Goal: Communication & Community: Participate in discussion

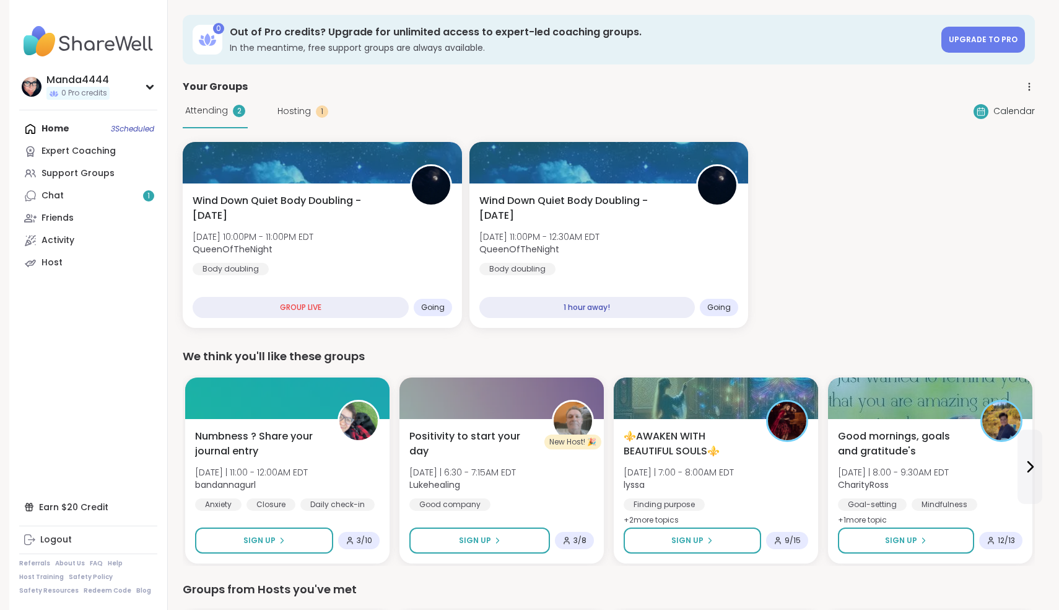
click at [61, 130] on div "Home 3 Scheduled Expert Coaching Support Groups Chat 1 Friends Activity Host" at bounding box center [88, 196] width 138 height 156
click at [59, 194] on div "Chat 1" at bounding box center [53, 196] width 22 height 12
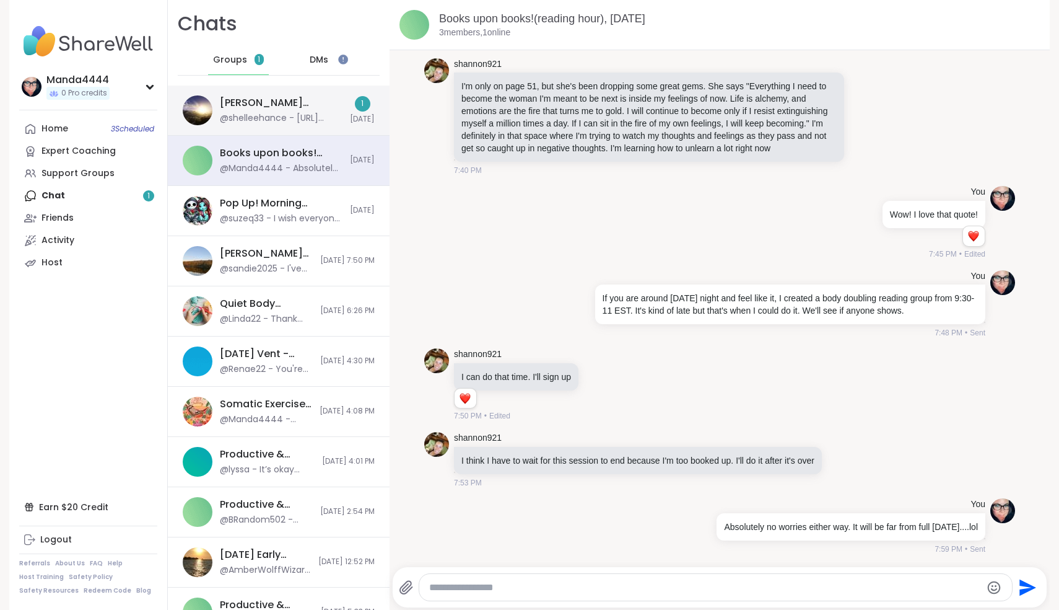
click at [278, 123] on div "@shelleehance - [URL][DOMAIN_NAME]" at bounding box center [281, 118] width 123 height 12
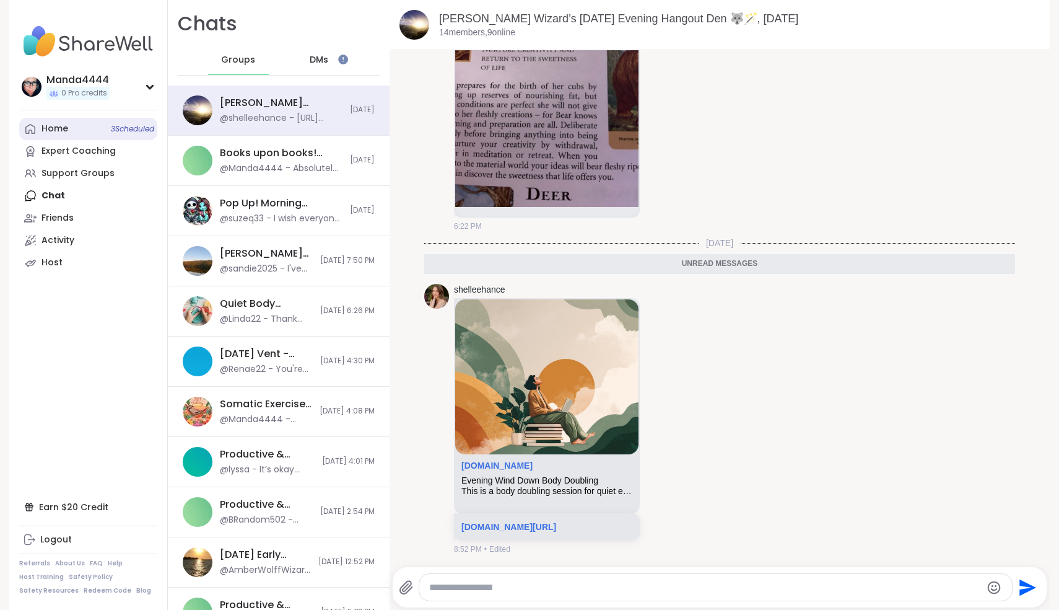
click at [56, 129] on div "Home 3 Scheduled" at bounding box center [55, 129] width 27 height 12
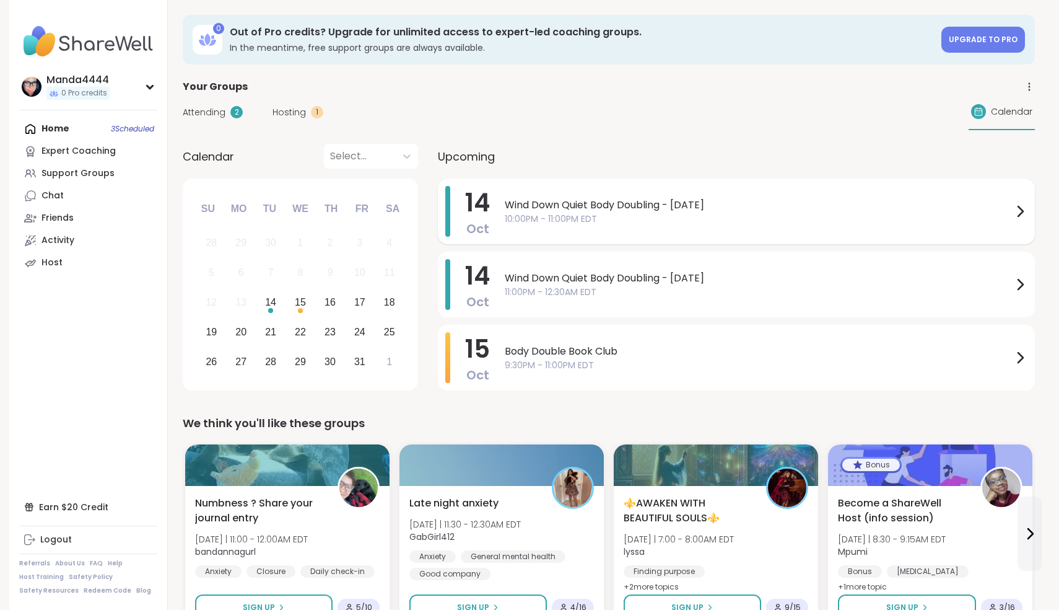
click at [644, 232] on div "Wind Down Quiet Body Doubling - Tuesday 10:00PM - 11:00PM EDT" at bounding box center [766, 211] width 523 height 51
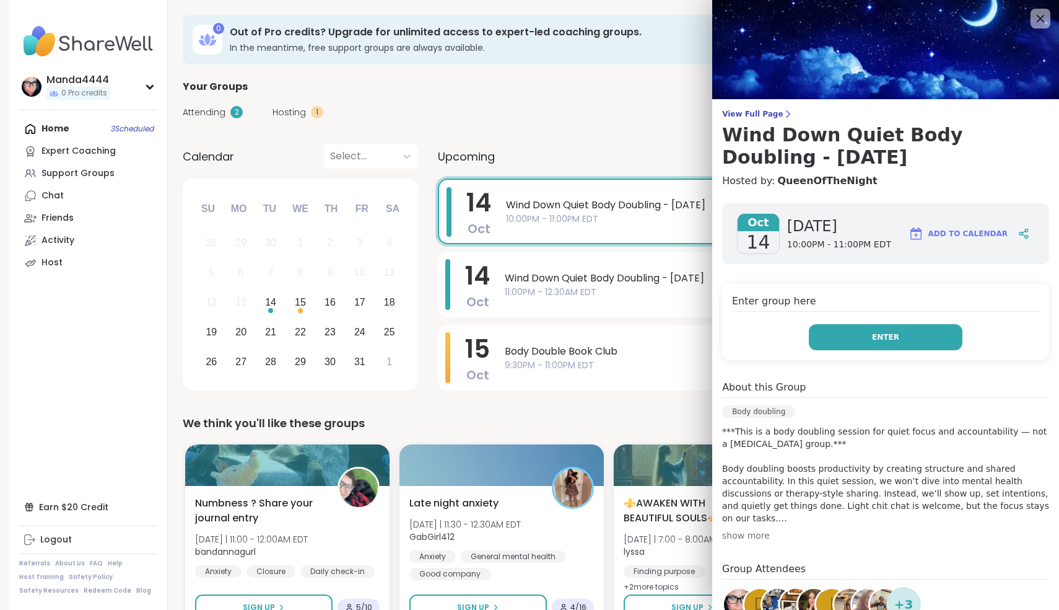
click at [867, 335] on button "Enter" at bounding box center [886, 337] width 154 height 26
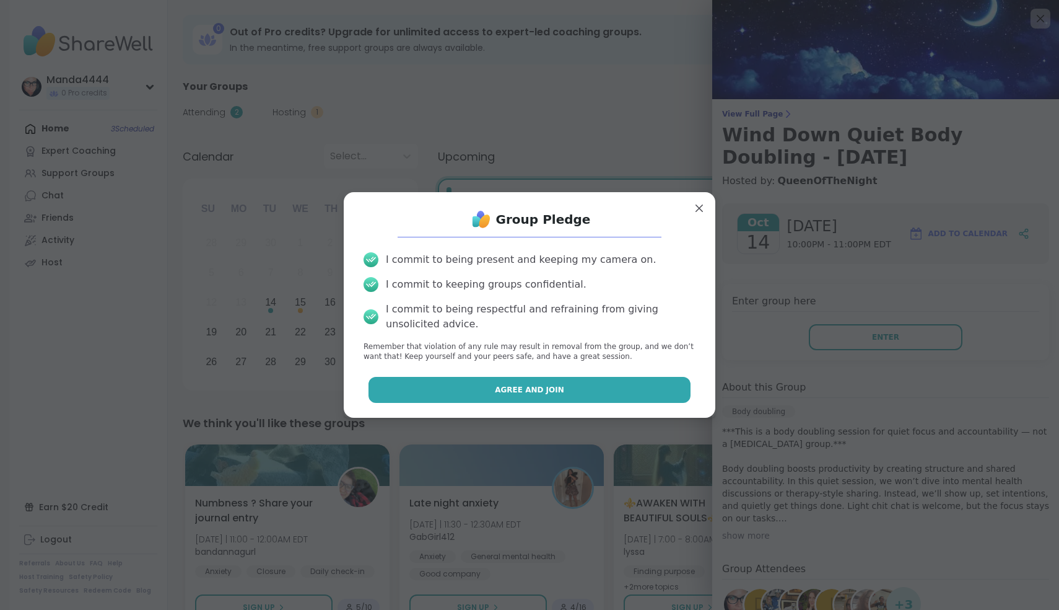
click at [572, 390] on button "Agree and Join" at bounding box center [530, 390] width 323 height 26
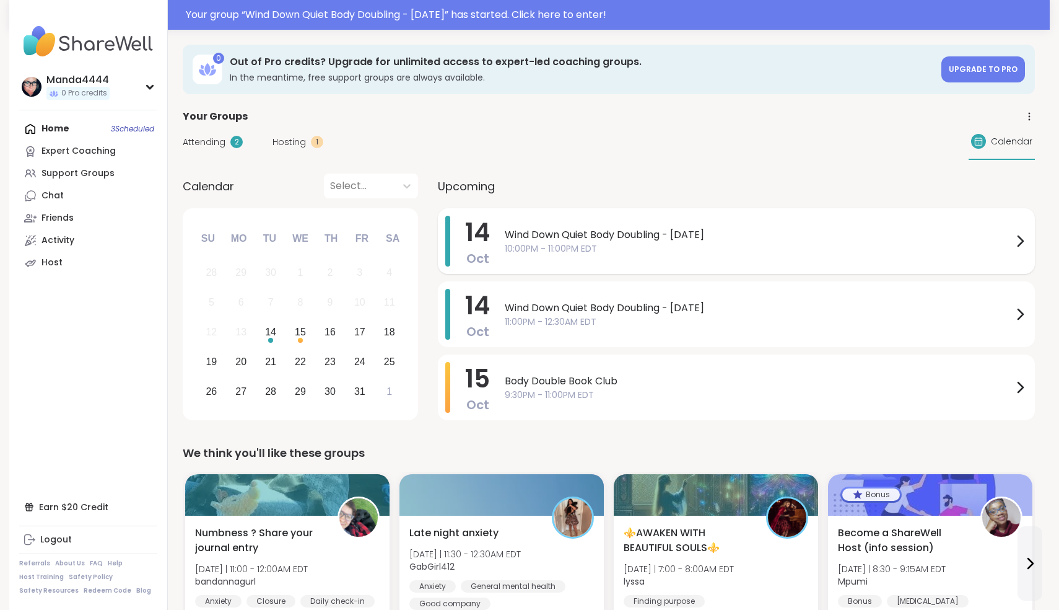
click at [656, 243] on span "10:00PM - 11:00PM EDT" at bounding box center [759, 248] width 508 height 13
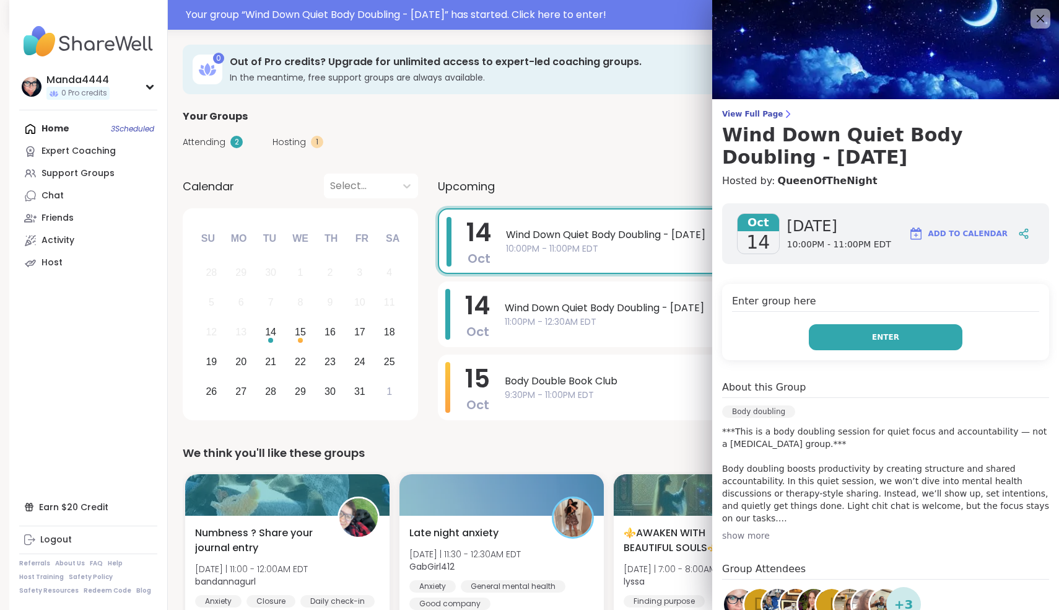
click at [914, 347] on button "Enter" at bounding box center [886, 337] width 154 height 26
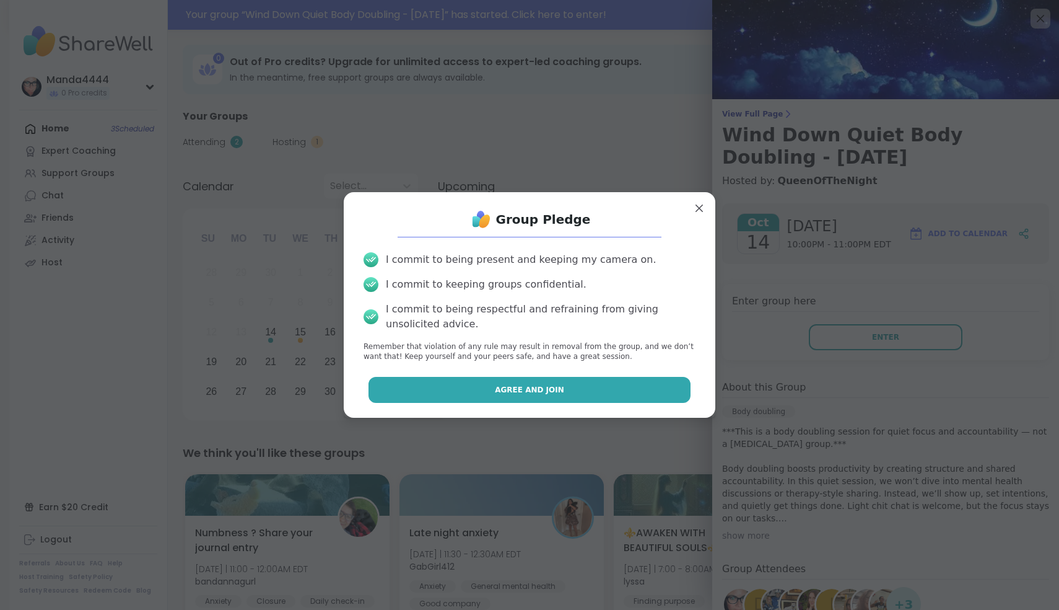
click at [567, 388] on button "Agree and Join" at bounding box center [530, 390] width 323 height 26
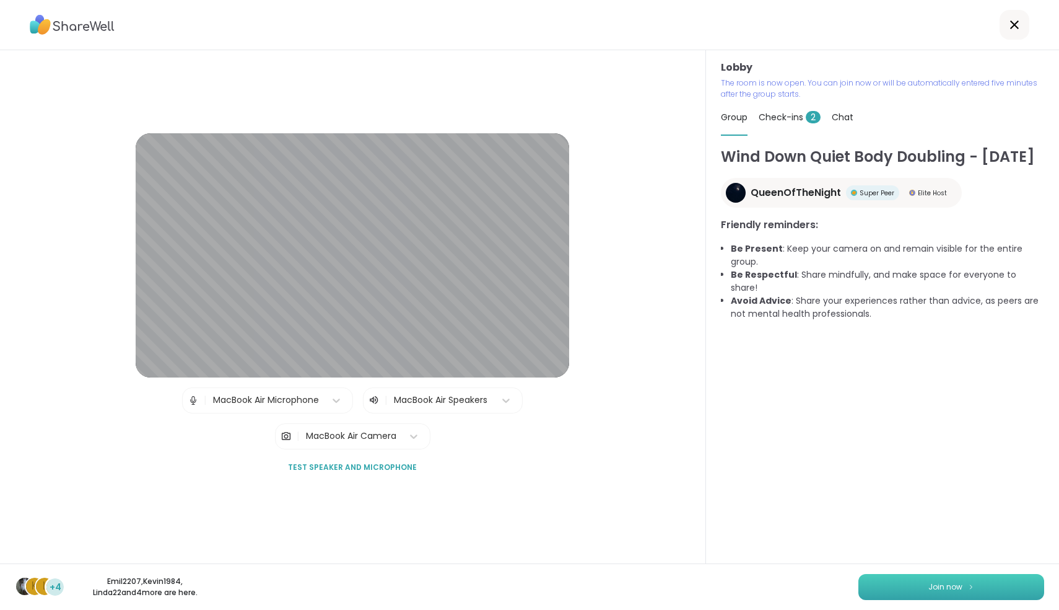
click at [959, 581] on button "Join now" at bounding box center [952, 587] width 186 height 26
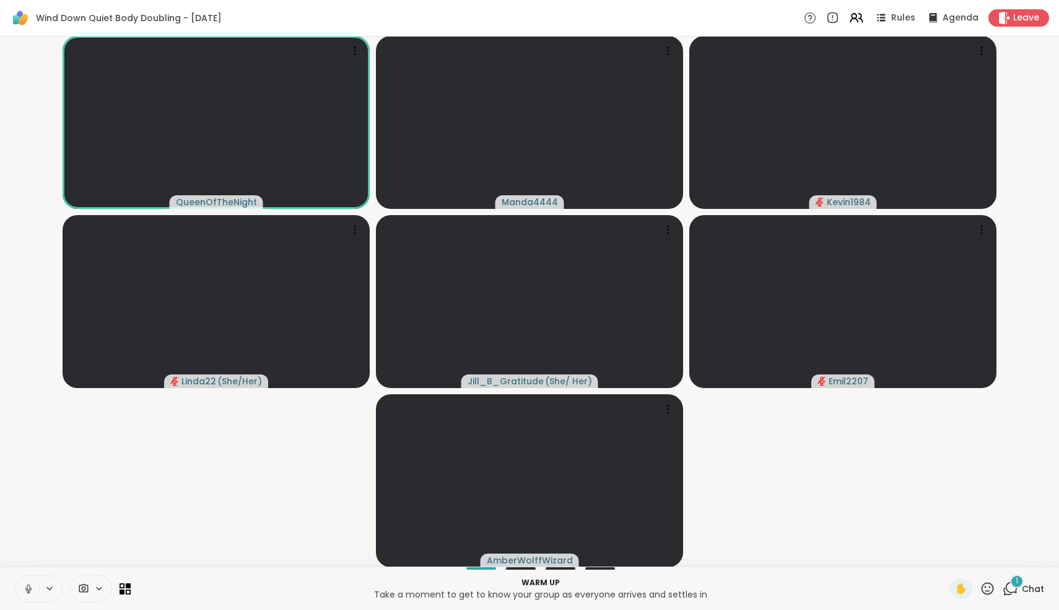
click at [27, 585] on icon at bounding box center [28, 587] width 3 height 6
click at [1012, 589] on icon at bounding box center [1010, 588] width 15 height 15
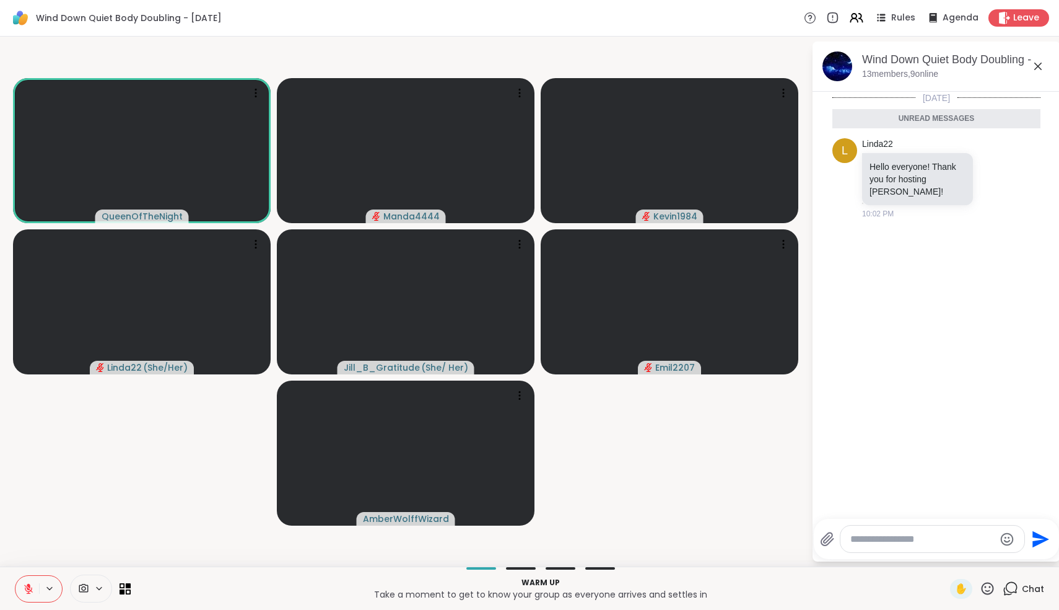
click at [884, 544] on textarea "Type your message" at bounding box center [923, 539] width 144 height 12
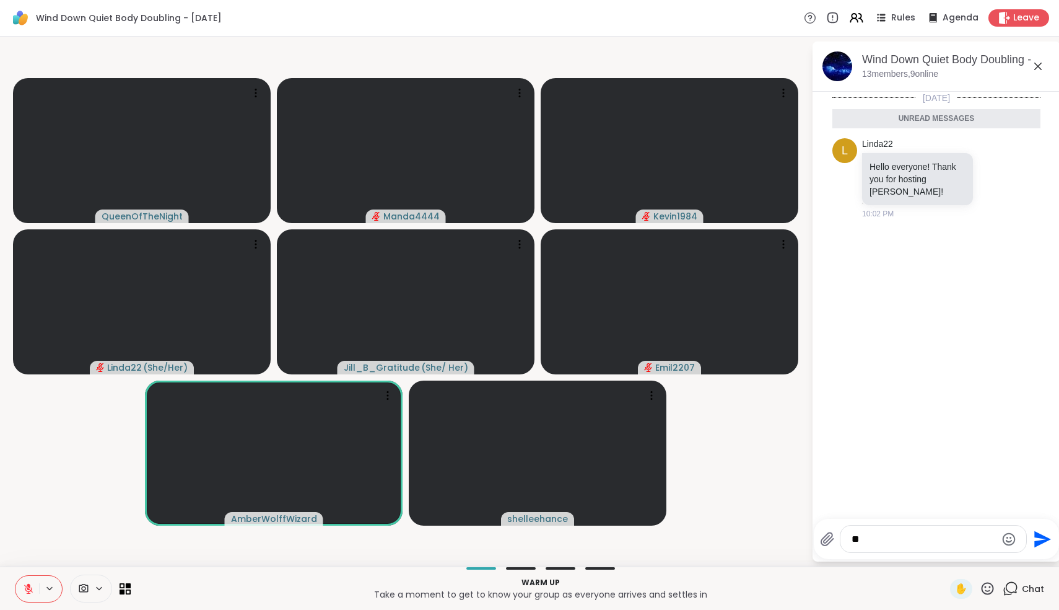
type textarea "*"
click at [1039, 68] on icon at bounding box center [1038, 66] width 7 height 7
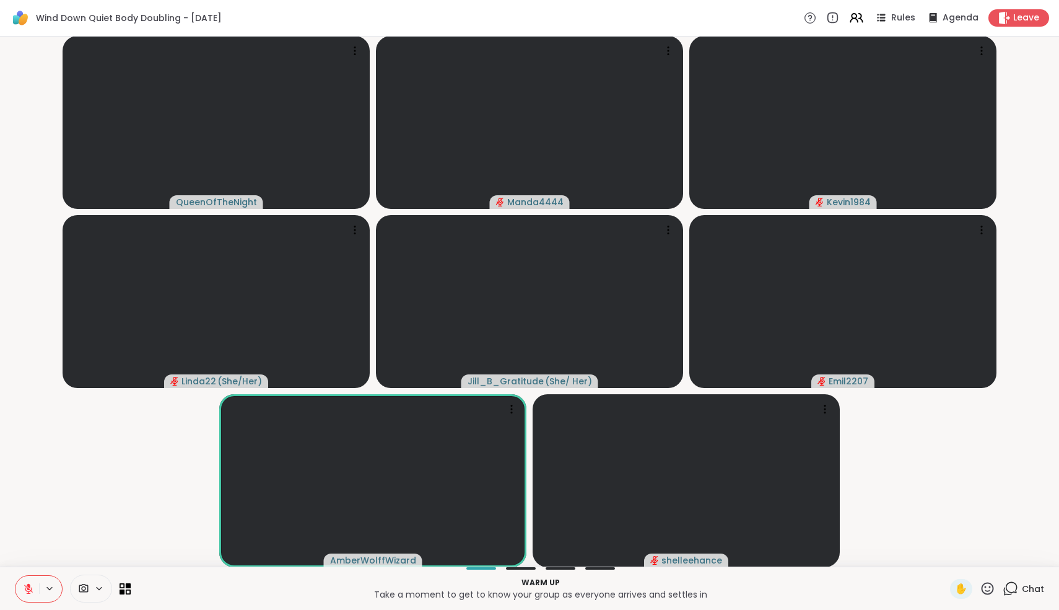
click at [37, 597] on button at bounding box center [27, 589] width 24 height 26
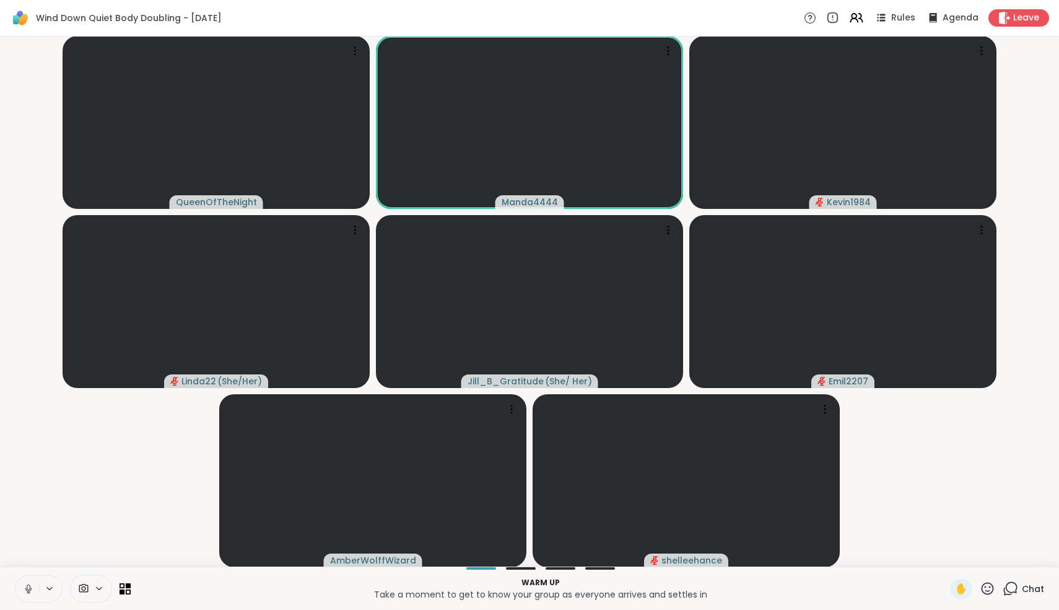
click at [31, 592] on icon at bounding box center [28, 588] width 11 height 11
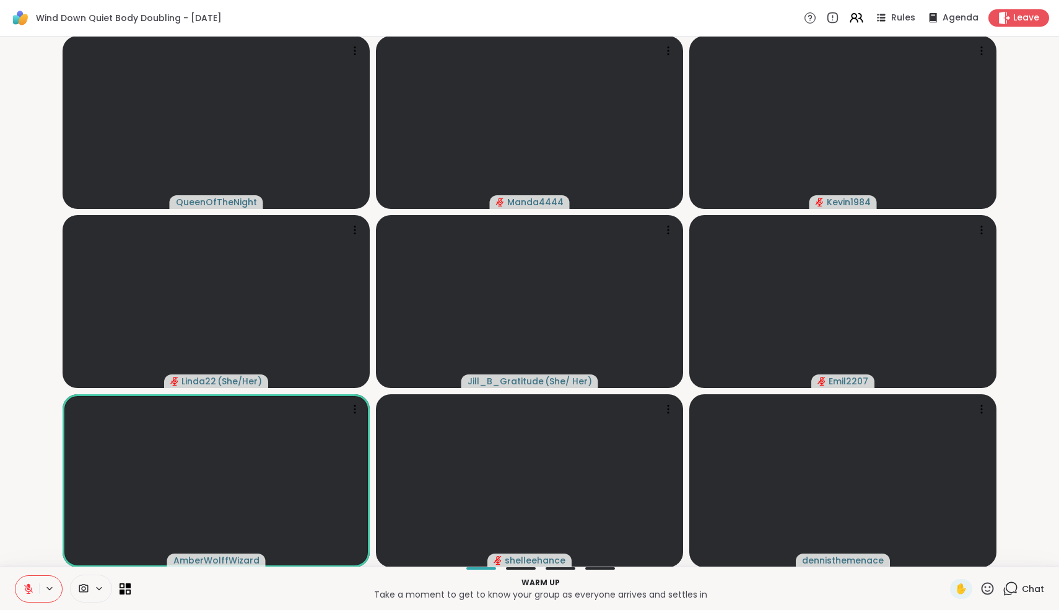
click at [26, 592] on icon at bounding box center [28, 588] width 11 height 11
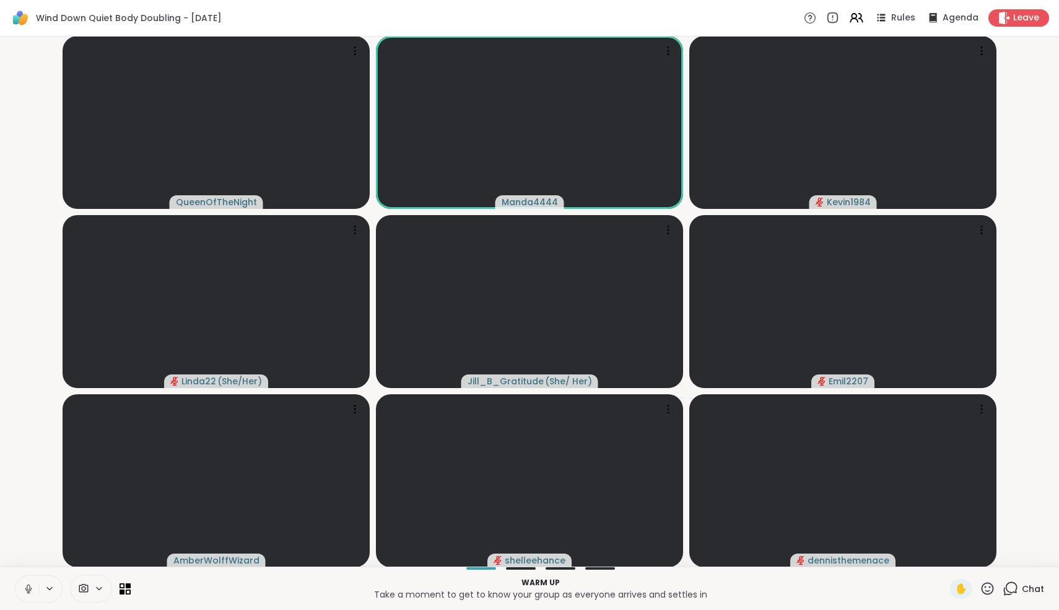
click at [29, 594] on icon at bounding box center [28, 588] width 11 height 11
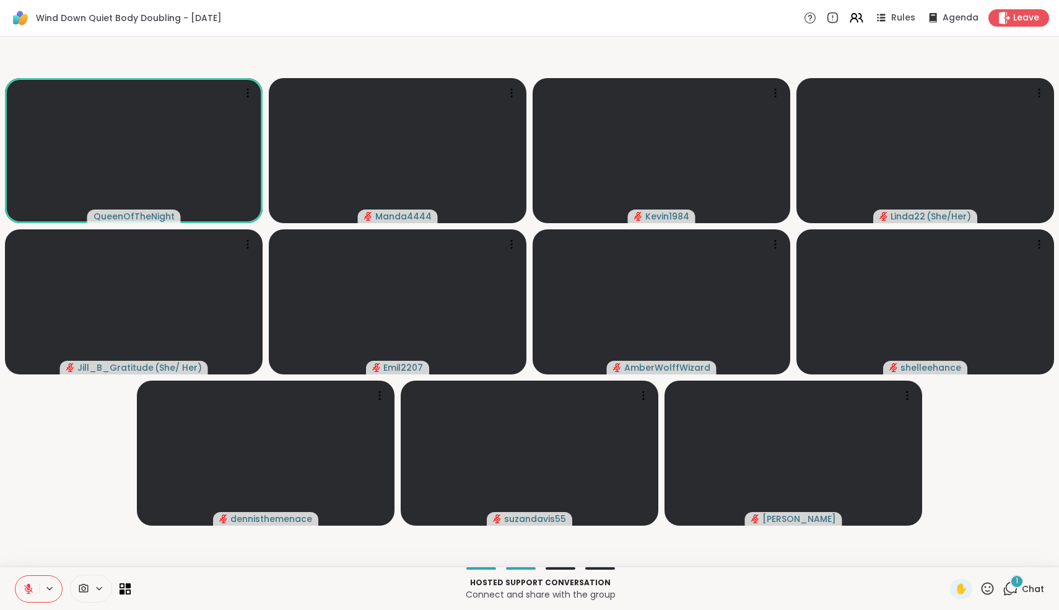
click at [1008, 587] on icon at bounding box center [1012, 587] width 12 height 11
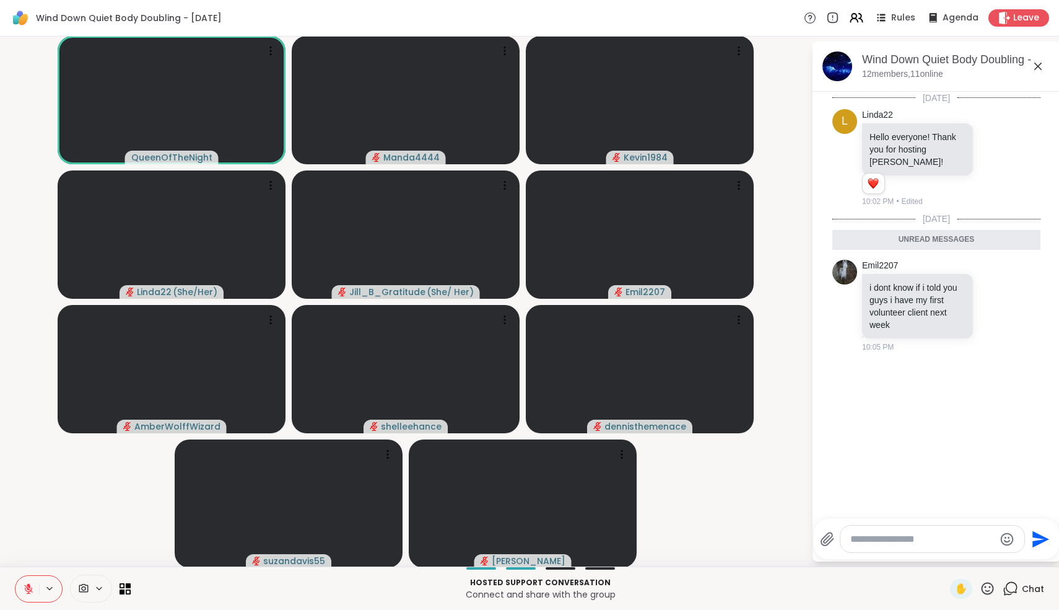
click at [1035, 70] on icon at bounding box center [1038, 66] width 7 height 7
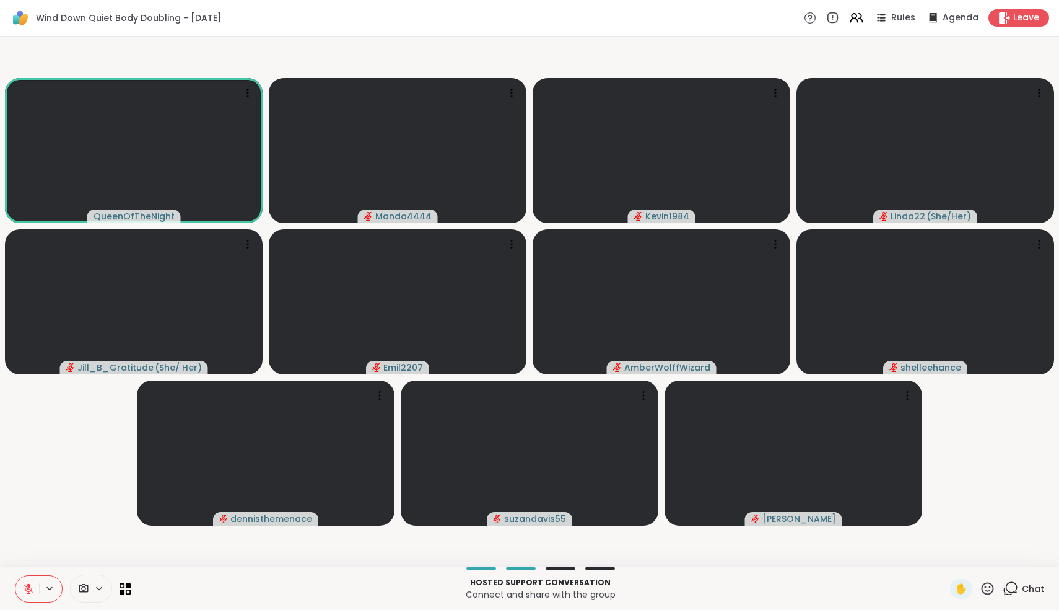
click at [1012, 592] on icon at bounding box center [1012, 587] width 12 height 11
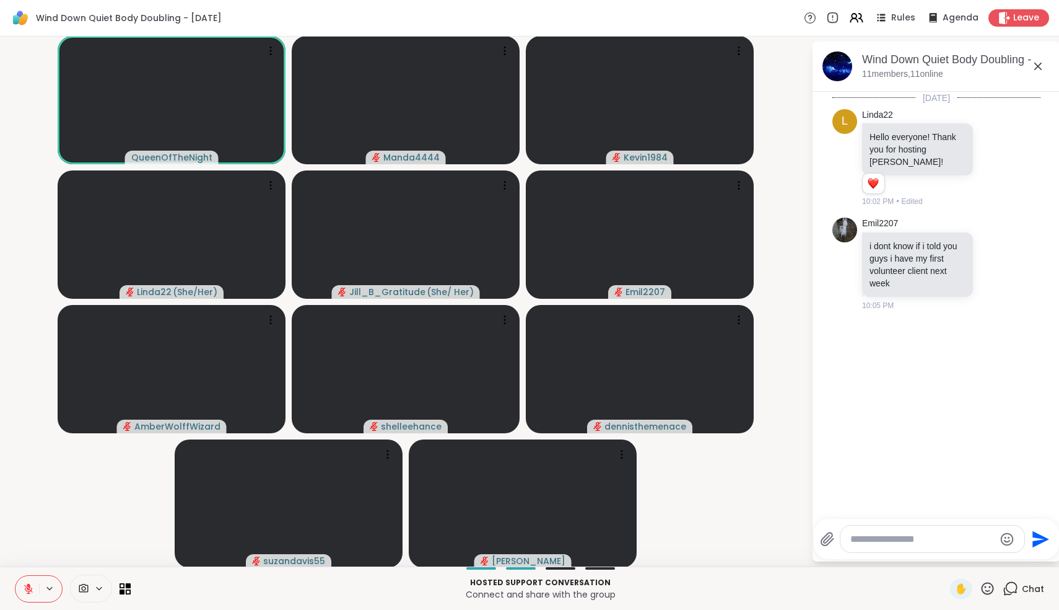
click at [1040, 66] on icon at bounding box center [1038, 66] width 7 height 7
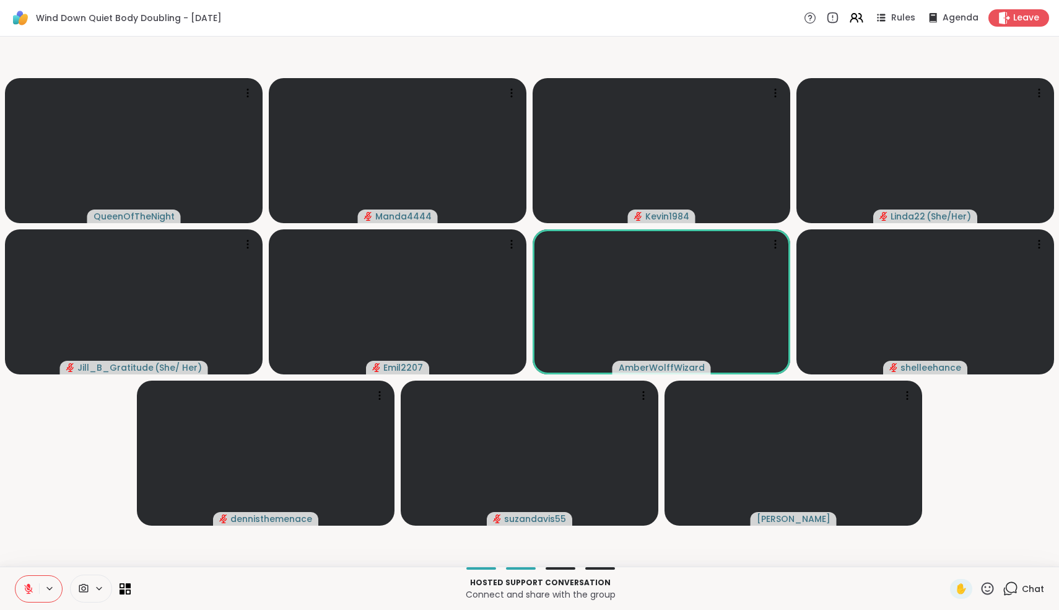
click at [1014, 592] on icon at bounding box center [1012, 587] width 12 height 11
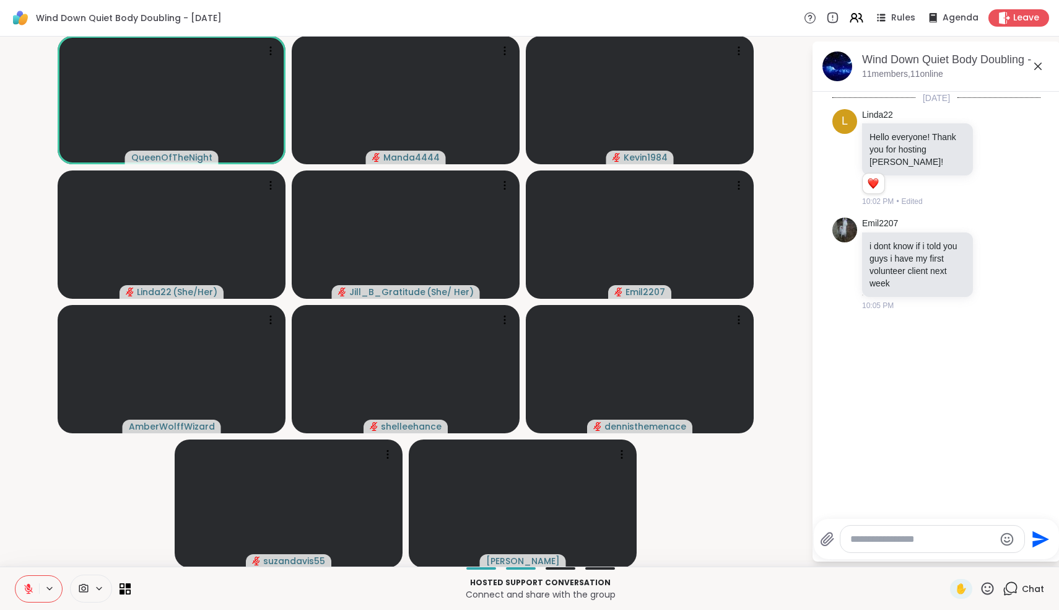
click at [927, 545] on textarea "Type your message" at bounding box center [923, 539] width 144 height 12
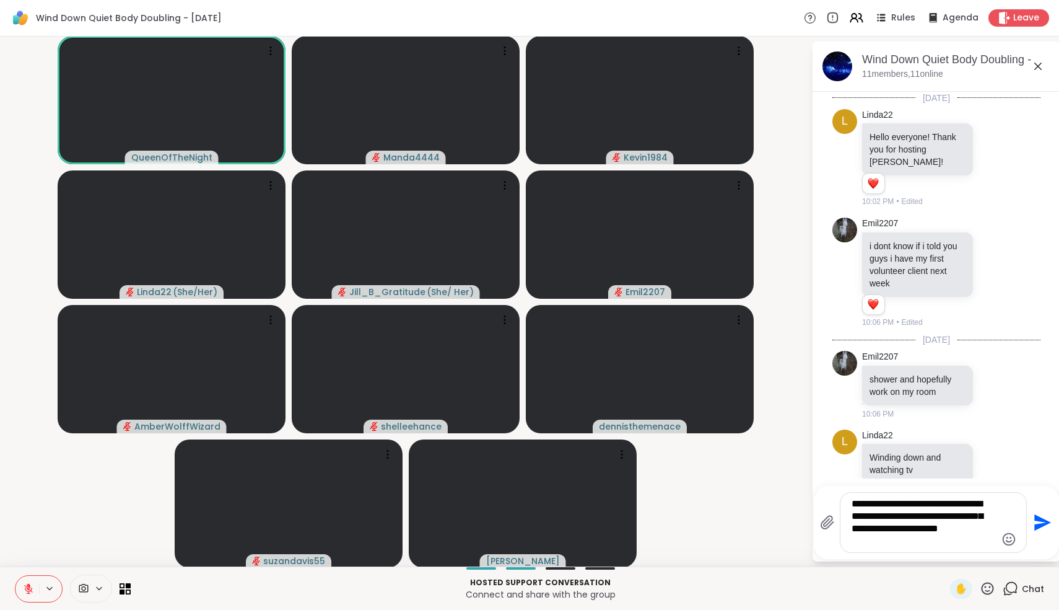
type textarea "**********"
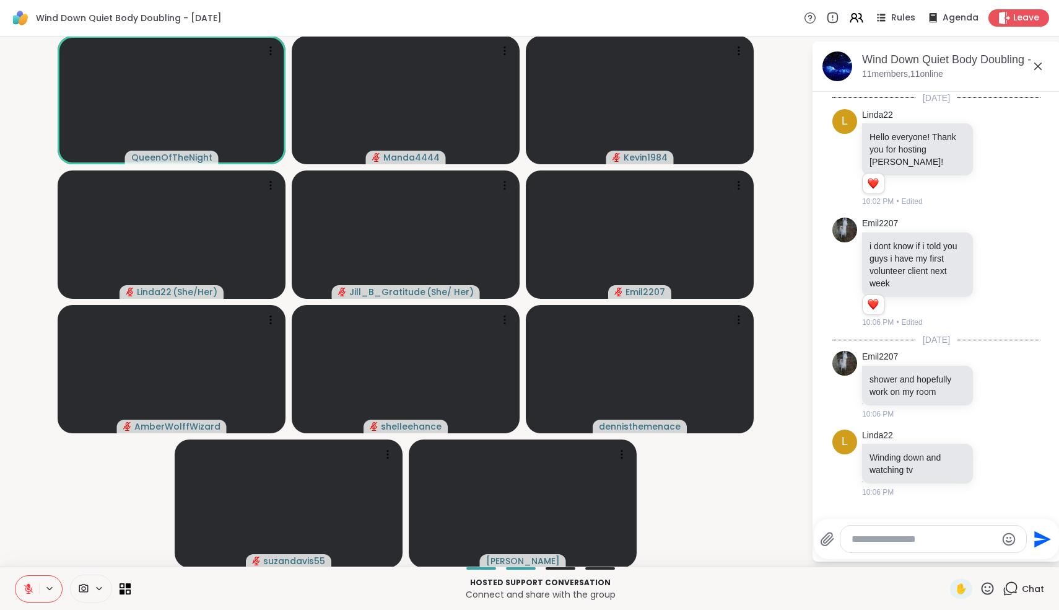
scroll to position [95, 0]
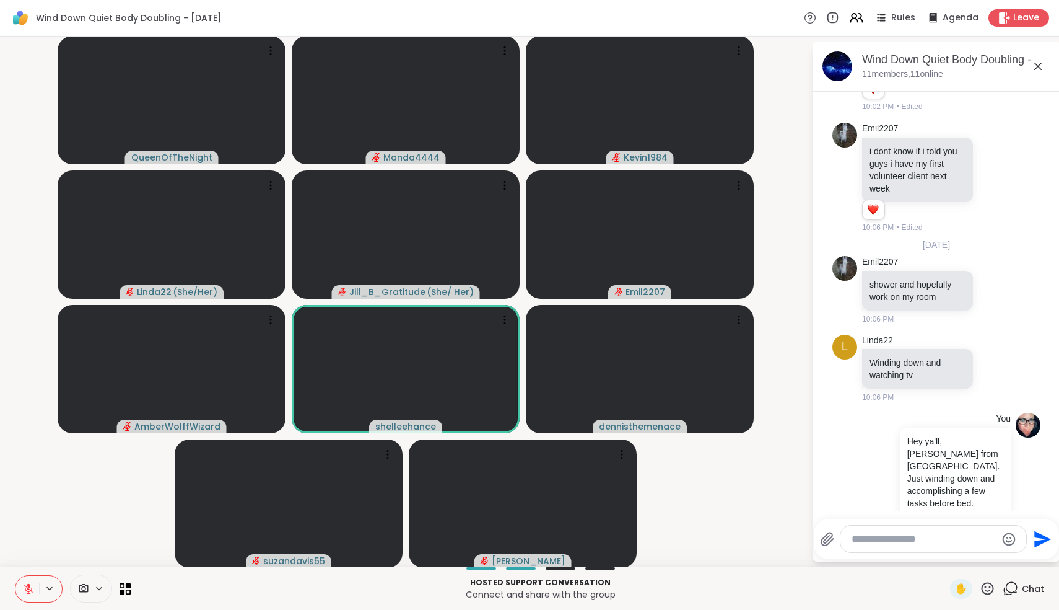
click at [893, 548] on div at bounding box center [934, 538] width 186 height 27
click at [882, 544] on textarea "Type your message" at bounding box center [924, 539] width 144 height 12
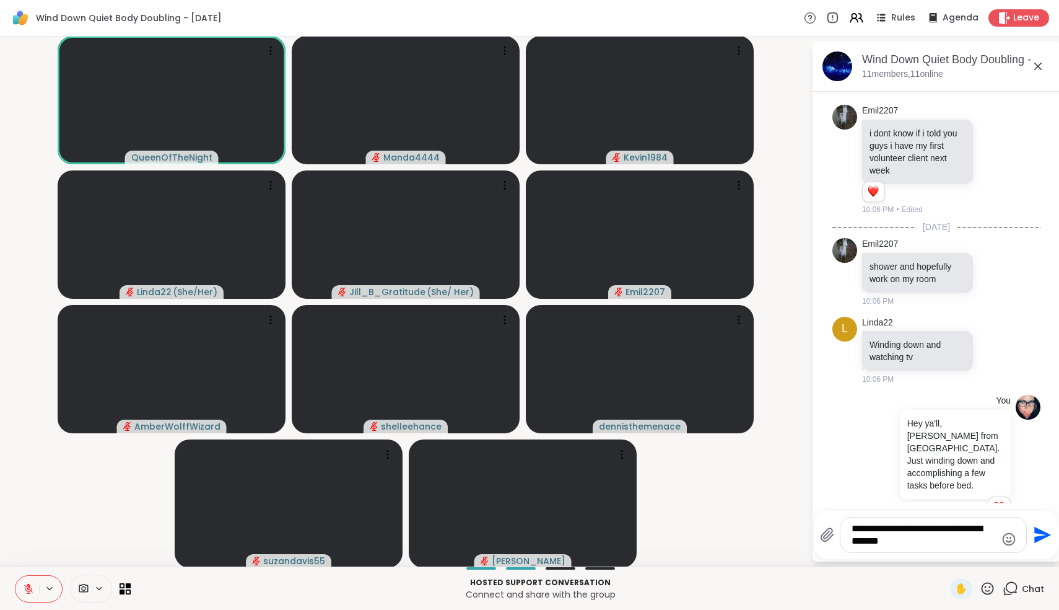
type textarea "**********"
click at [1007, 533] on icon "Emoji picker" at bounding box center [1009, 538] width 13 height 13
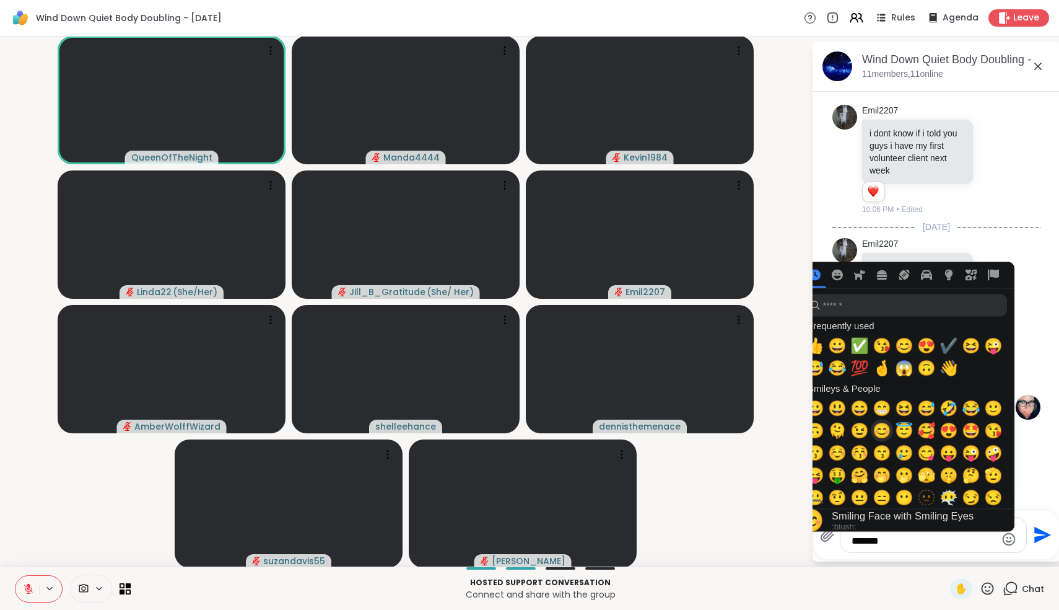
click at [883, 436] on span "😊" at bounding box center [882, 430] width 19 height 17
click at [1039, 538] on icon "Send" at bounding box center [1043, 535] width 17 height 17
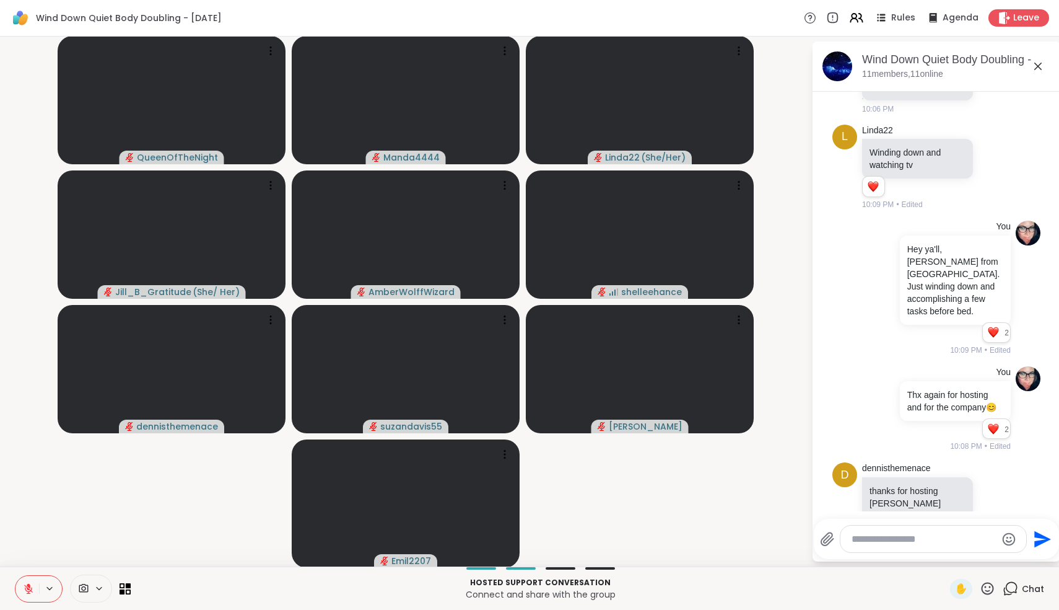
scroll to position [323, 0]
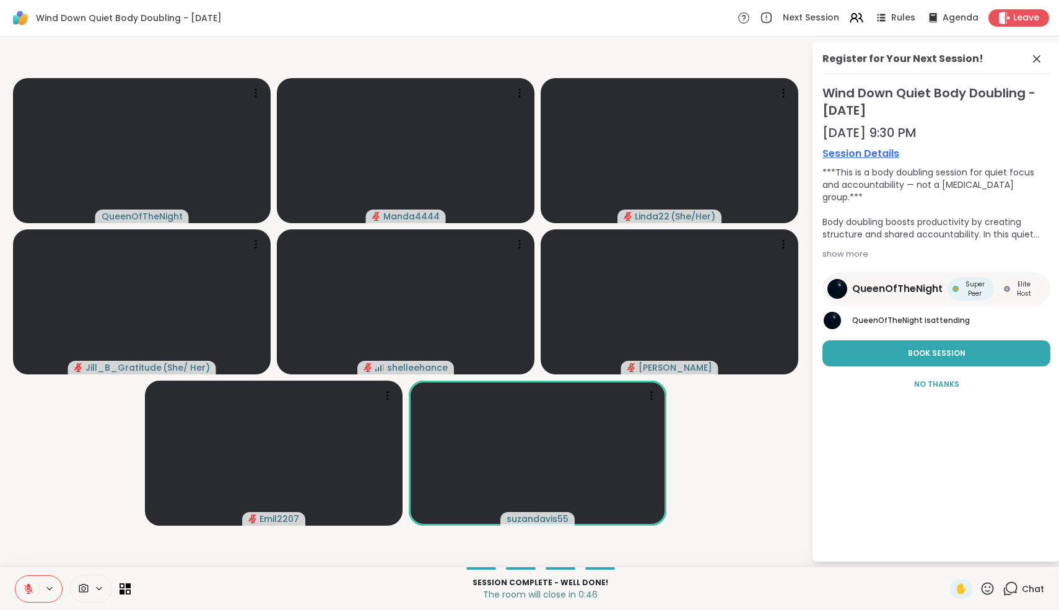
click at [984, 587] on icon at bounding box center [987, 588] width 15 height 15
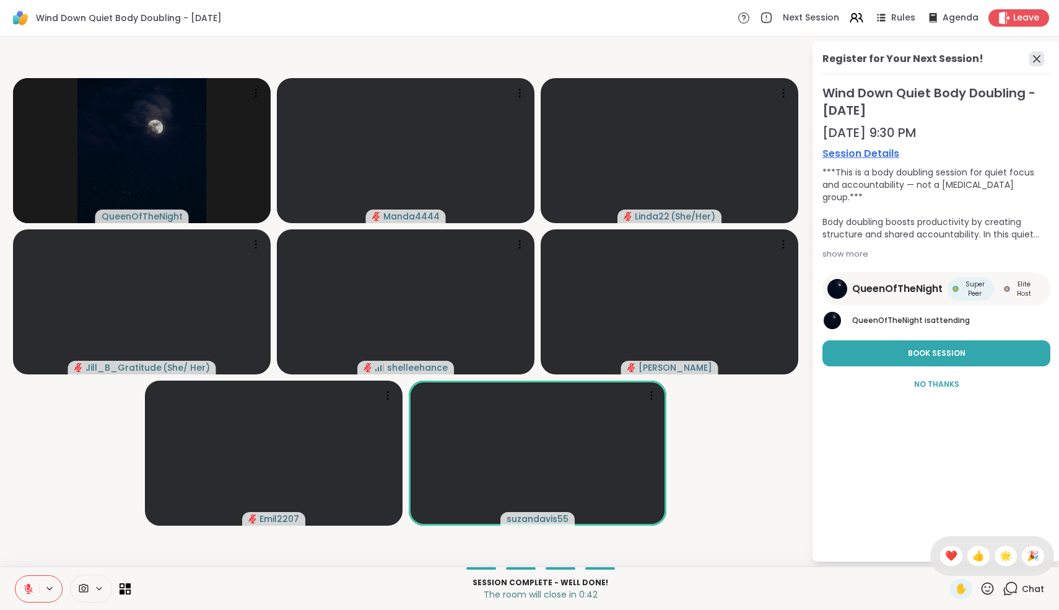
click at [1035, 57] on icon at bounding box center [1036, 58] width 7 height 7
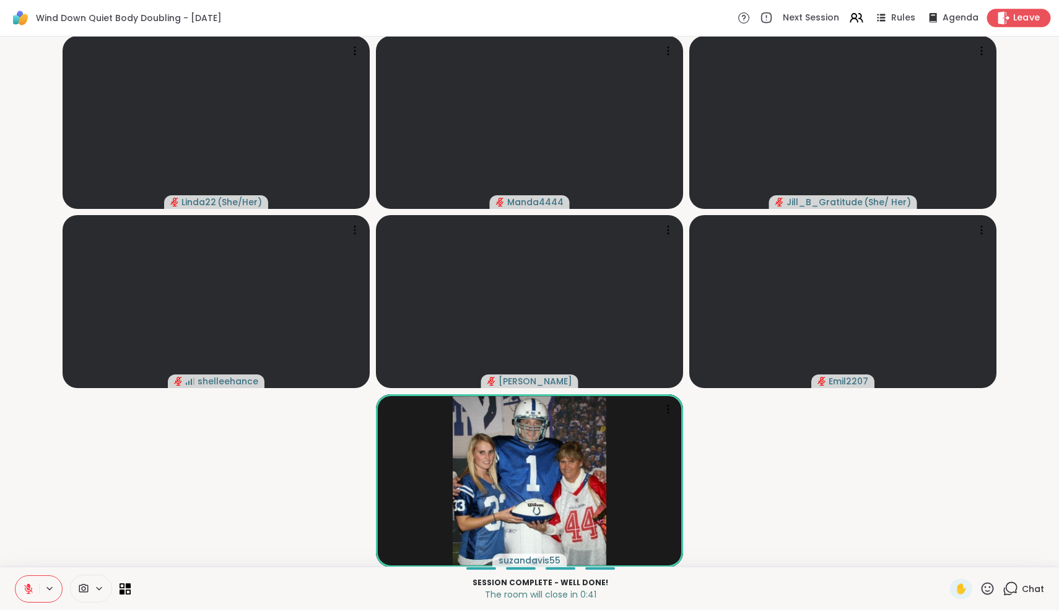
click at [1028, 18] on span "Leave" at bounding box center [1027, 18] width 27 height 13
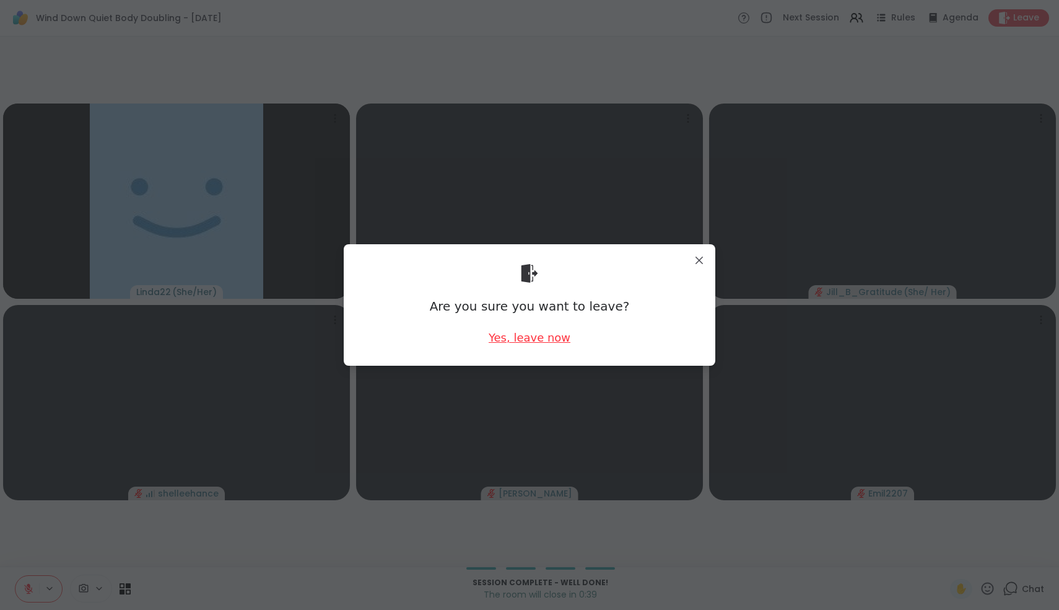
click at [515, 338] on div "Yes, leave now" at bounding box center [530, 337] width 82 height 15
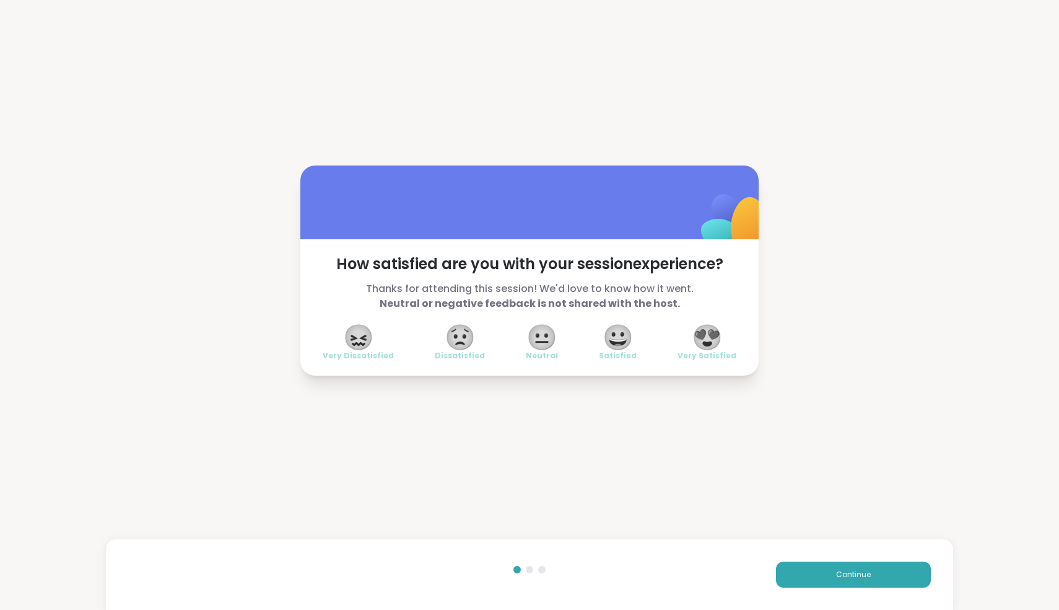
click at [709, 337] on span "😍" at bounding box center [707, 337] width 31 height 22
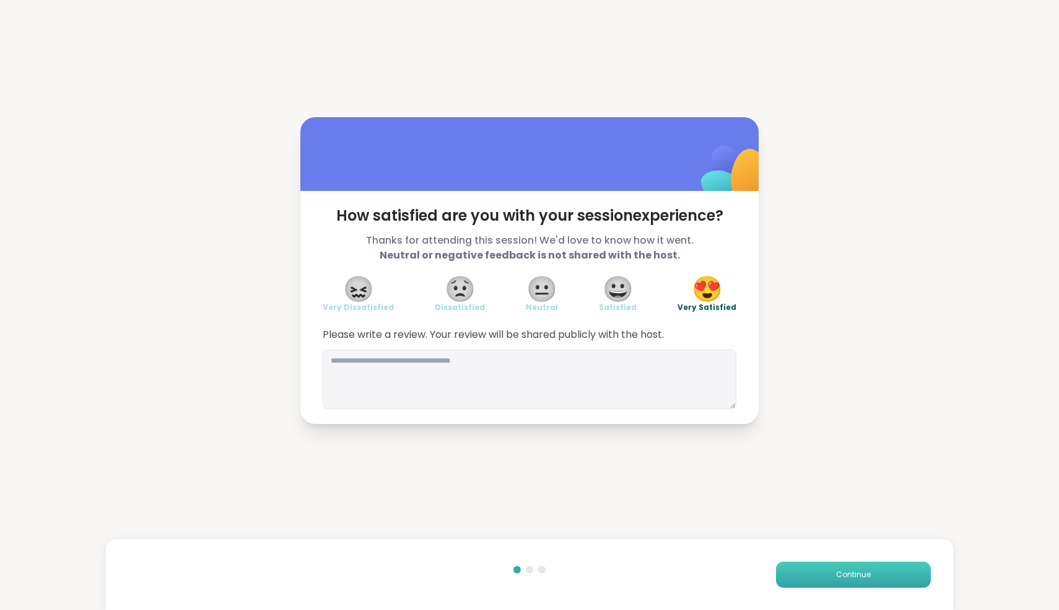
click at [811, 573] on button "Continue" at bounding box center [853, 574] width 155 height 26
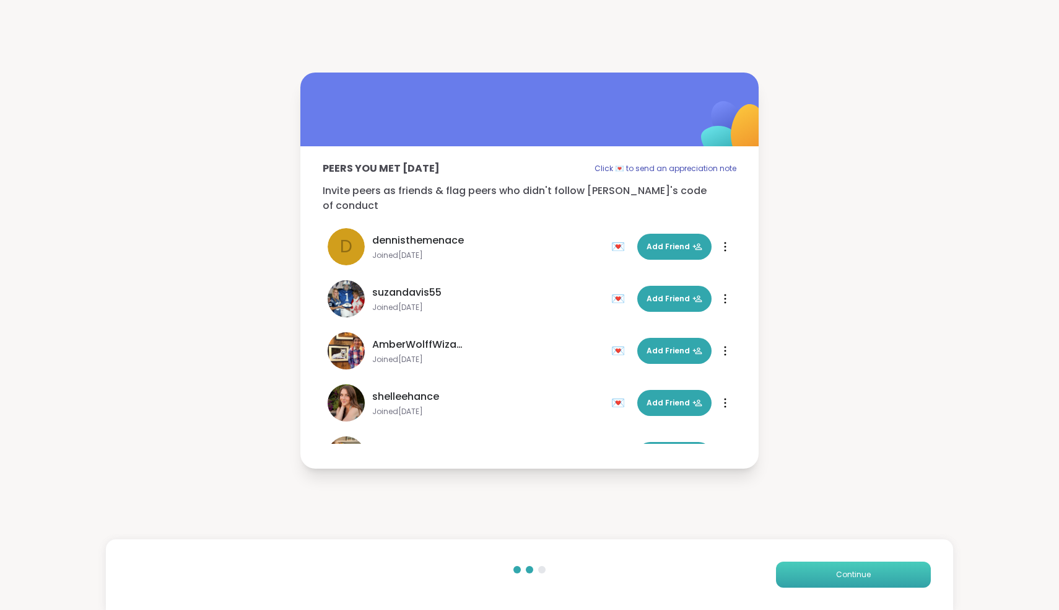
click at [811, 573] on button "Continue" at bounding box center [853, 574] width 155 height 26
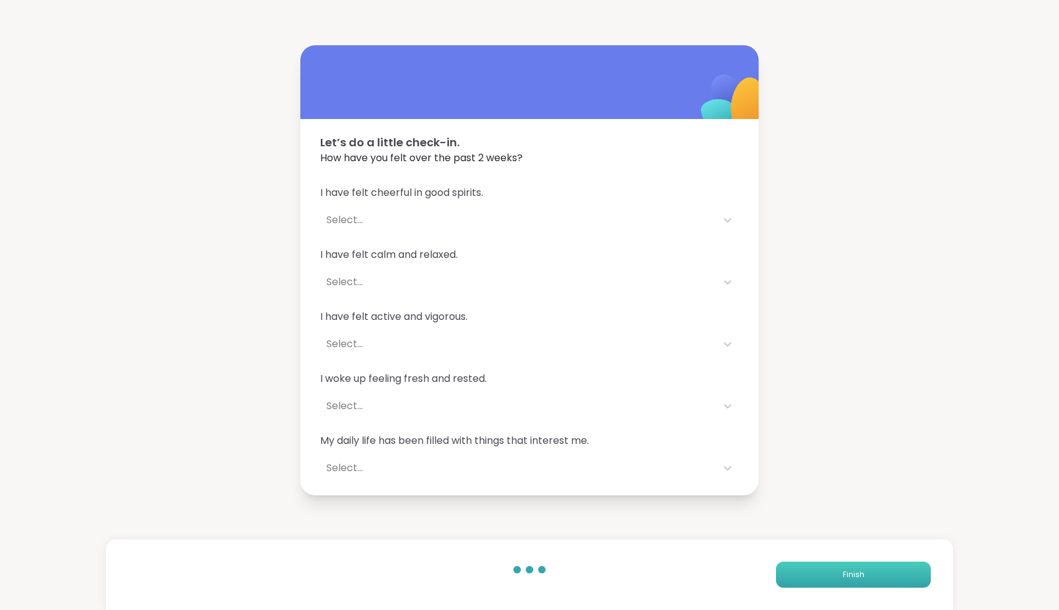
click at [811, 573] on button "Finish" at bounding box center [853, 574] width 155 height 26
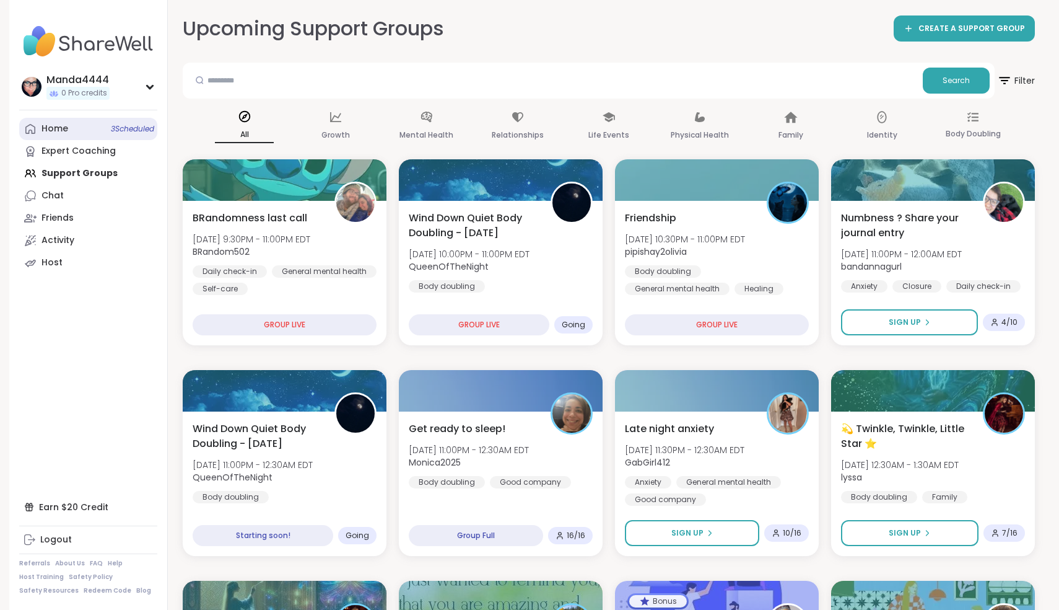
click at [72, 127] on link "Home 3 Scheduled" at bounding box center [88, 129] width 138 height 22
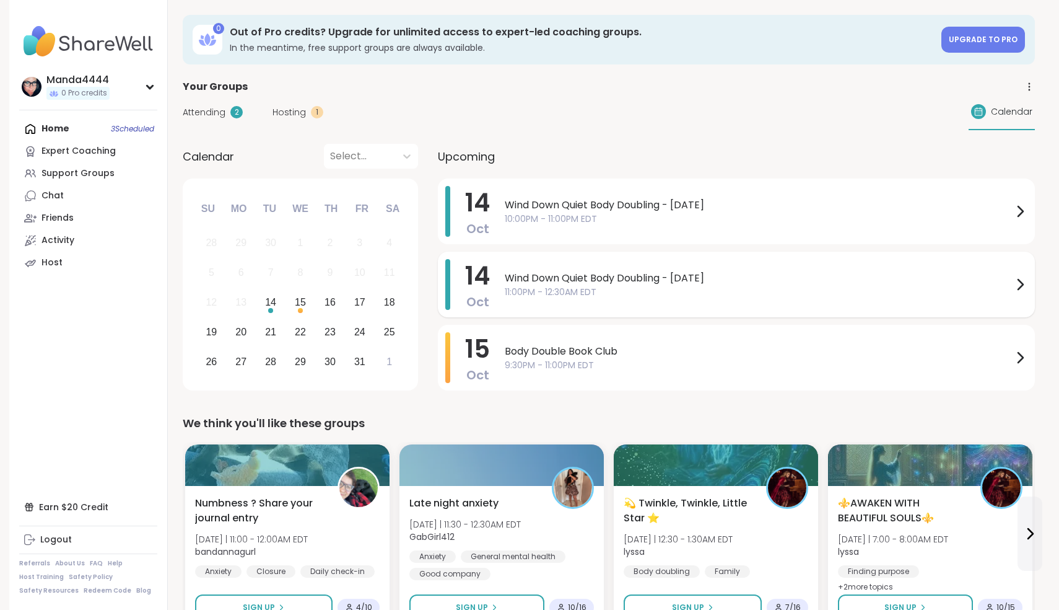
click at [680, 296] on span "11:00PM - 12:30AM EDT" at bounding box center [759, 292] width 508 height 13
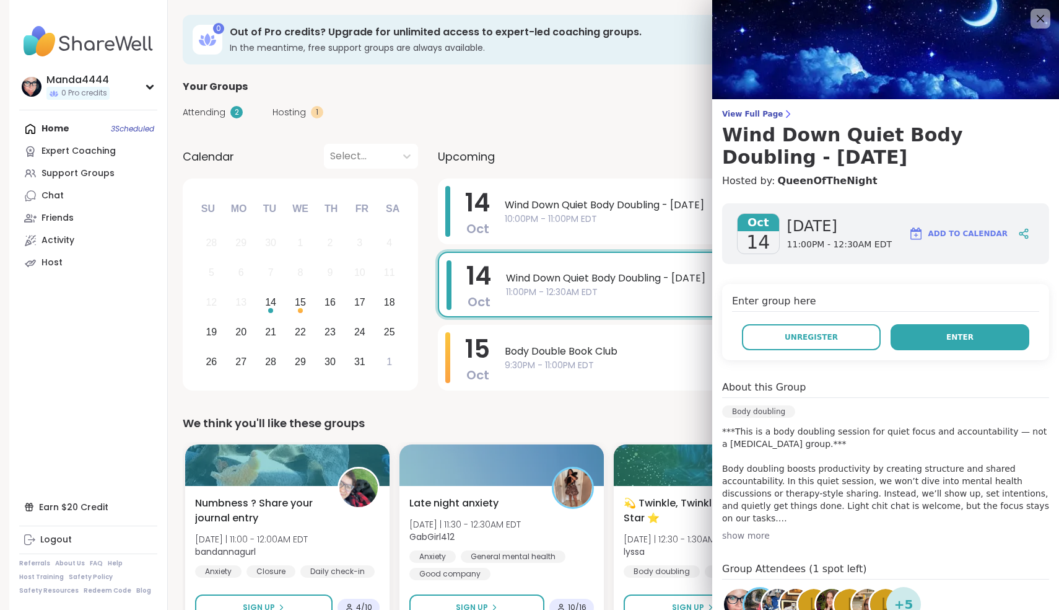
click at [985, 333] on button "Enter" at bounding box center [960, 337] width 139 height 26
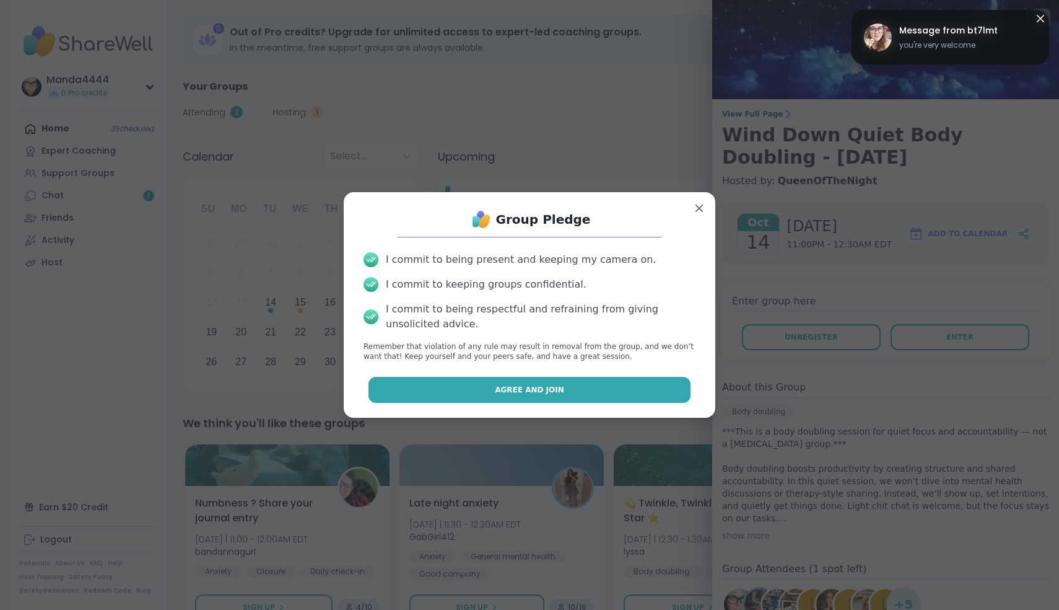
click at [471, 390] on button "Agree and Join" at bounding box center [530, 390] width 323 height 26
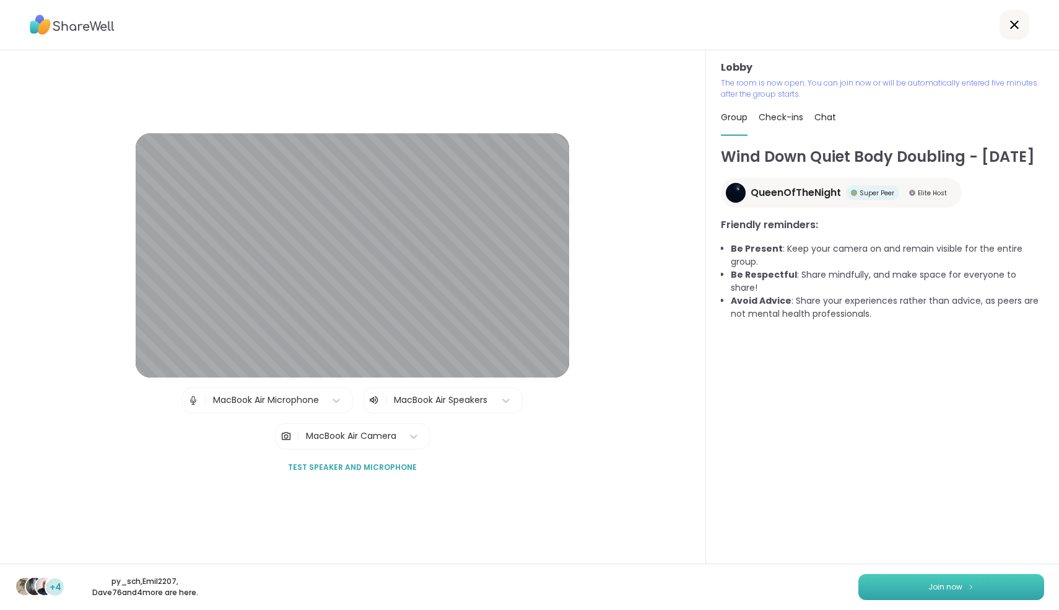
click at [965, 588] on button "Join now" at bounding box center [952, 587] width 186 height 26
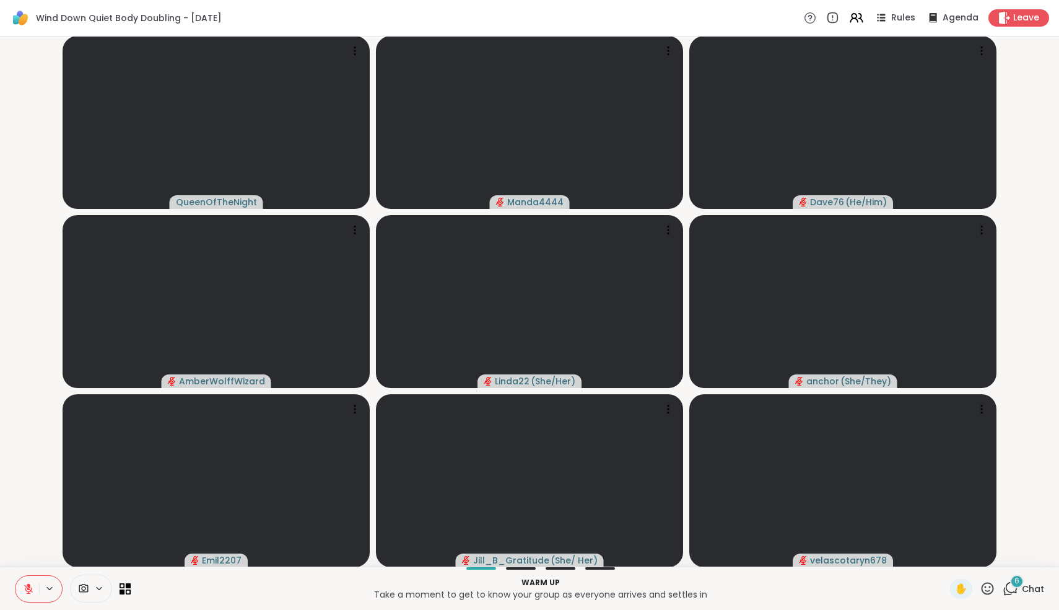
click at [1013, 584] on div "6" at bounding box center [1018, 581] width 14 height 14
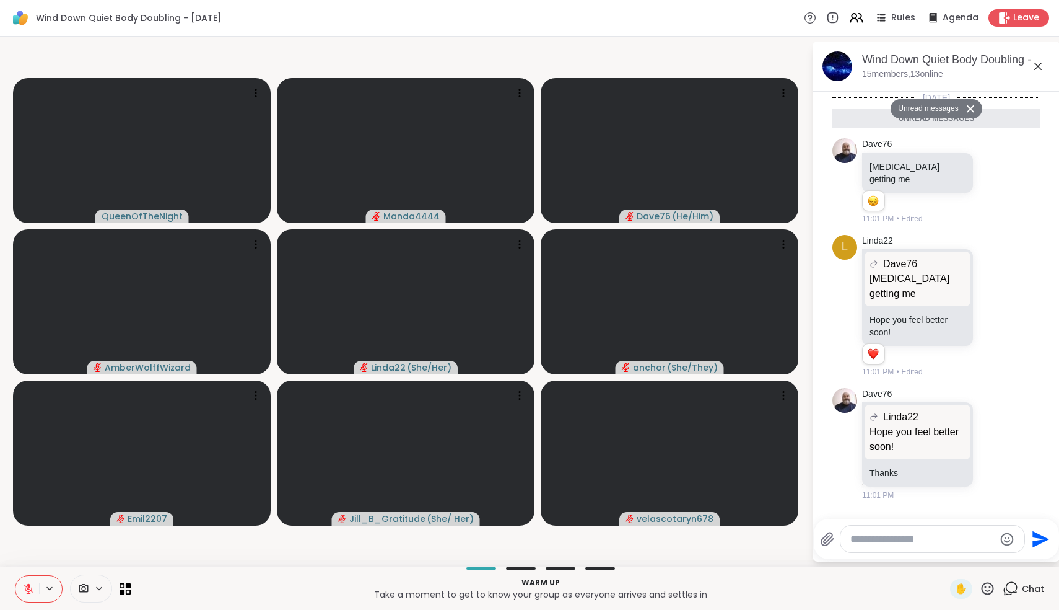
scroll to position [265, 0]
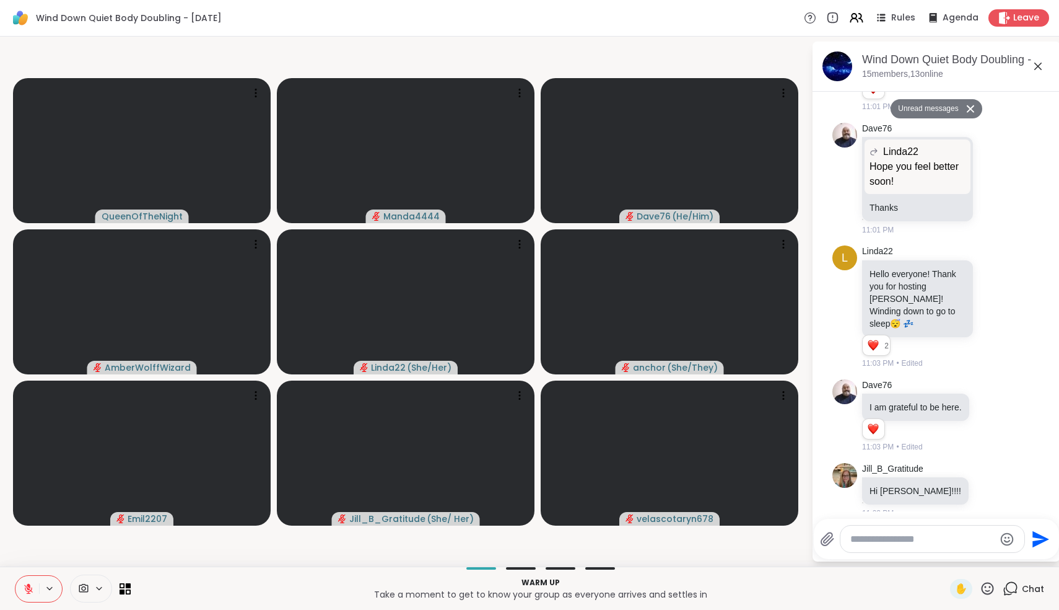
click at [948, 542] on textarea "Type your message" at bounding box center [923, 539] width 144 height 12
type textarea "*"
click at [947, 511] on span "[PERSON_NAME] 2207" at bounding box center [926, 506] width 93 height 12
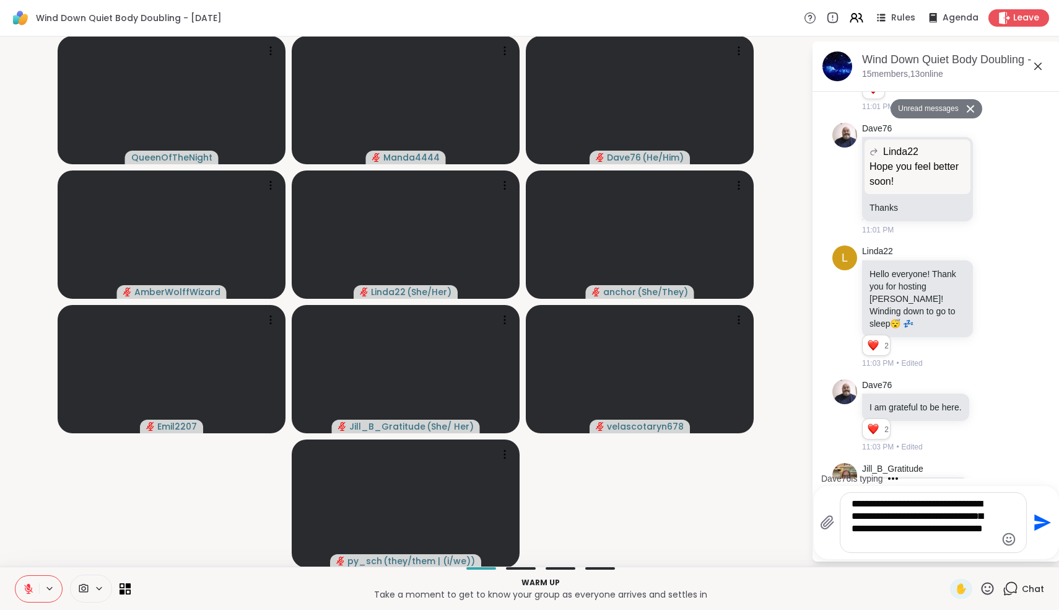
click at [916, 504] on textarea "**********" at bounding box center [924, 523] width 144 height 50
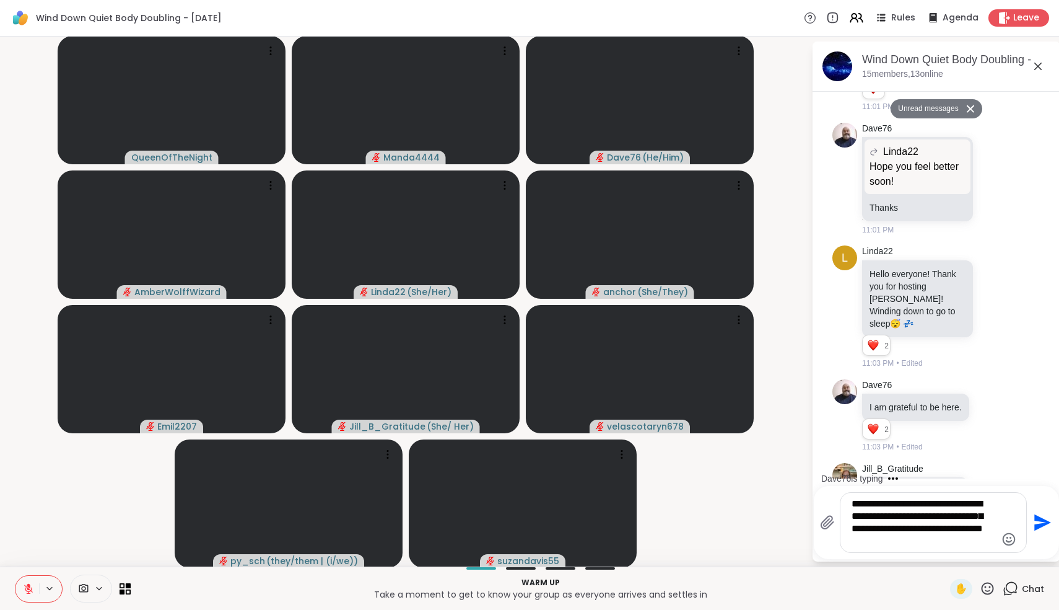
click at [903, 504] on textarea "**********" at bounding box center [924, 523] width 144 height 50
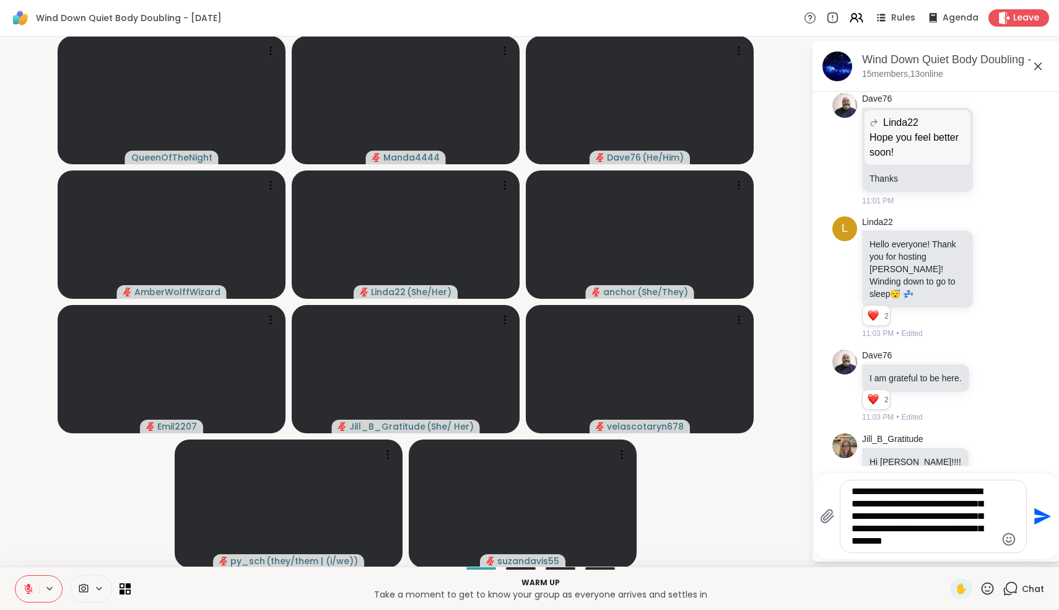
scroll to position [372, 0]
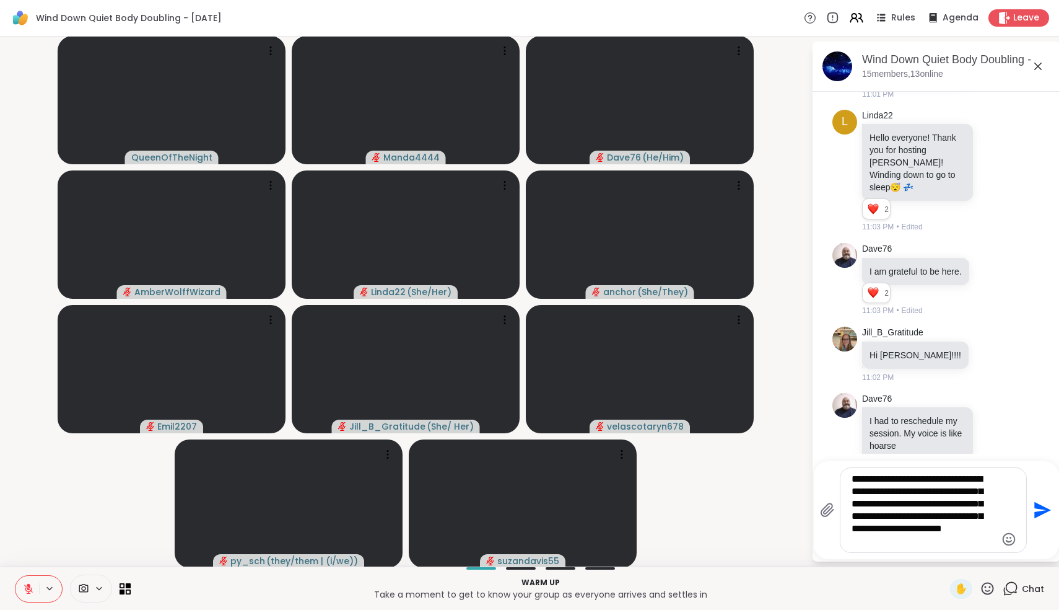
click at [947, 538] on textarea "**********" at bounding box center [924, 510] width 144 height 74
click at [884, 514] on textarea "**********" at bounding box center [924, 510] width 144 height 74
type textarea "**********"
click at [1037, 511] on icon "Send" at bounding box center [1042, 510] width 20 height 20
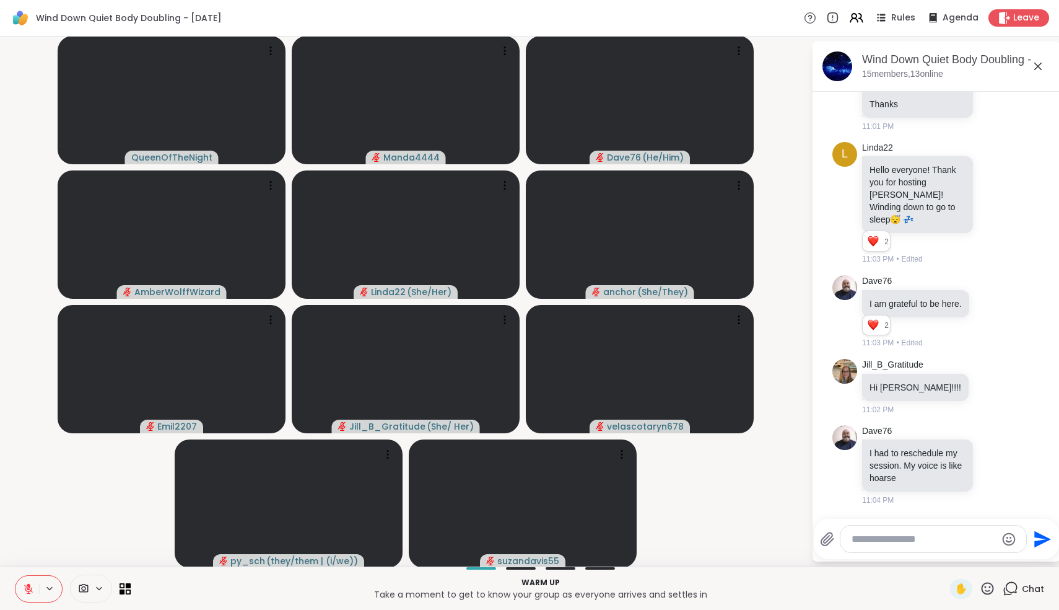
scroll to position [480, 0]
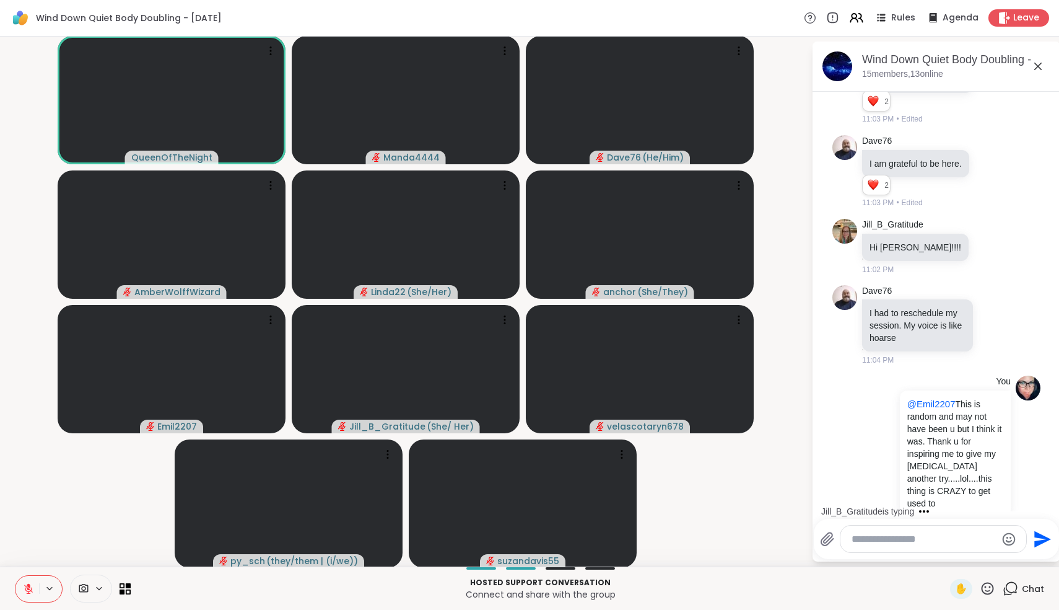
click at [956, 544] on textarea "Type your message" at bounding box center [924, 539] width 144 height 12
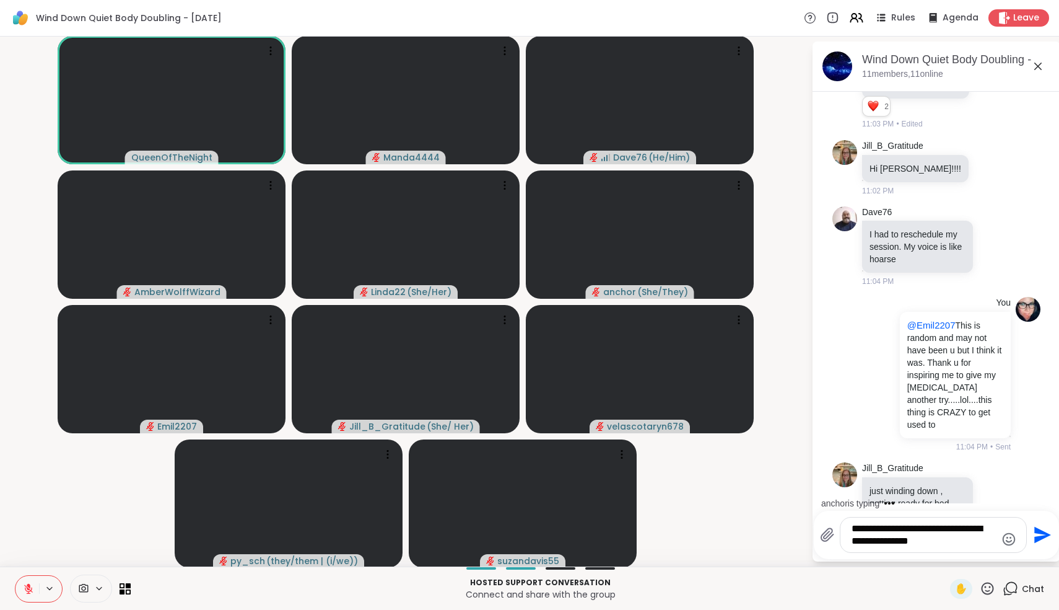
scroll to position [644, 0]
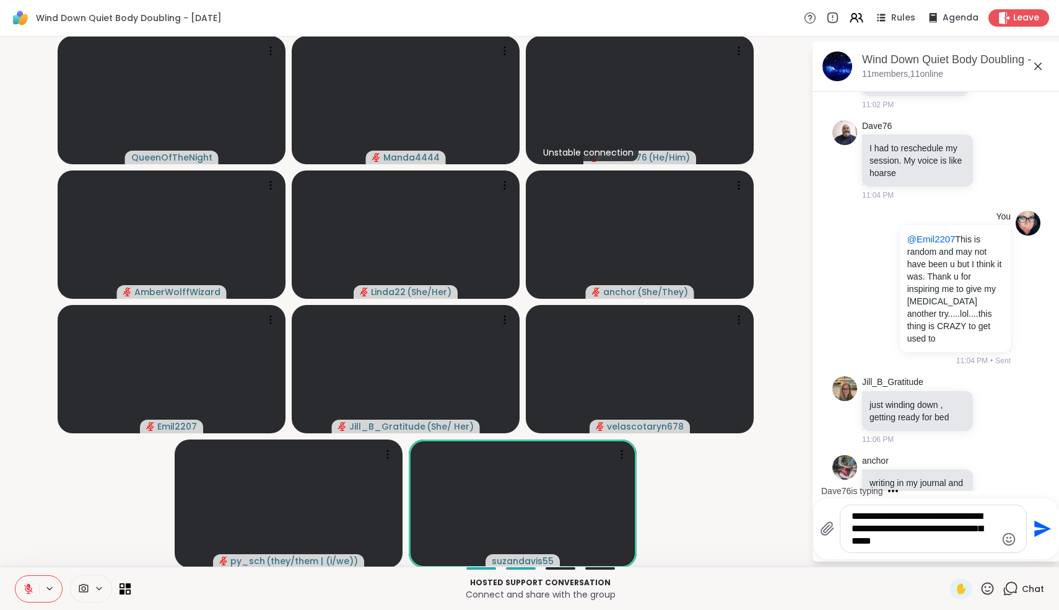
type textarea "**********"
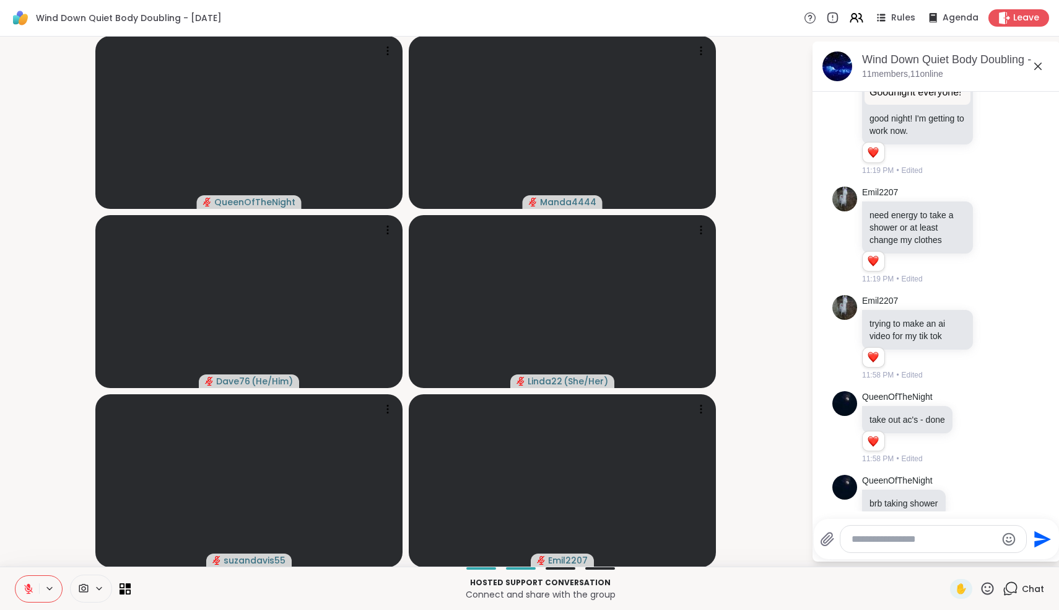
scroll to position [1688, 0]
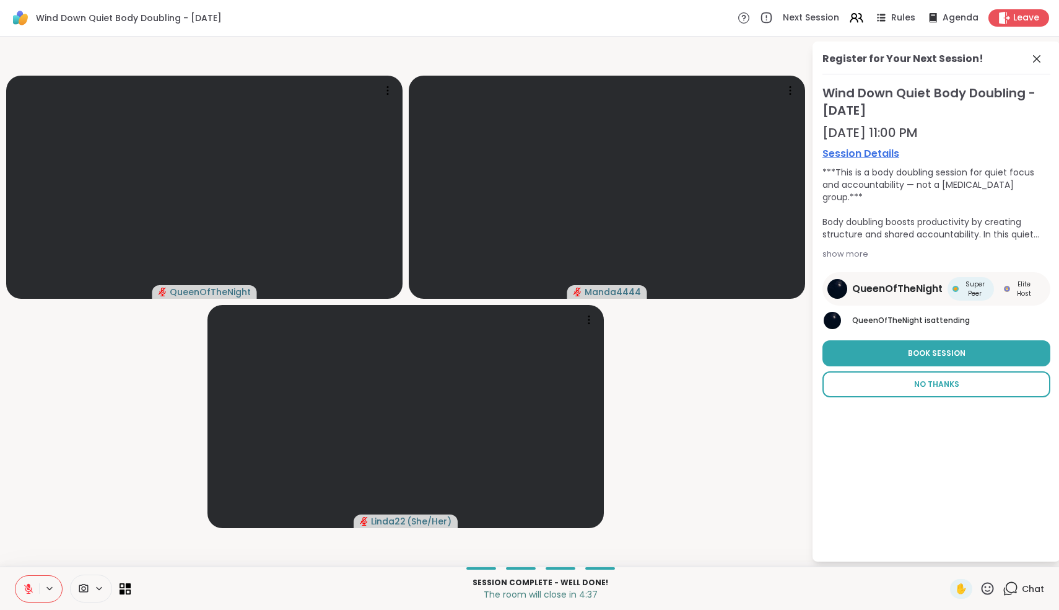
click at [944, 386] on span "No Thanks" at bounding box center [936, 384] width 45 height 11
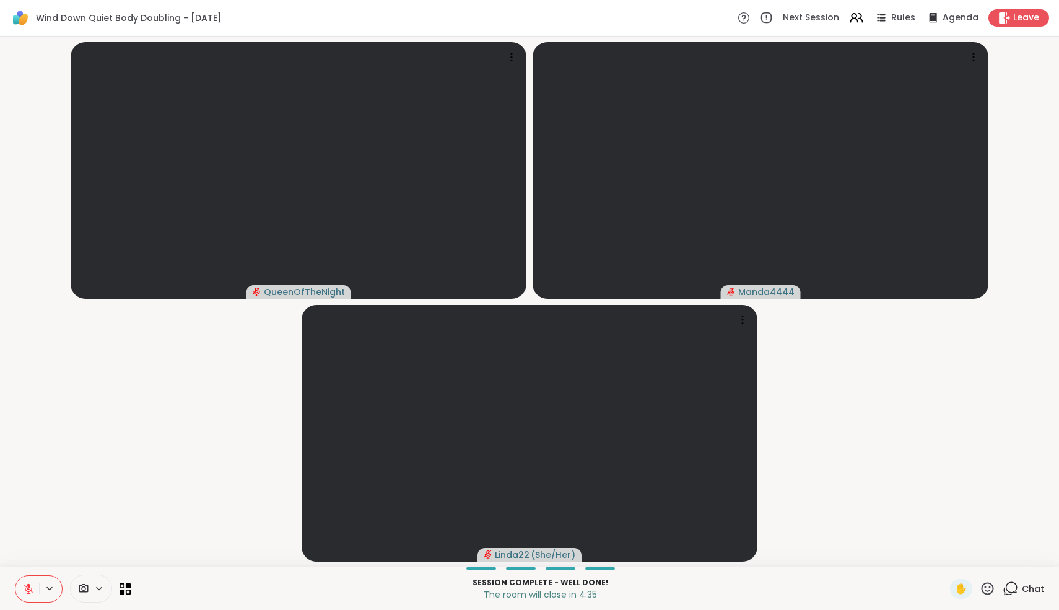
click at [1006, 588] on icon at bounding box center [1008, 591] width 8 height 8
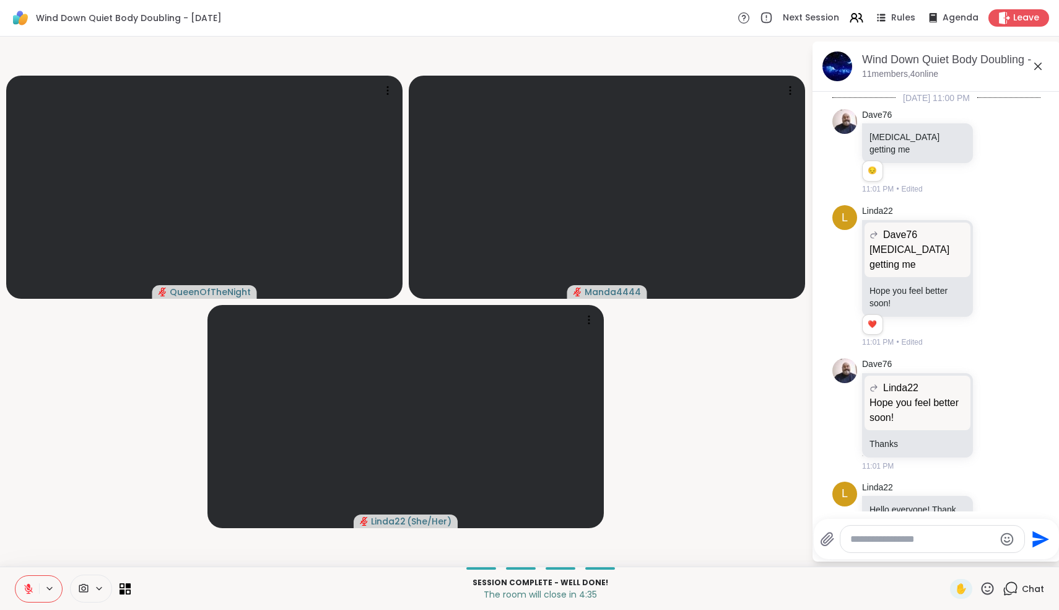
scroll to position [2024, 0]
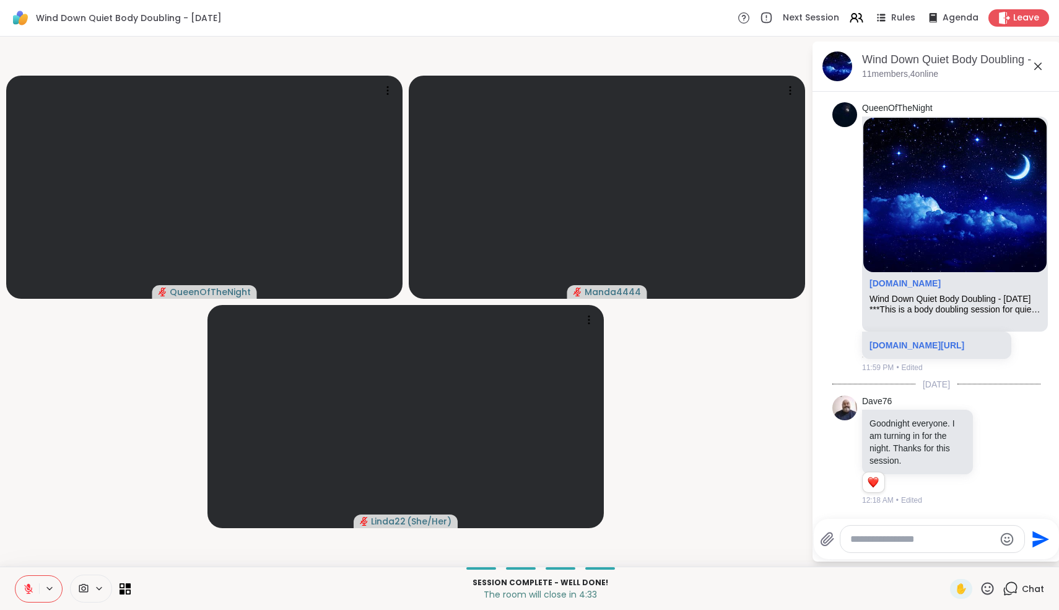
click at [934, 543] on textarea "Type your message" at bounding box center [923, 539] width 144 height 12
type textarea "**********"
click at [1009, 541] on icon "Emoji picker" at bounding box center [1009, 538] width 13 height 13
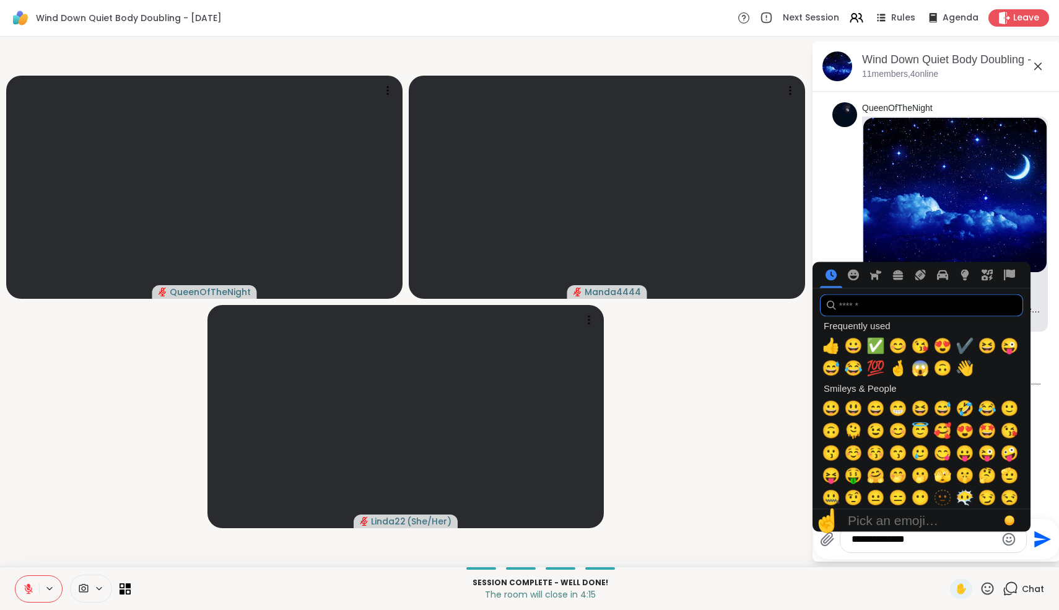
click at [872, 309] on input "search" at bounding box center [921, 305] width 203 height 22
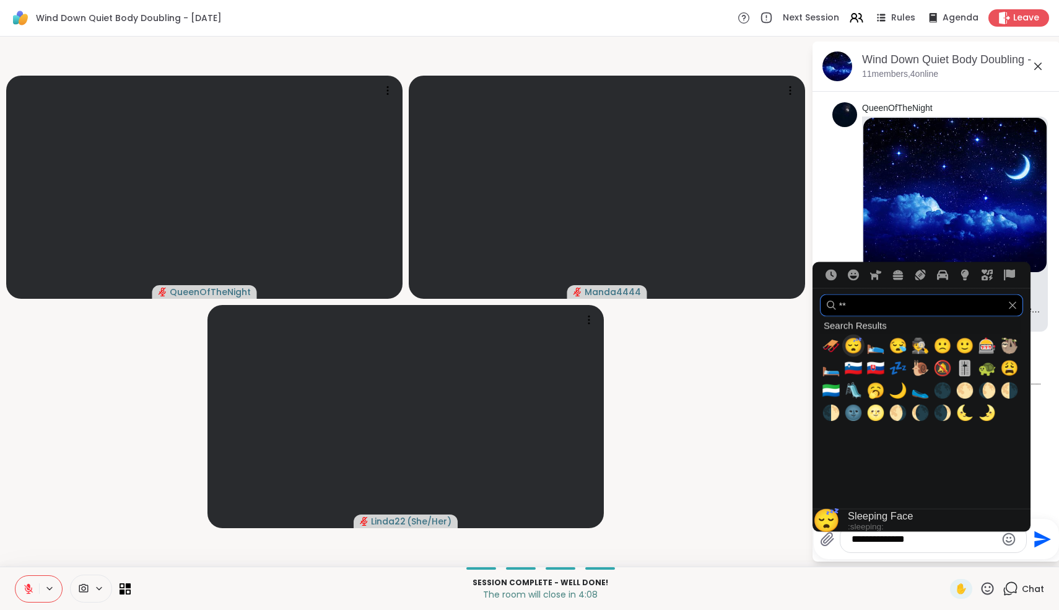
type input "**"
click at [855, 348] on span "😴" at bounding box center [853, 345] width 19 height 17
click at [1040, 538] on icon "Send" at bounding box center [1042, 539] width 20 height 20
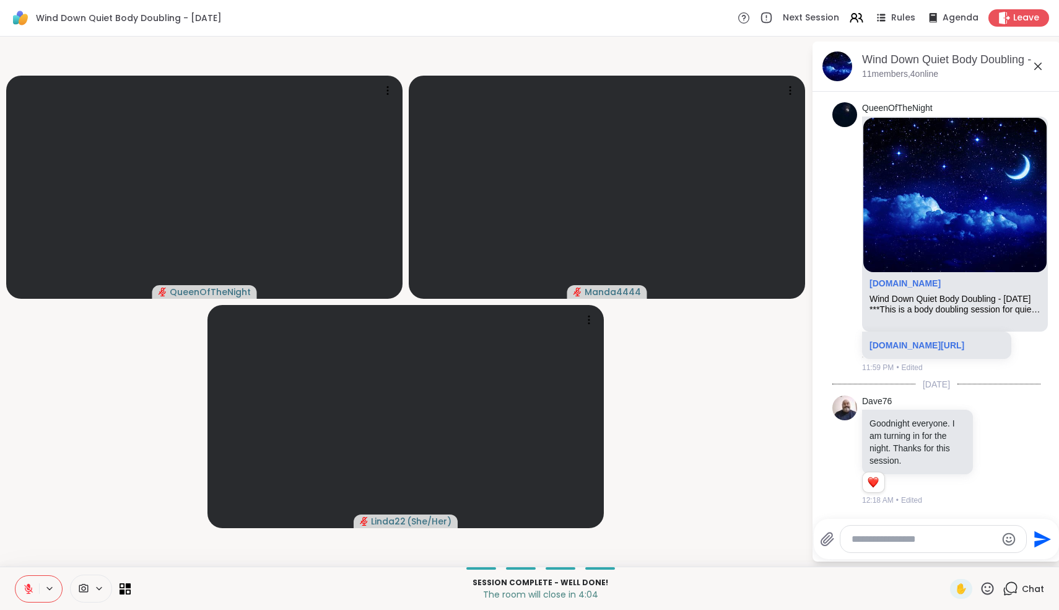
scroll to position [2090, 0]
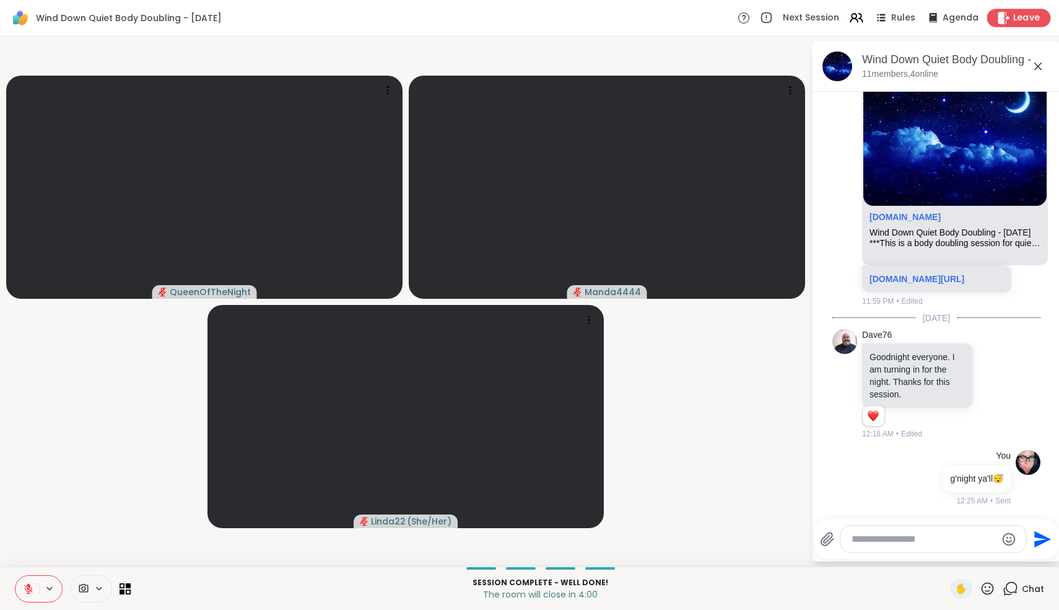
click at [1028, 17] on span "Leave" at bounding box center [1027, 18] width 27 height 13
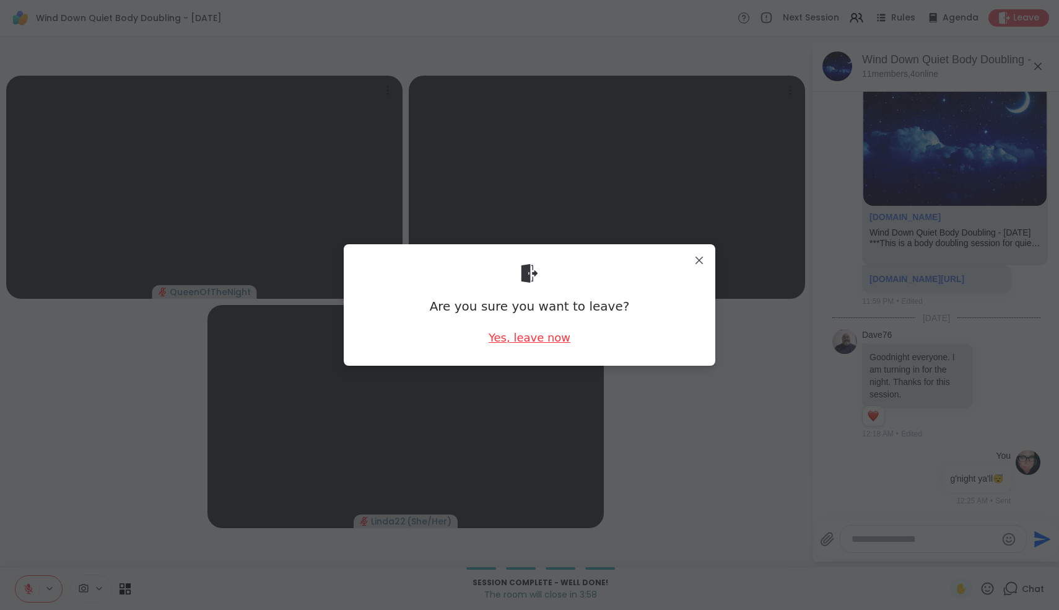
click at [550, 333] on div "Yes, leave now" at bounding box center [530, 337] width 82 height 15
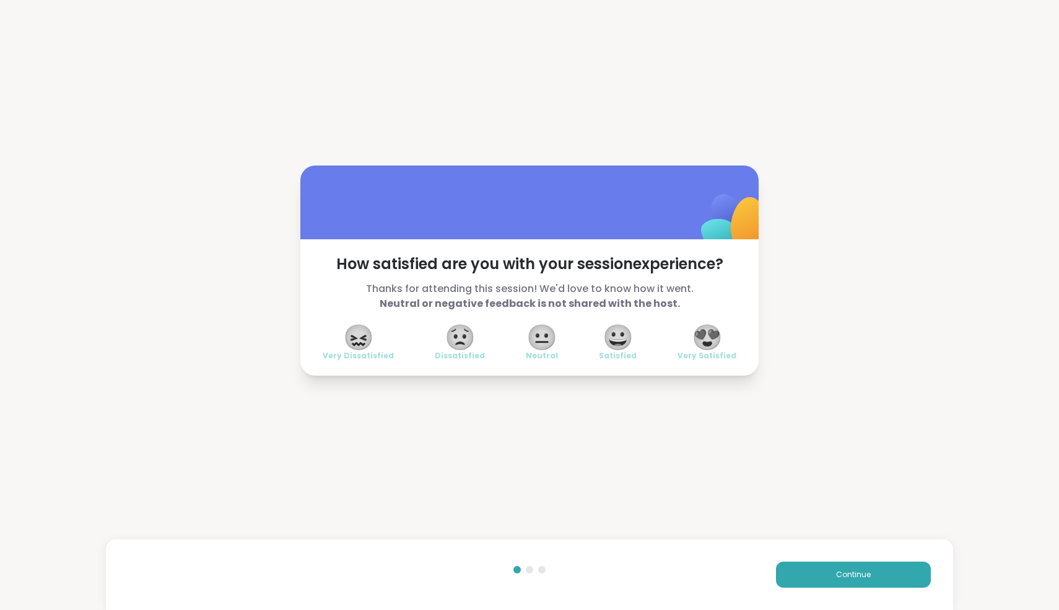
click at [709, 337] on span "😍" at bounding box center [707, 337] width 31 height 22
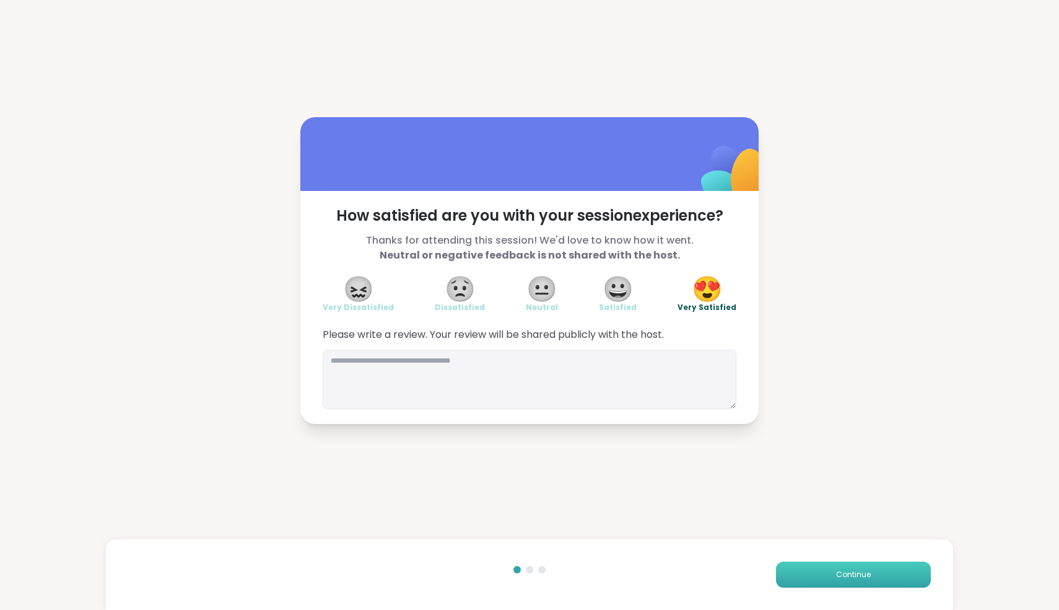
click at [842, 575] on span "Continue" at bounding box center [853, 574] width 35 height 11
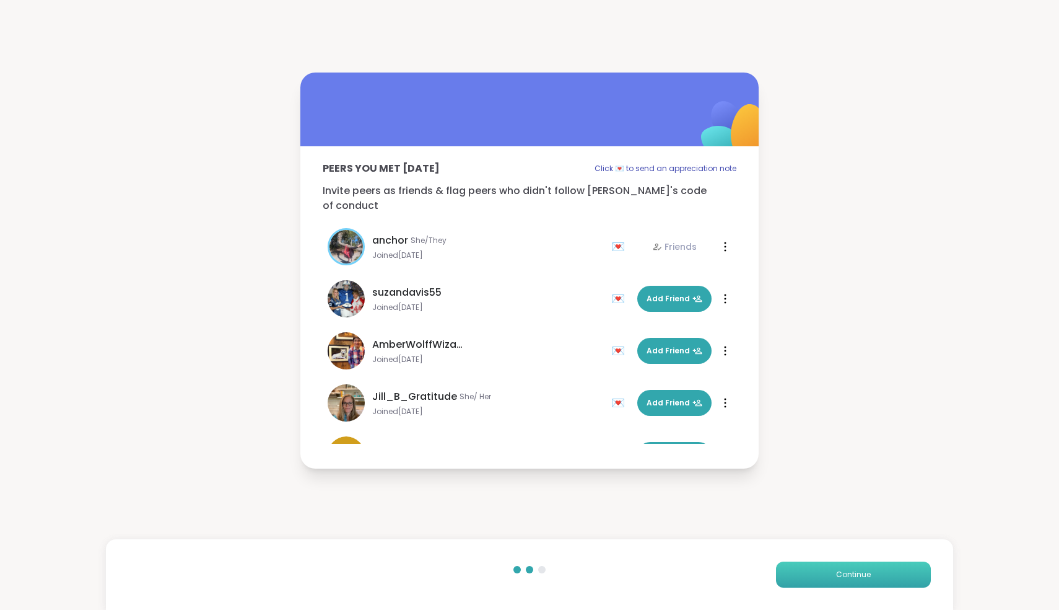
click at [842, 575] on span "Continue" at bounding box center [853, 574] width 35 height 11
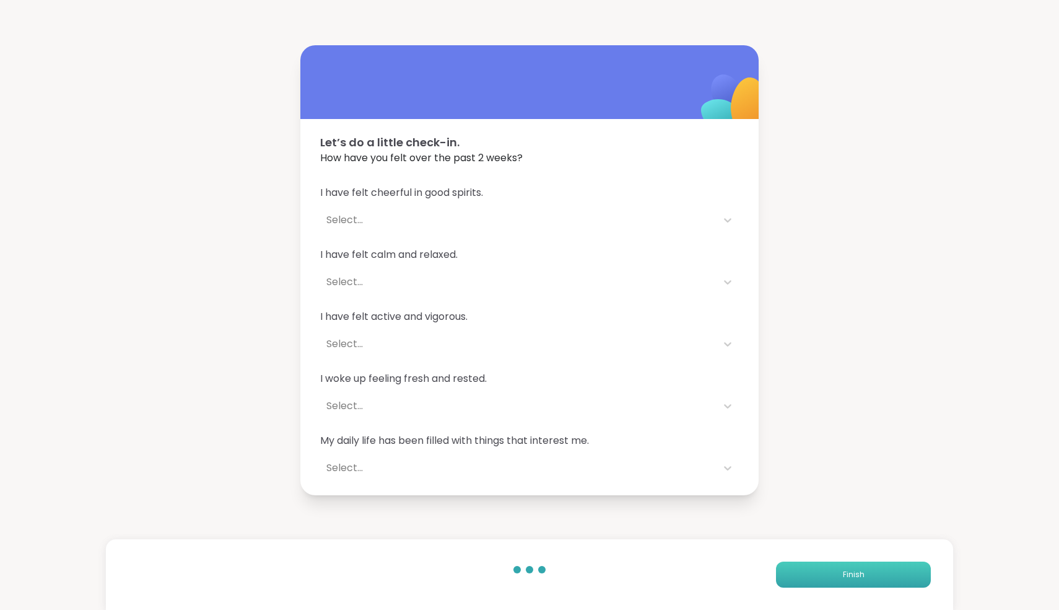
click at [842, 575] on button "Finish" at bounding box center [853, 574] width 155 height 26
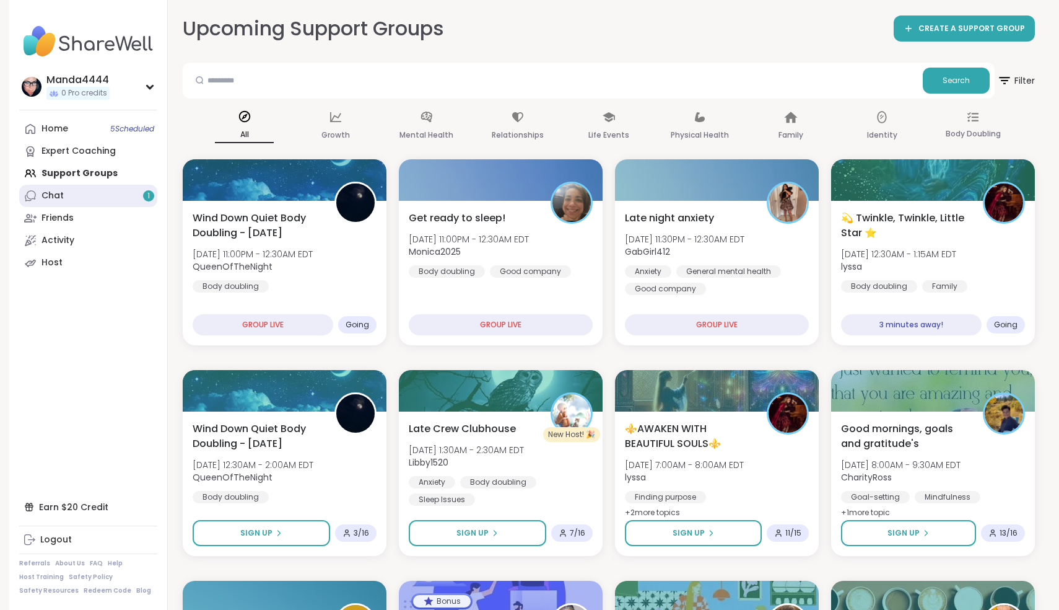
click at [79, 200] on link "Chat 1" at bounding box center [88, 196] width 138 height 22
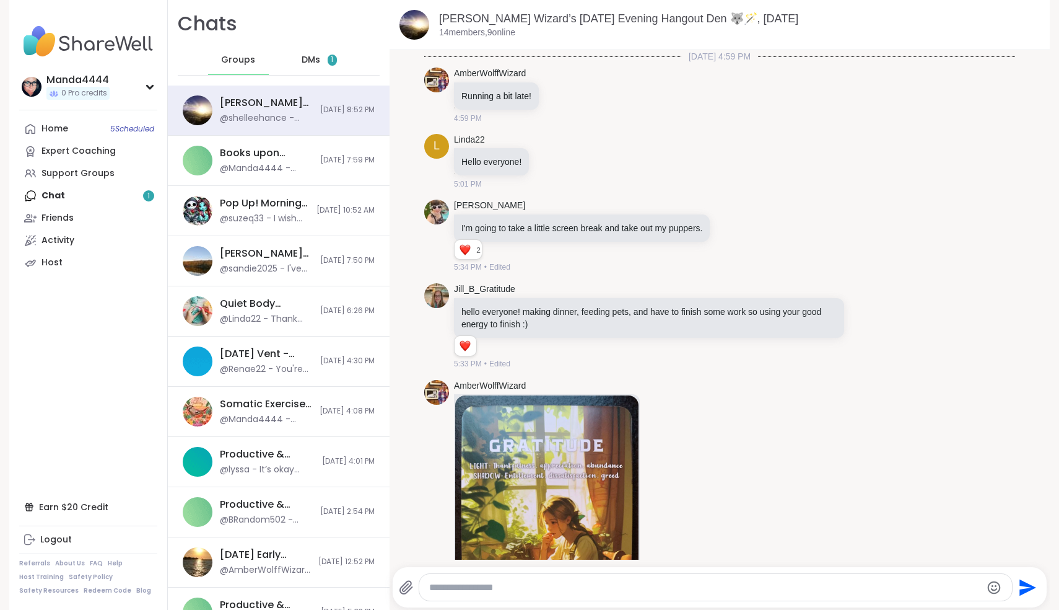
scroll to position [2888, 0]
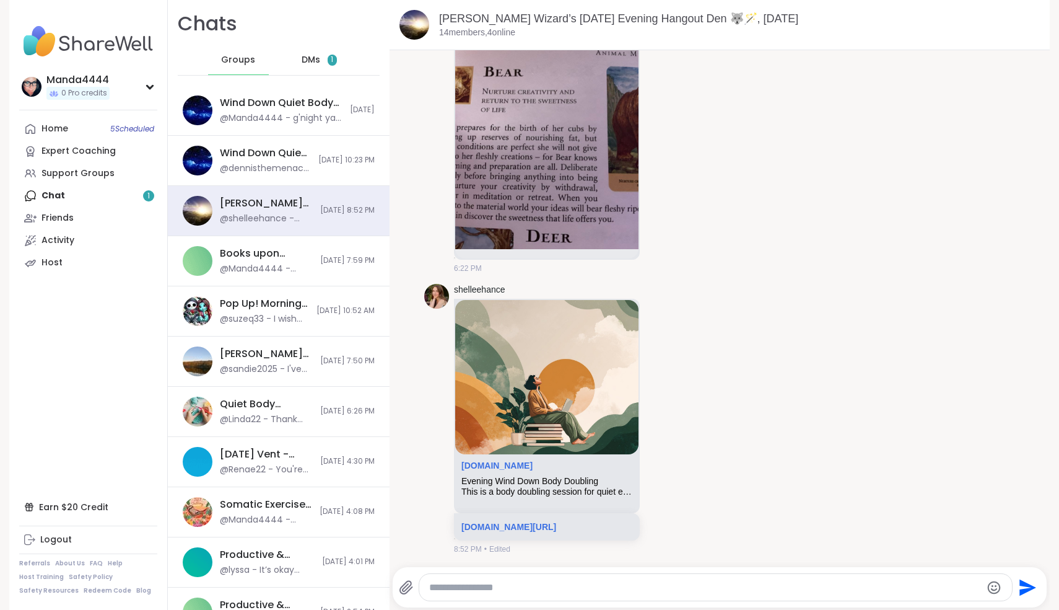
click at [312, 54] on div "DMs 1" at bounding box center [319, 60] width 61 height 30
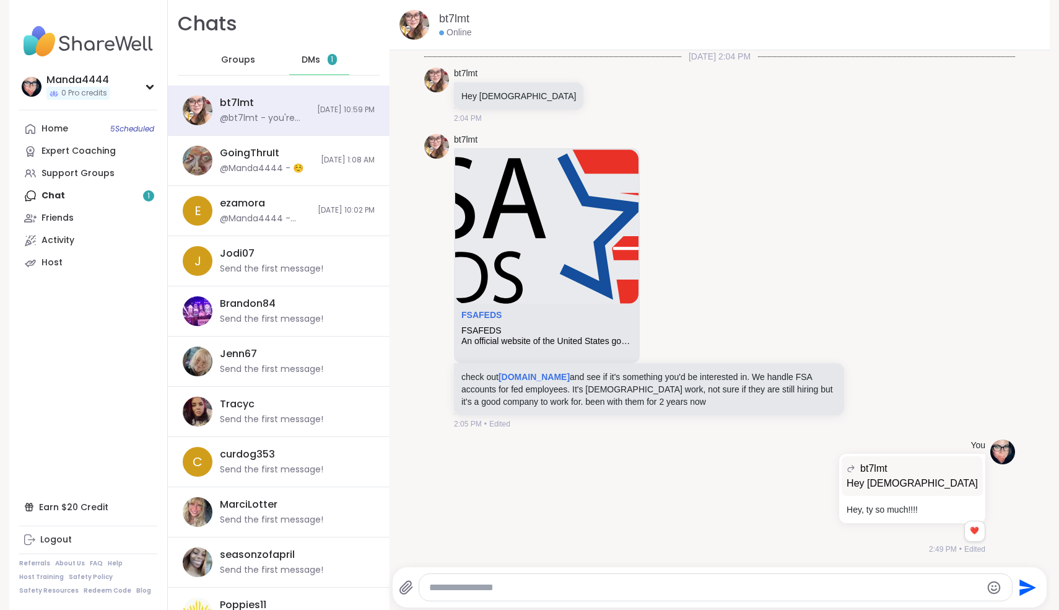
scroll to position [584, 0]
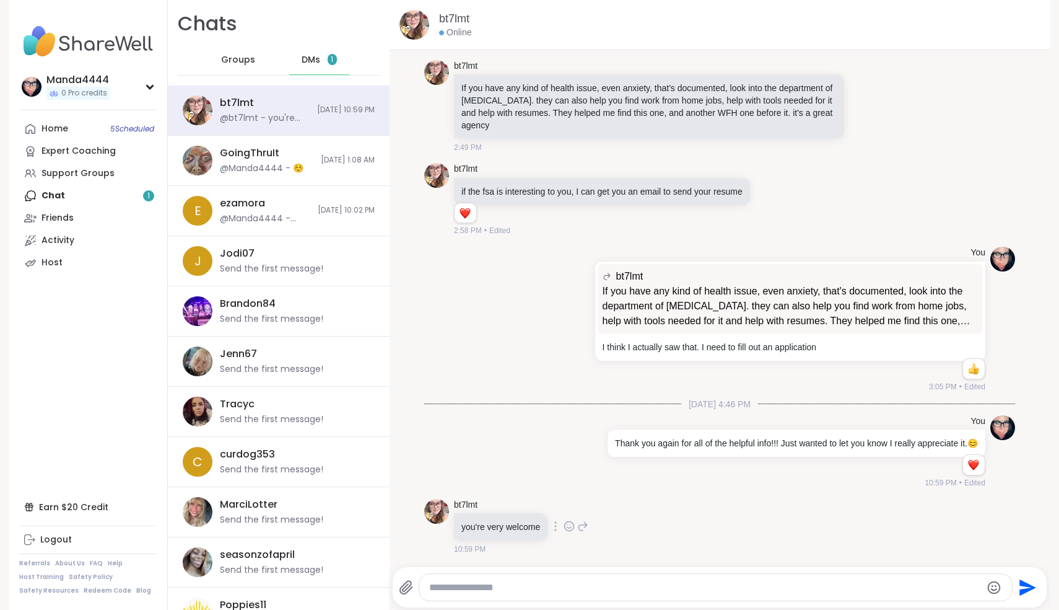
click at [661, 512] on div "bt7lmt you're very welcome 10:59 PM" at bounding box center [719, 527] width 591 height 66
click at [278, 164] on div "@Manda4444 - ☺️" at bounding box center [262, 168] width 84 height 12
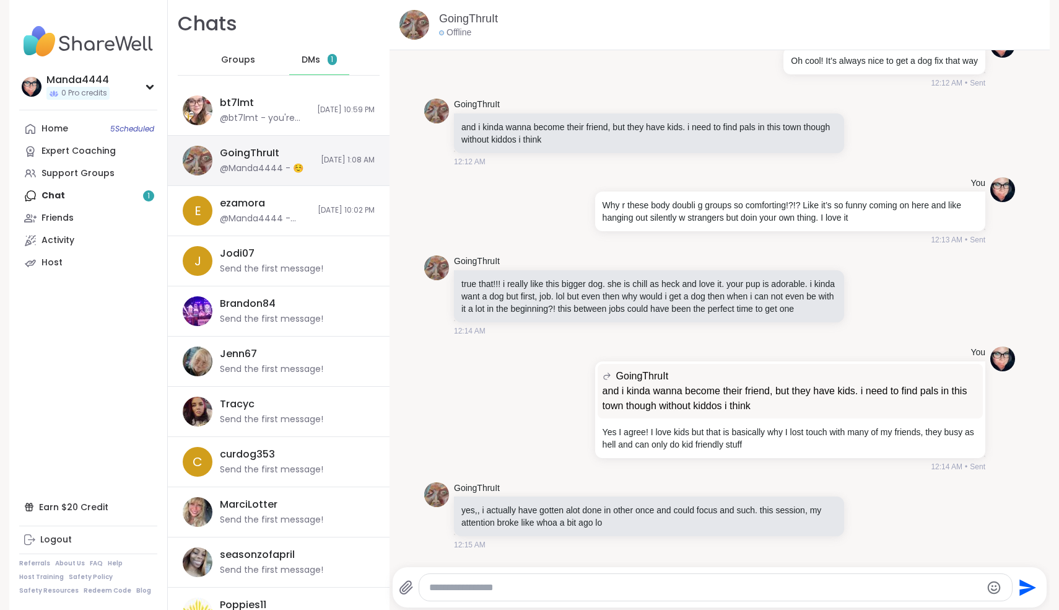
scroll to position [11139, 0]
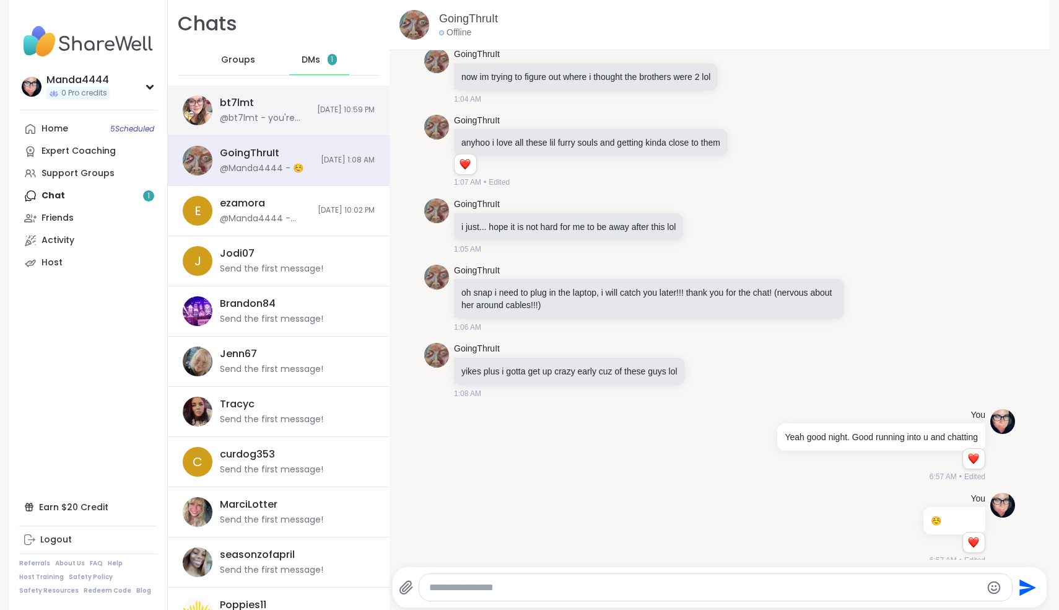
click at [263, 108] on div "bt7lmt @bt7lmt - you're very welcome" at bounding box center [265, 110] width 90 height 29
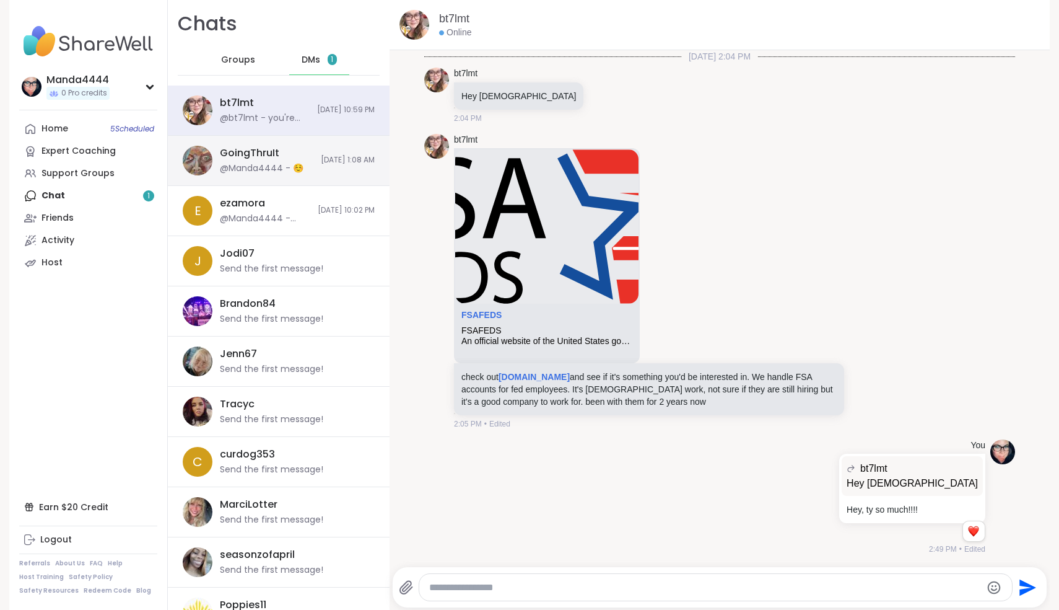
scroll to position [584, 0]
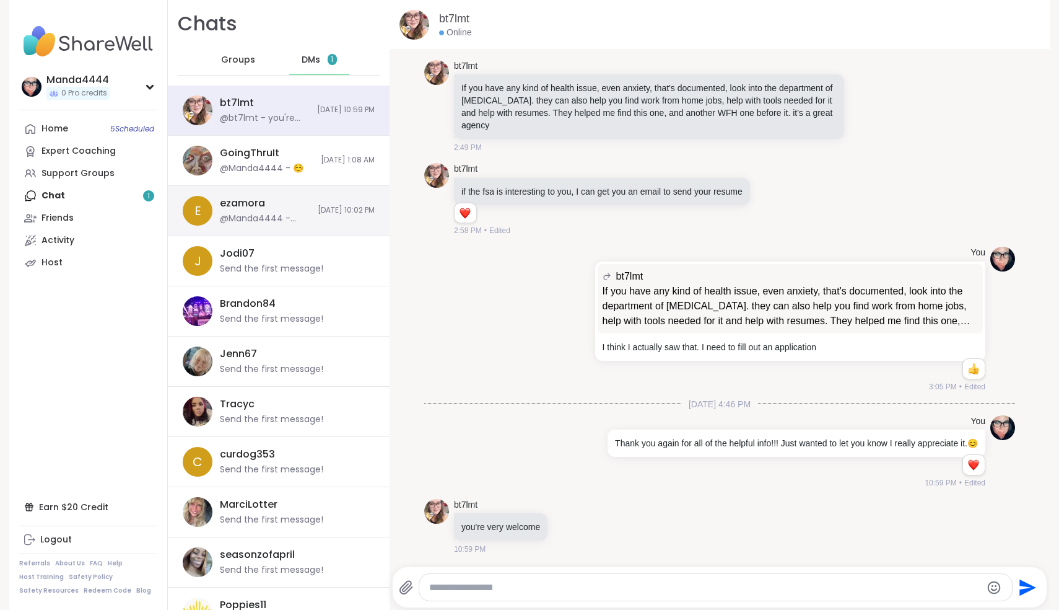
click at [291, 206] on div "ezamora @Manda4444 - Sweet, I'm going to hold u to going to another group of so…" at bounding box center [265, 210] width 90 height 29
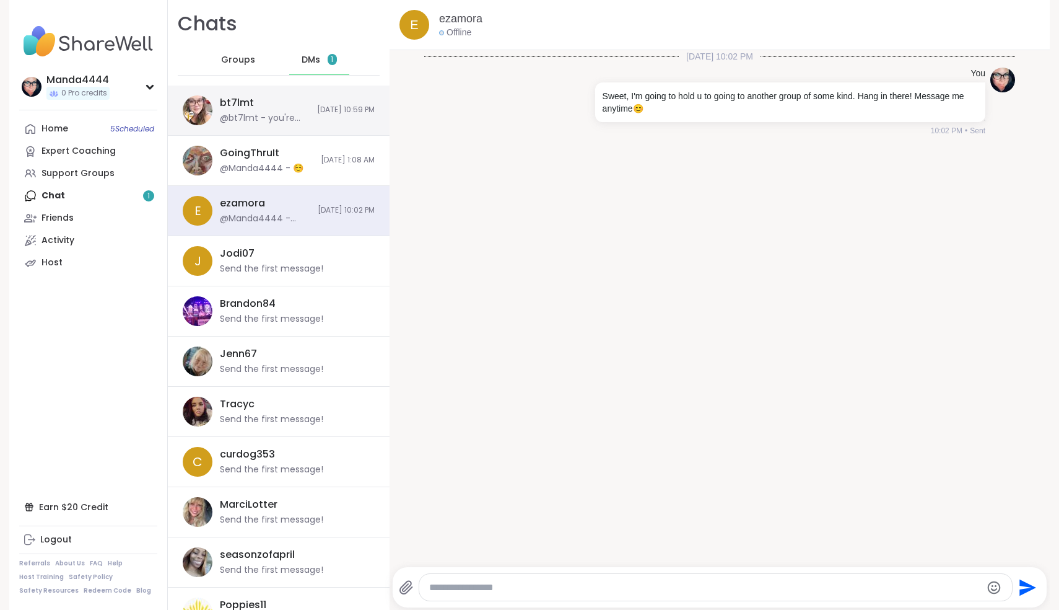
click at [307, 105] on div "bt7lmt @bt7lmt - you're very welcome [DATE] 10:59 PM" at bounding box center [279, 111] width 222 height 50
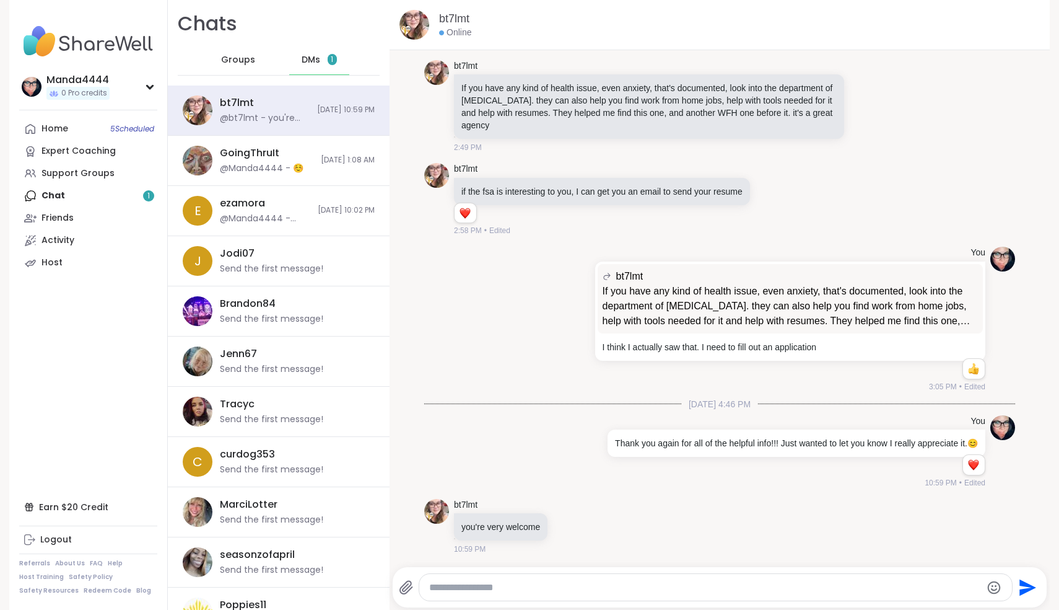
click at [314, 58] on span "DMs" at bounding box center [311, 60] width 19 height 12
click at [54, 133] on div "Home 5 Scheduled" at bounding box center [55, 129] width 27 height 12
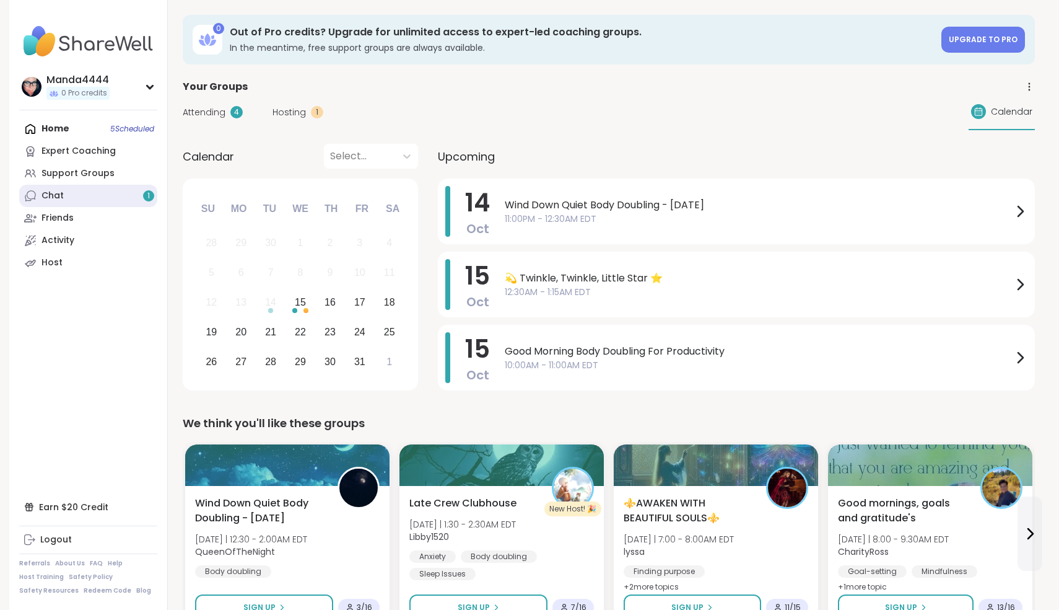
click at [66, 191] on link "Chat 1" at bounding box center [88, 196] width 138 height 22
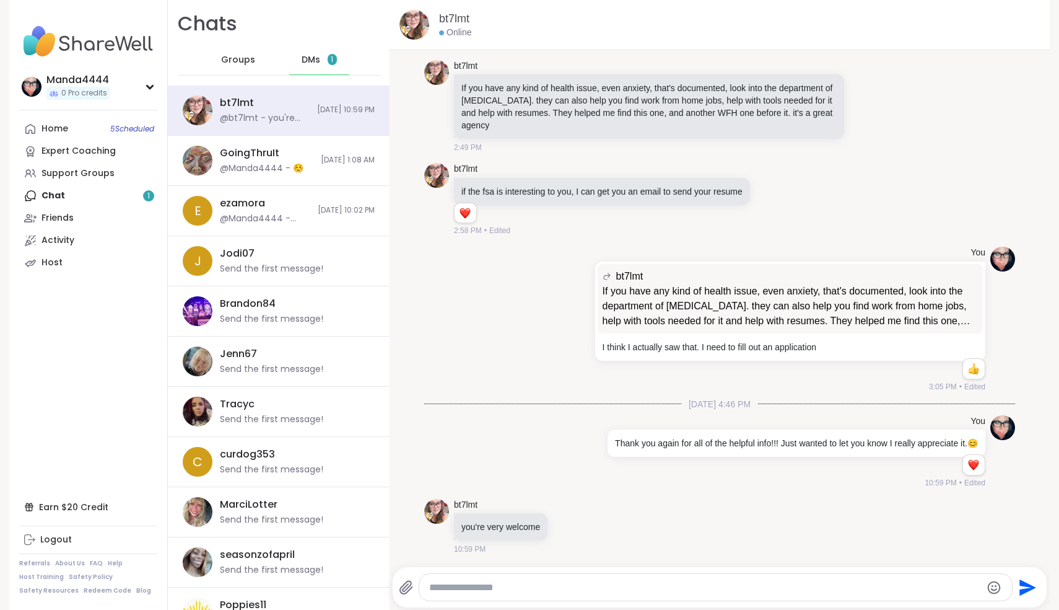
click at [317, 58] on span "DMs" at bounding box center [311, 60] width 19 height 12
click at [318, 107] on span "[DATE] 10:59 PM" at bounding box center [346, 110] width 58 height 11
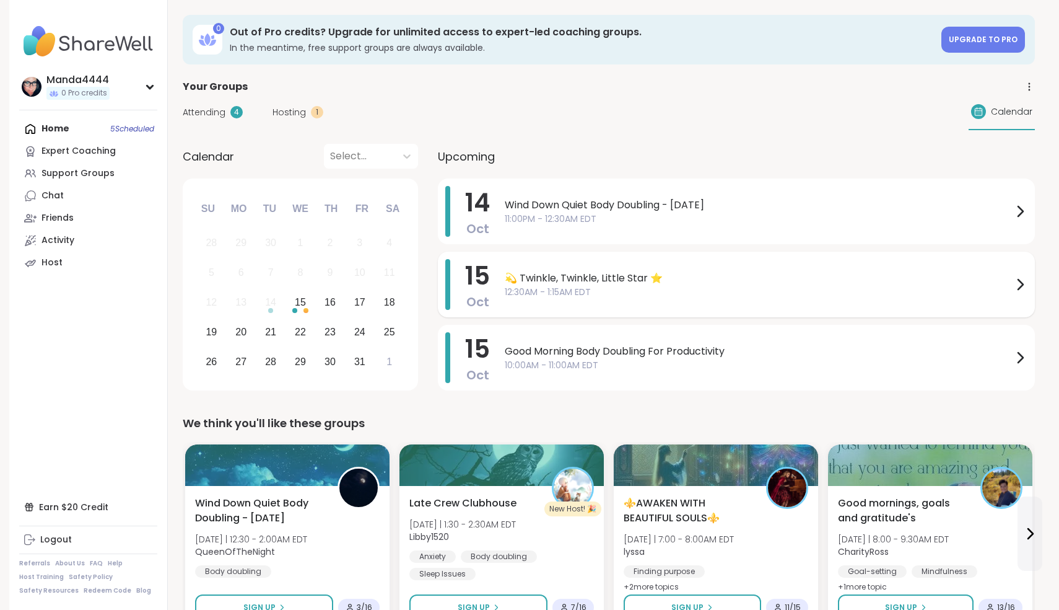
click at [680, 281] on span "💫 Twinkle, Twinkle, Little Star ⭐️" at bounding box center [759, 278] width 508 height 15
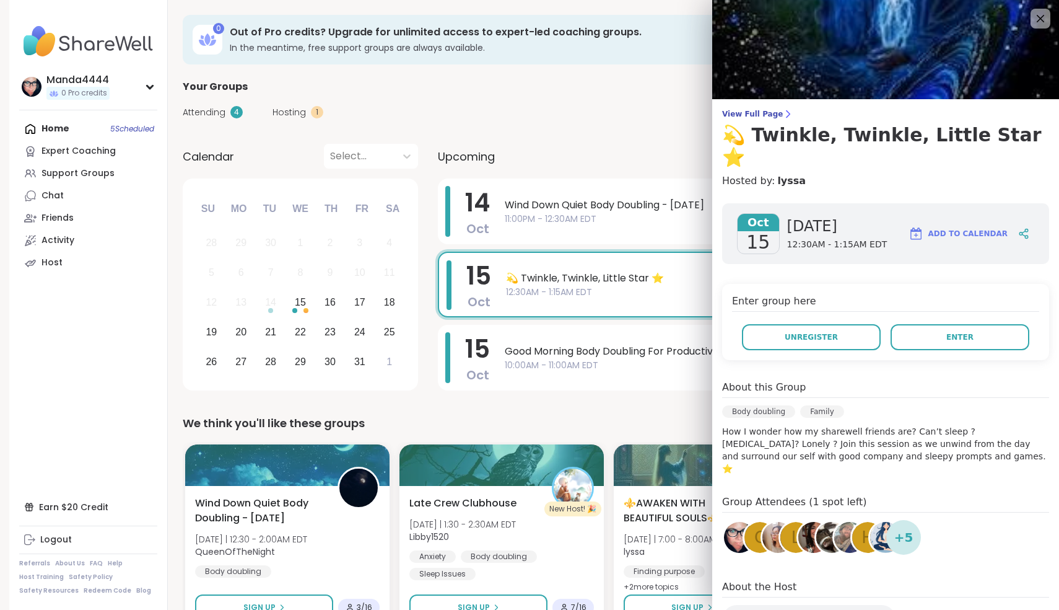
click at [616, 103] on div "Attending 4 Hosting 1 Calendar" at bounding box center [609, 112] width 853 height 36
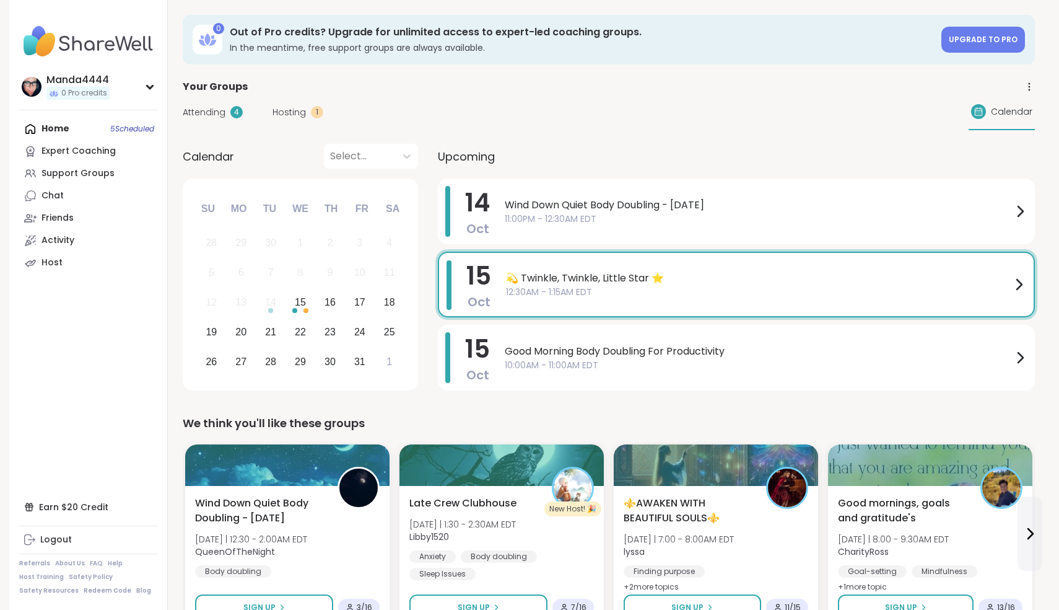
click at [937, 279] on span "💫 Twinkle, Twinkle, Little Star ⭐️" at bounding box center [759, 278] width 506 height 15
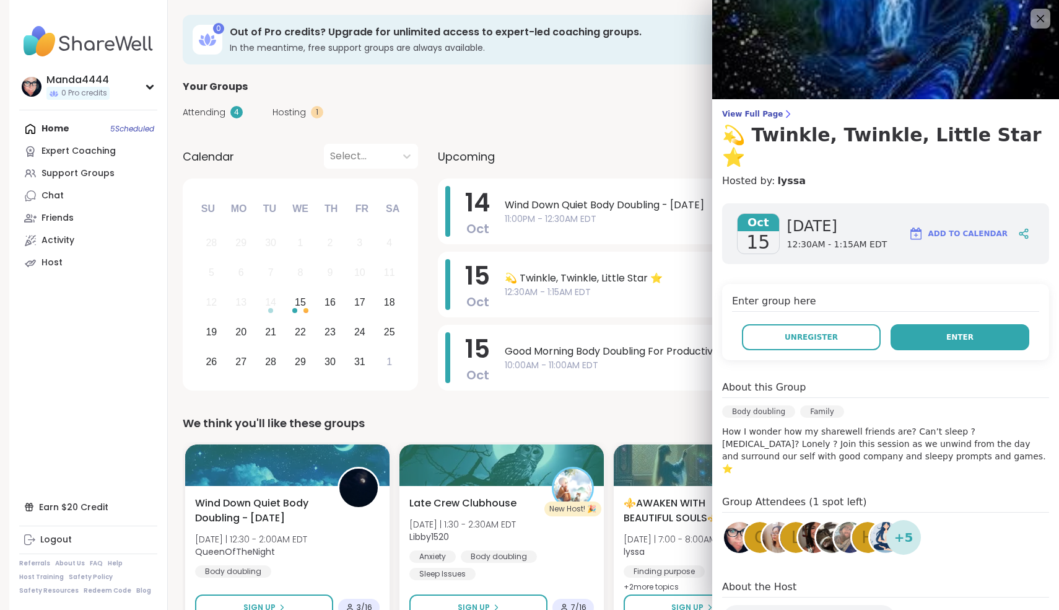
click at [956, 331] on span "Enter" at bounding box center [960, 336] width 27 height 11
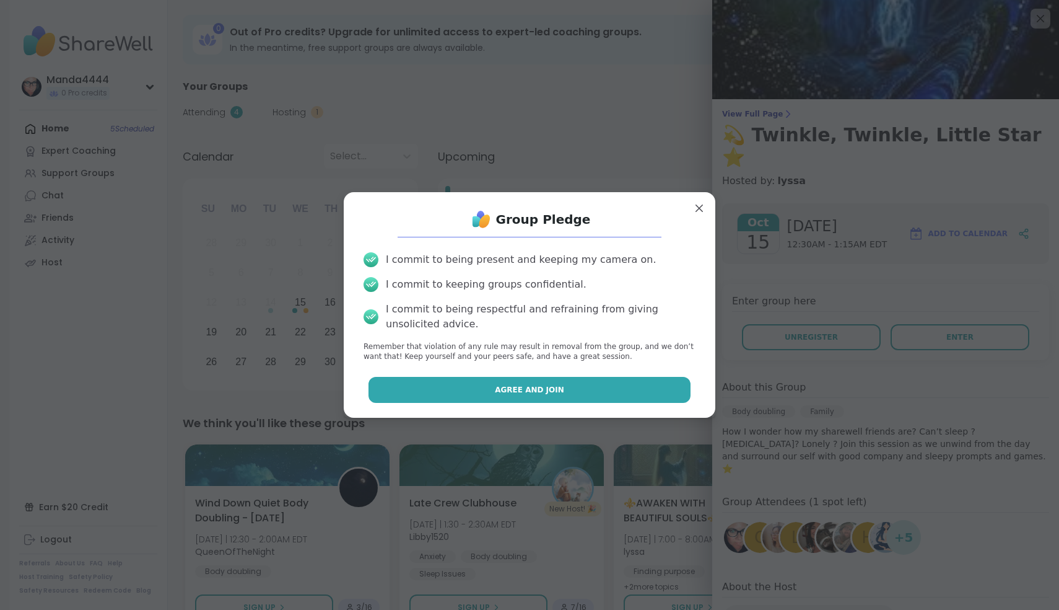
click at [554, 393] on span "Agree and Join" at bounding box center [529, 389] width 69 height 11
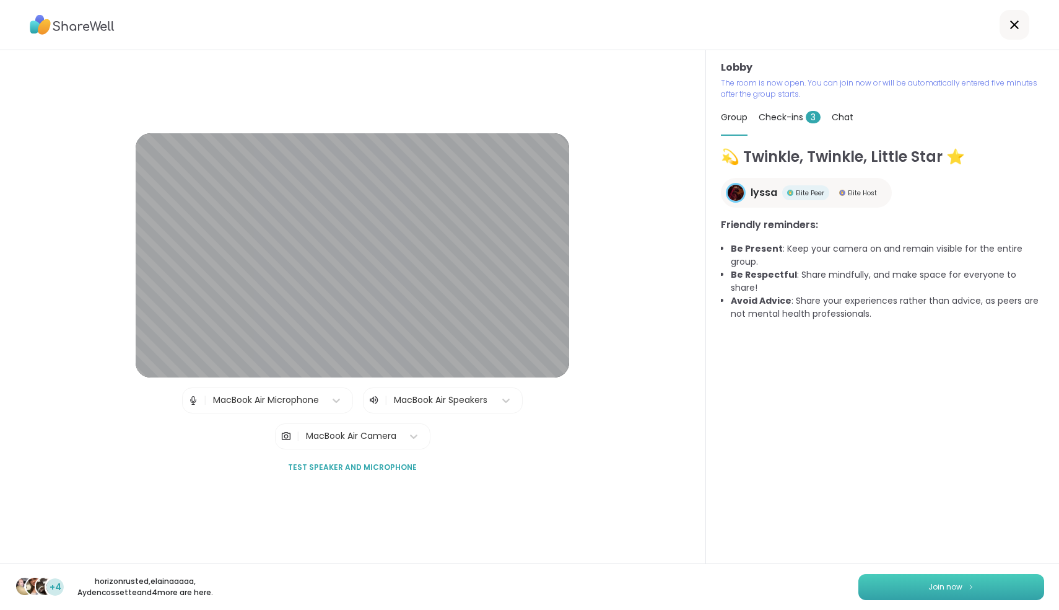
click at [944, 586] on span "Join now" at bounding box center [946, 586] width 34 height 11
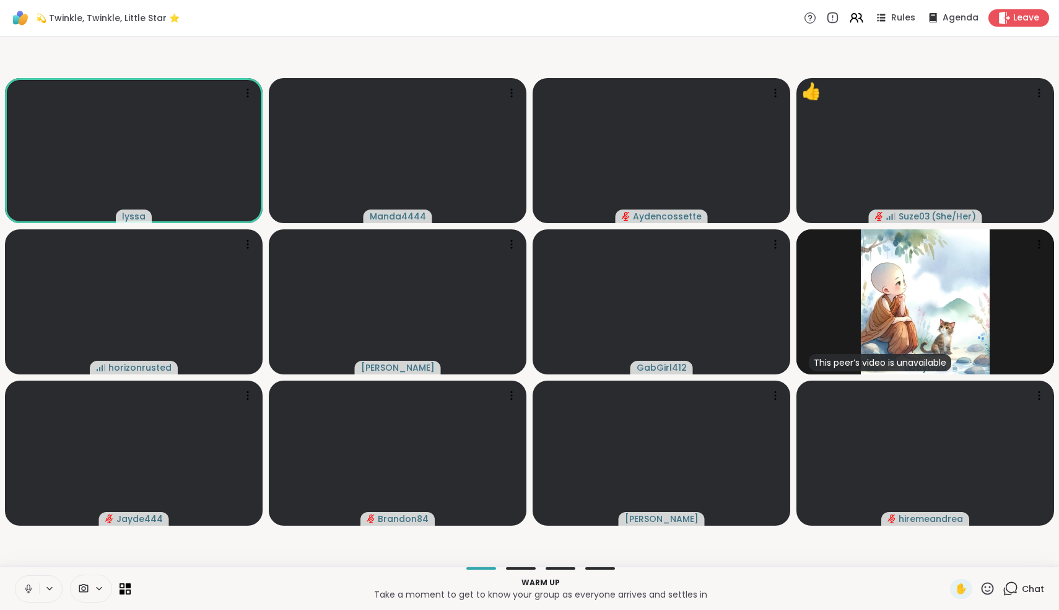
click at [28, 588] on icon at bounding box center [28, 588] width 11 height 11
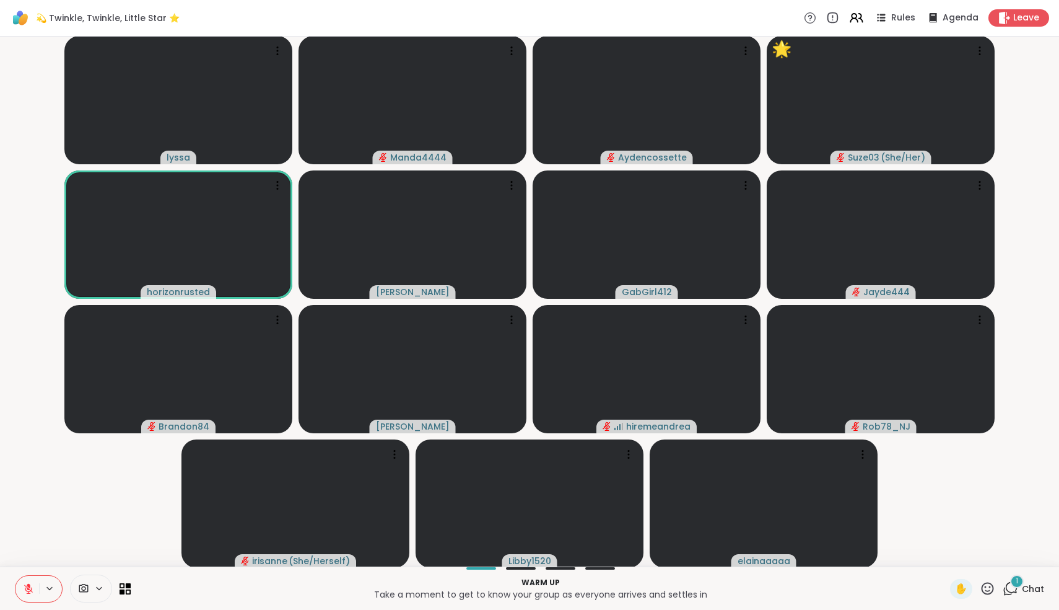
click at [991, 594] on icon at bounding box center [988, 588] width 12 height 12
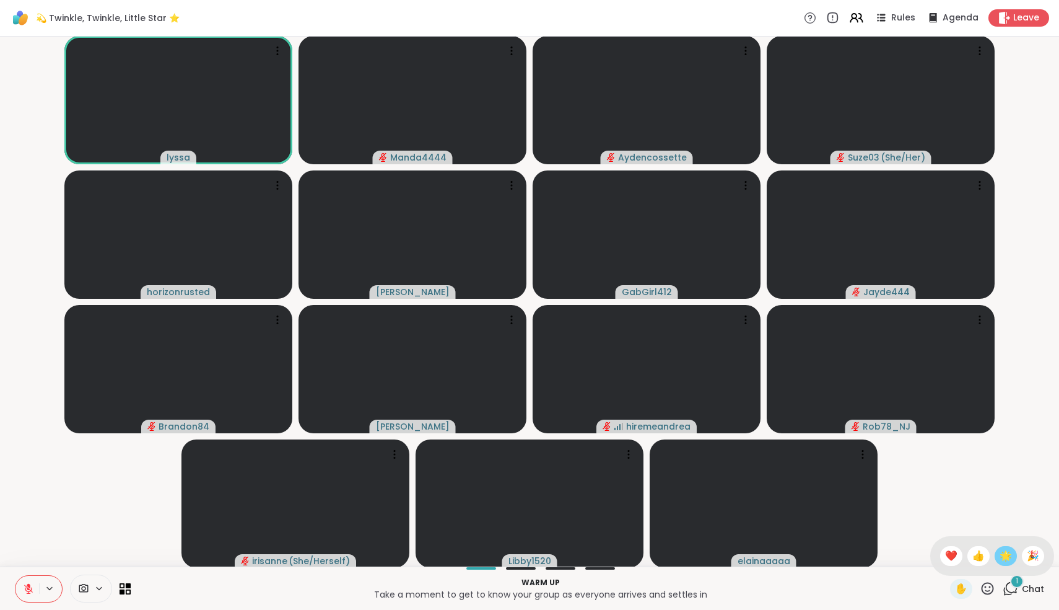
click at [1012, 557] on span "🌟" at bounding box center [1006, 555] width 12 height 15
click at [1015, 595] on icon at bounding box center [1010, 588] width 15 height 15
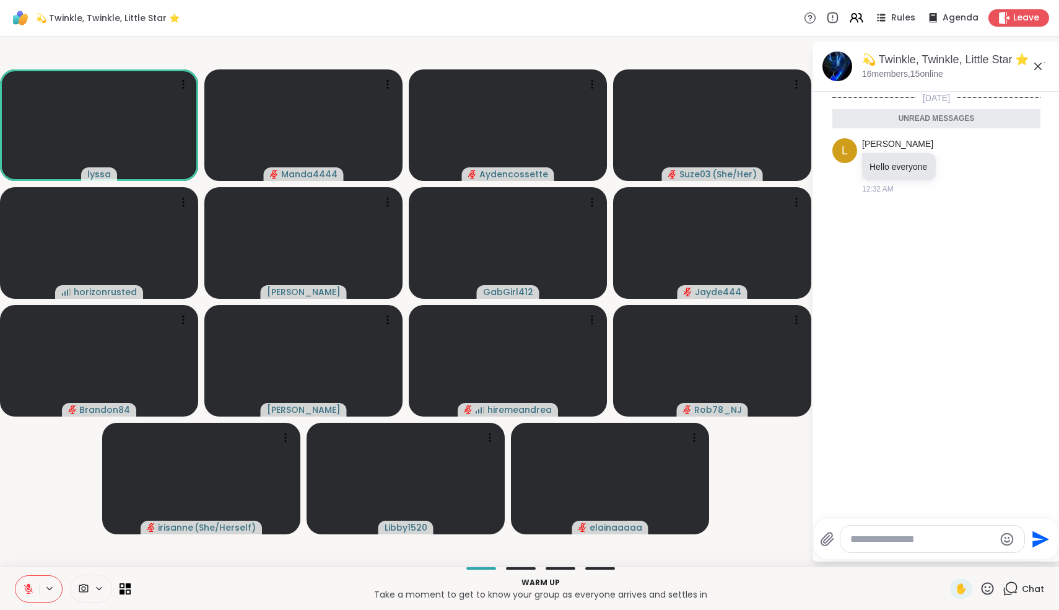
click at [937, 543] on textarea "Type your message" at bounding box center [923, 539] width 144 height 12
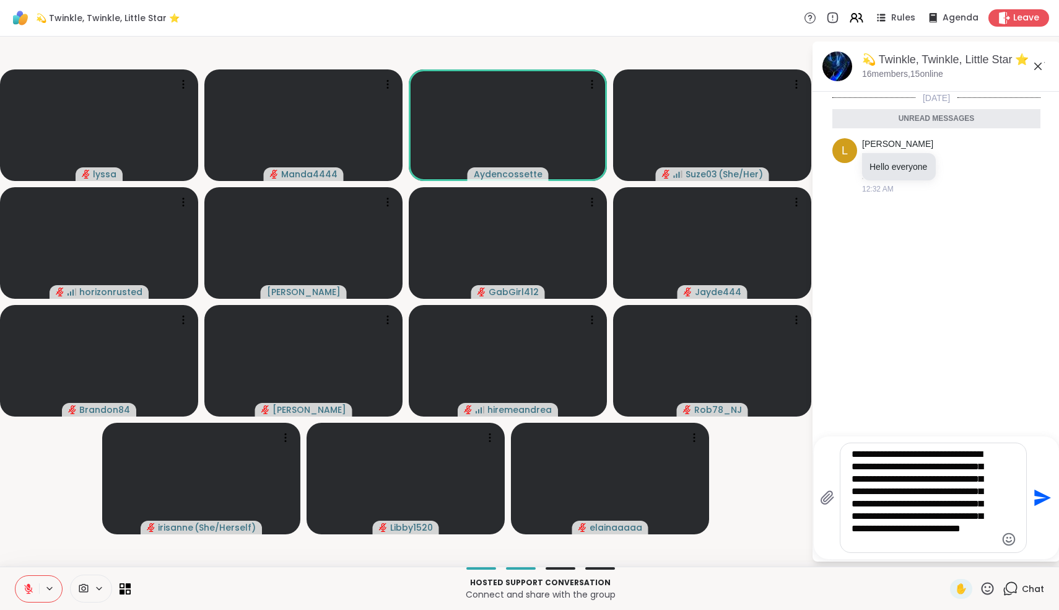
click at [912, 532] on textarea "**********" at bounding box center [924, 497] width 144 height 99
type textarea "**********"
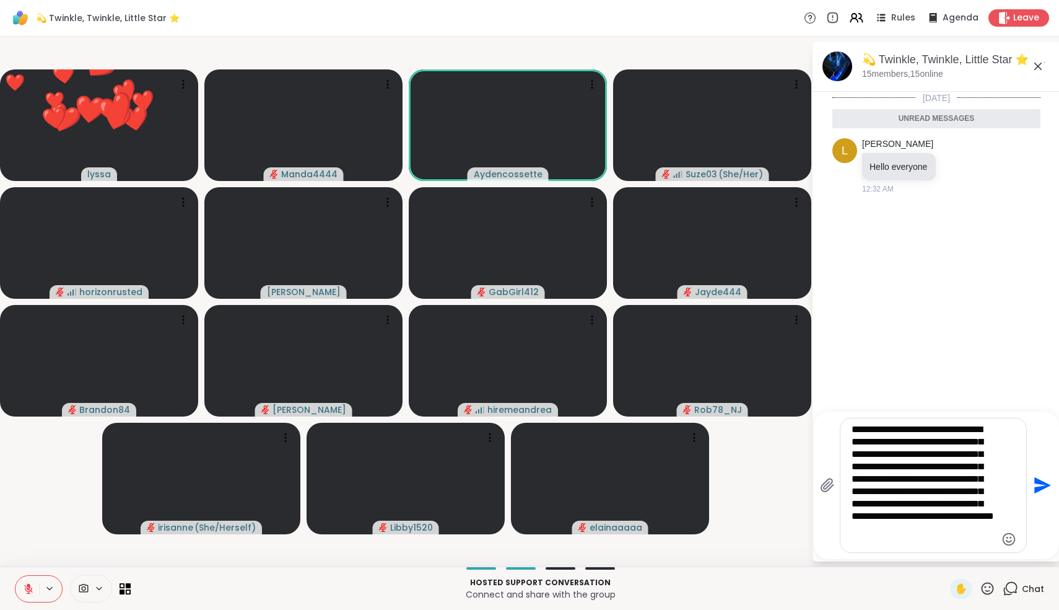
click at [929, 543] on textarea "**********" at bounding box center [924, 485] width 144 height 124
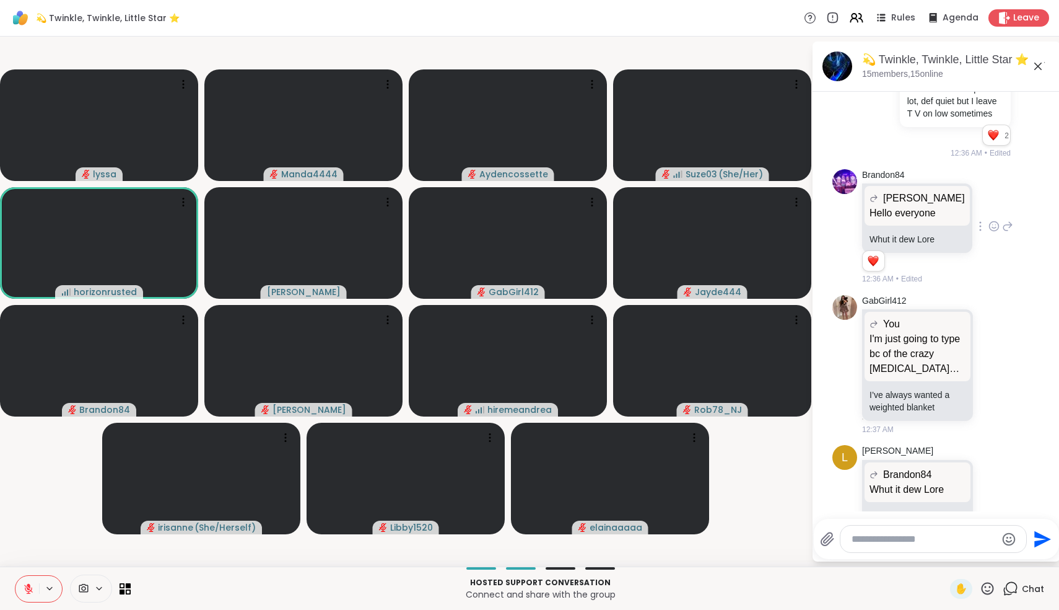
scroll to position [256, 0]
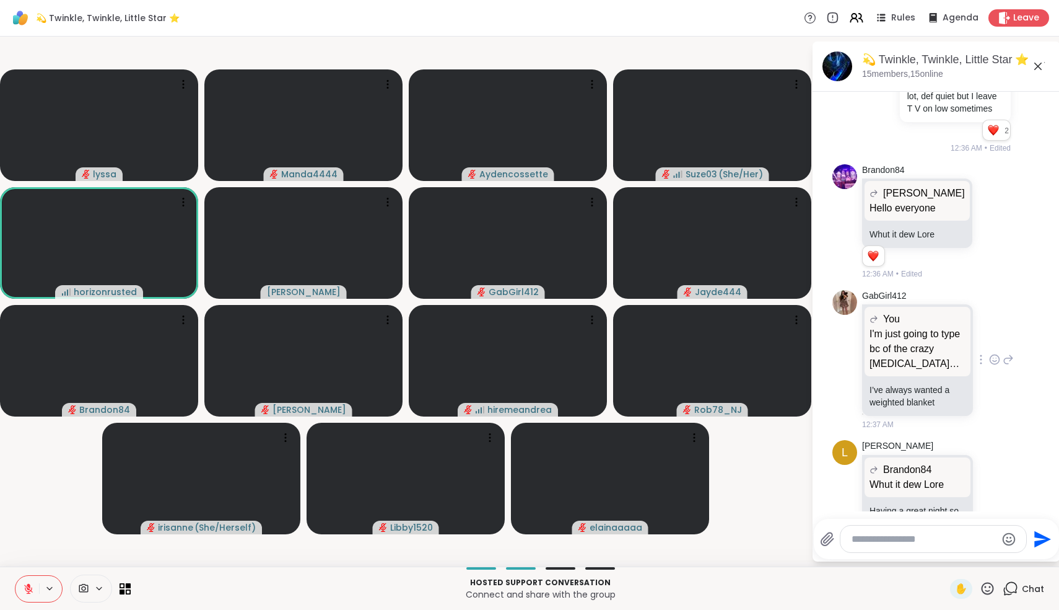
click at [1008, 352] on icon at bounding box center [1008, 359] width 11 height 15
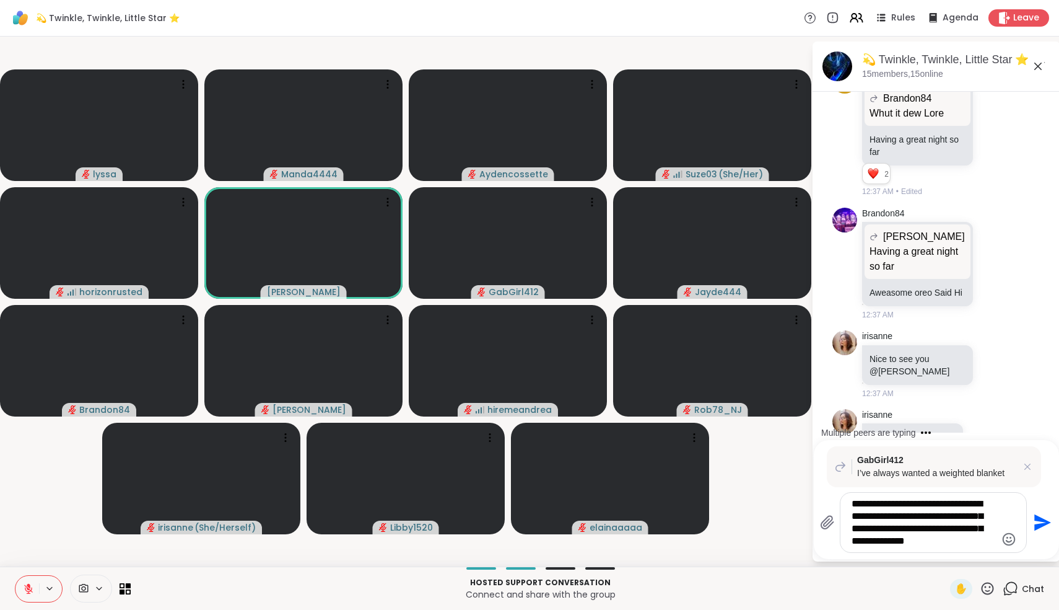
scroll to position [706, 0]
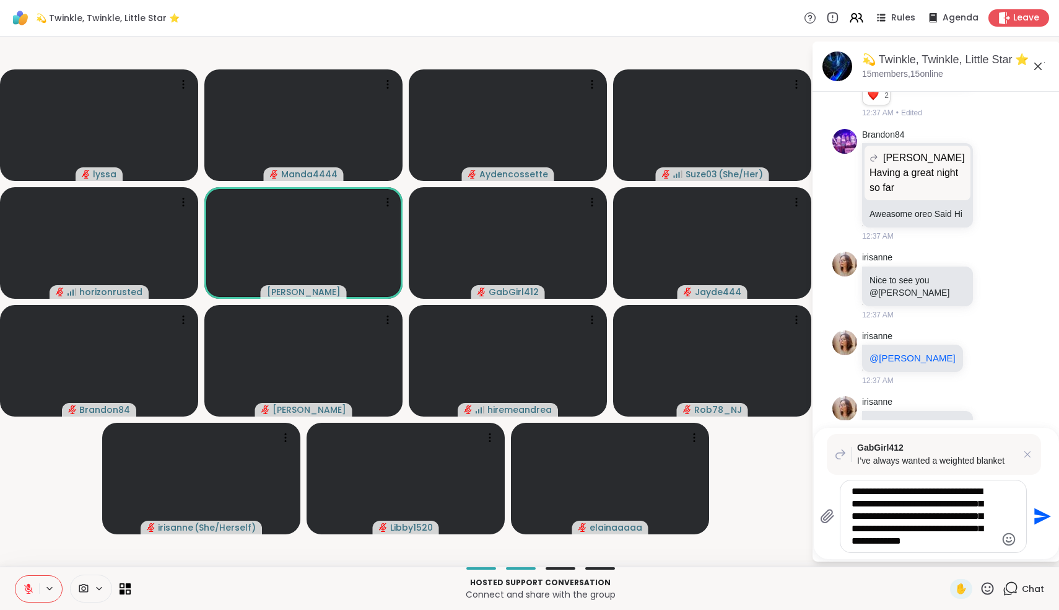
click at [965, 504] on textarea "**********" at bounding box center [924, 516] width 144 height 62
type textarea "**********"
click at [1038, 518] on icon "Send" at bounding box center [1043, 516] width 17 height 17
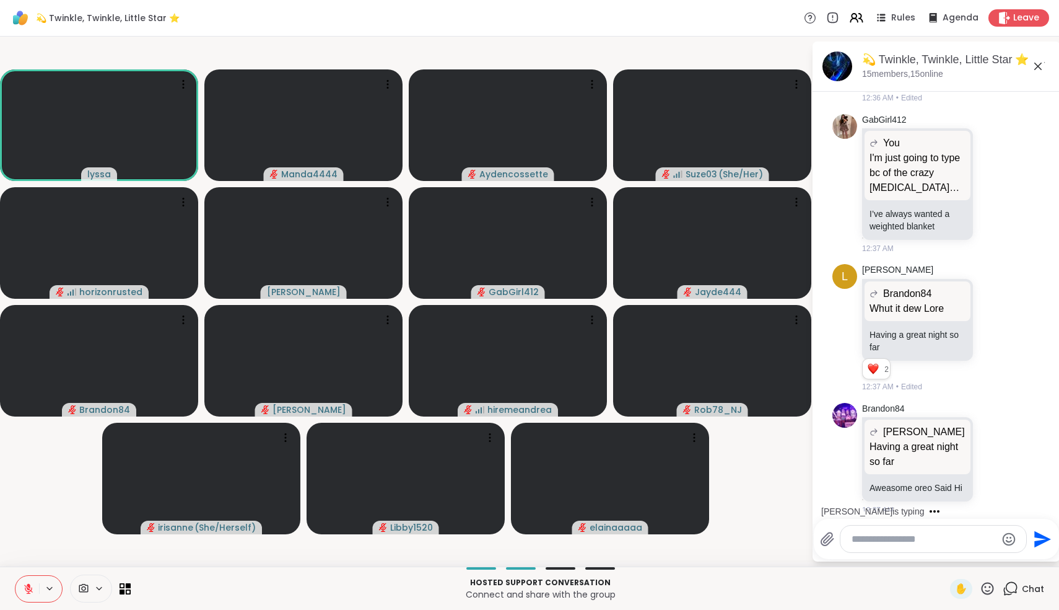
scroll to position [424, 0]
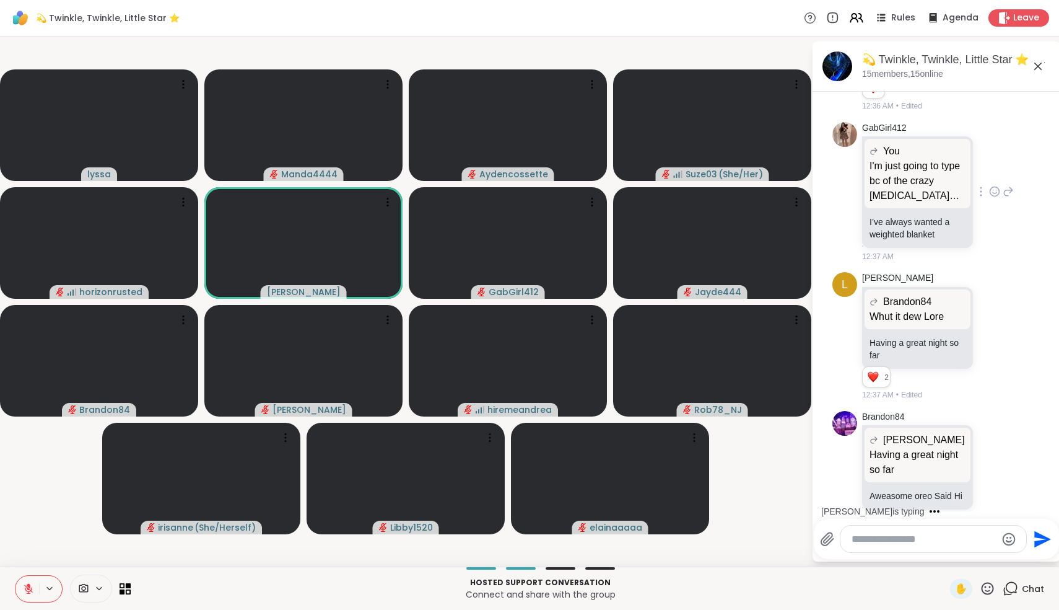
click at [1009, 184] on icon at bounding box center [1008, 191] width 11 height 15
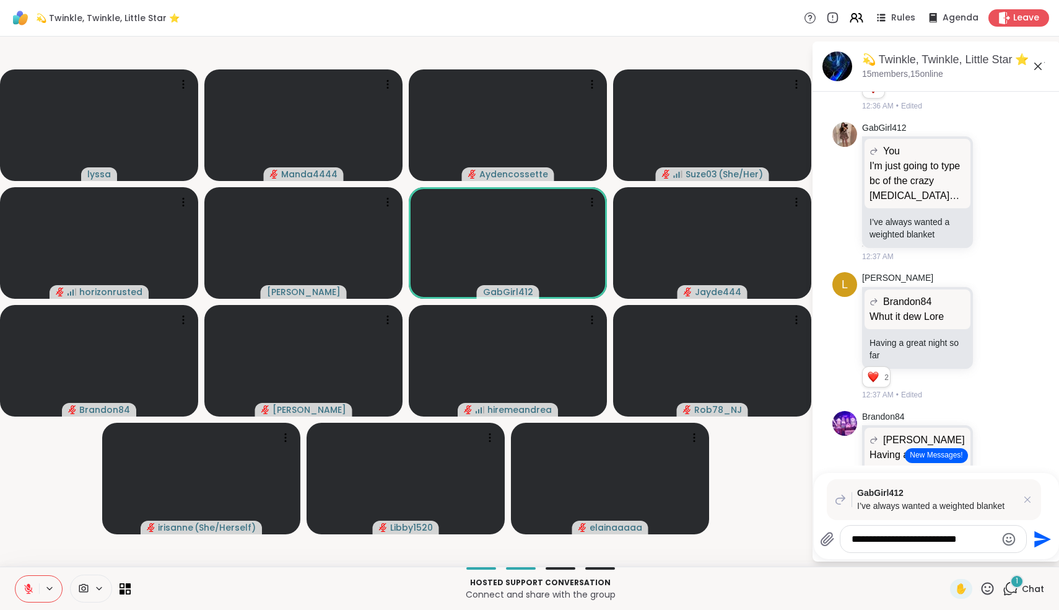
type textarea "**********"
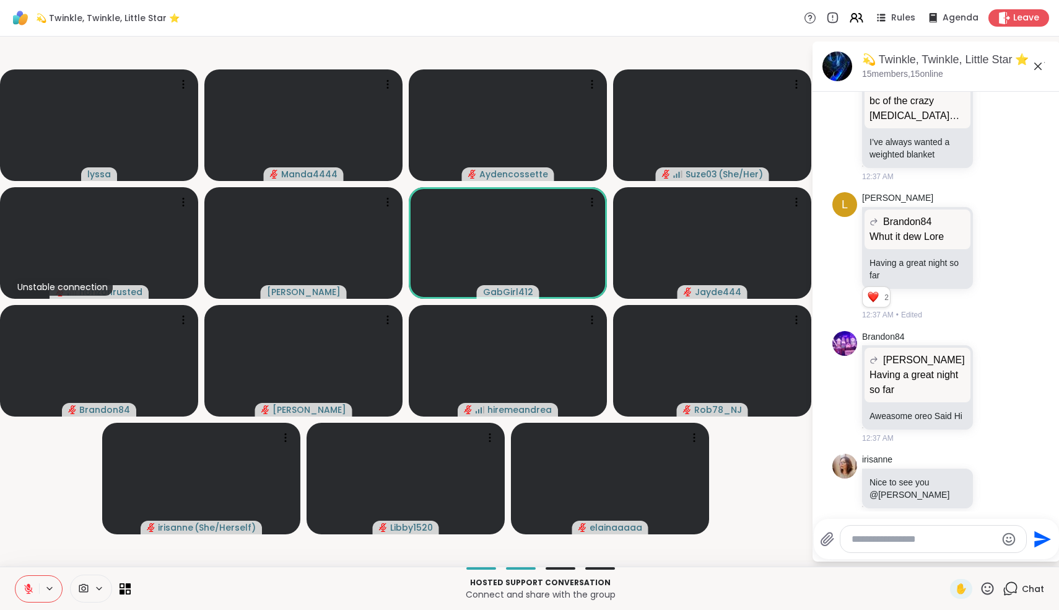
scroll to position [471, 0]
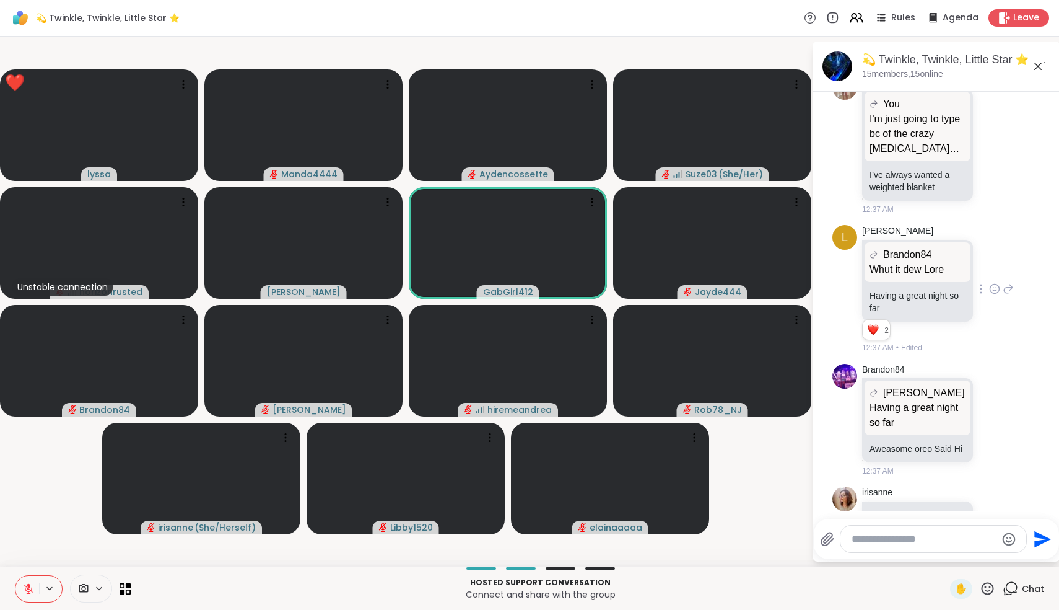
click at [994, 283] on icon at bounding box center [994, 289] width 11 height 12
click at [895, 263] on div "Select Reaction: Heart" at bounding box center [896, 268] width 11 height 11
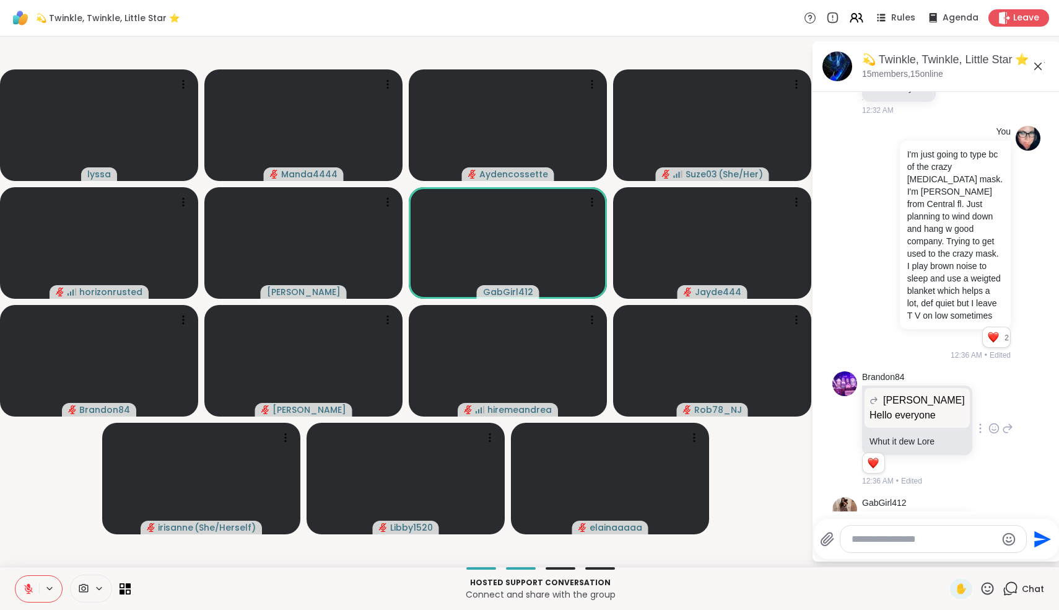
scroll to position [0, 0]
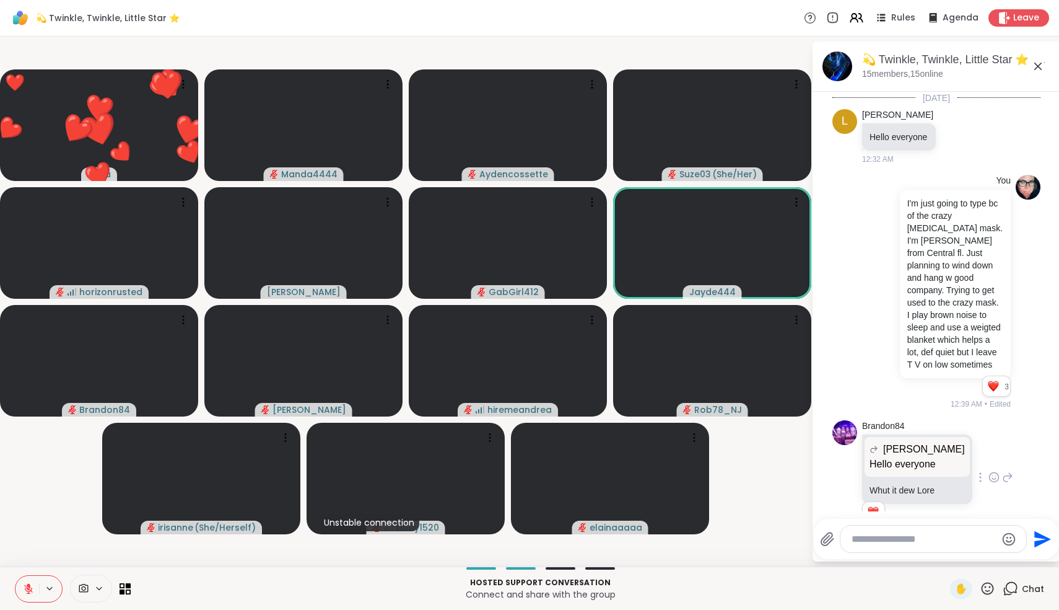
click at [1004, 418] on div "Brandon84 Lorena Hello everyone Hello everyone Whut it dew Lore 1 1 12:36 AM • …" at bounding box center [937, 478] width 208 height 126
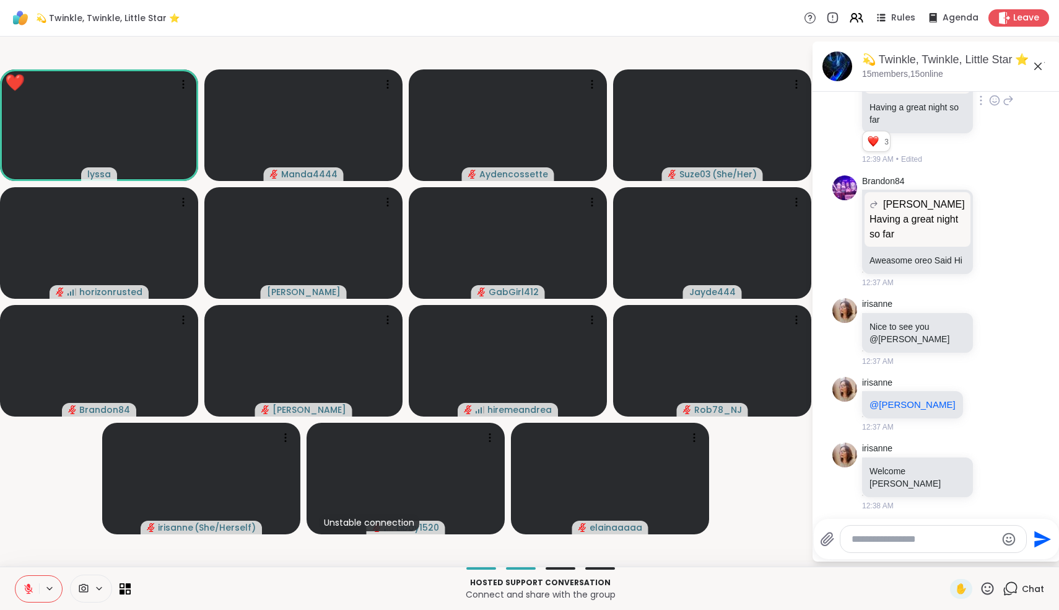
scroll to position [1051, 0]
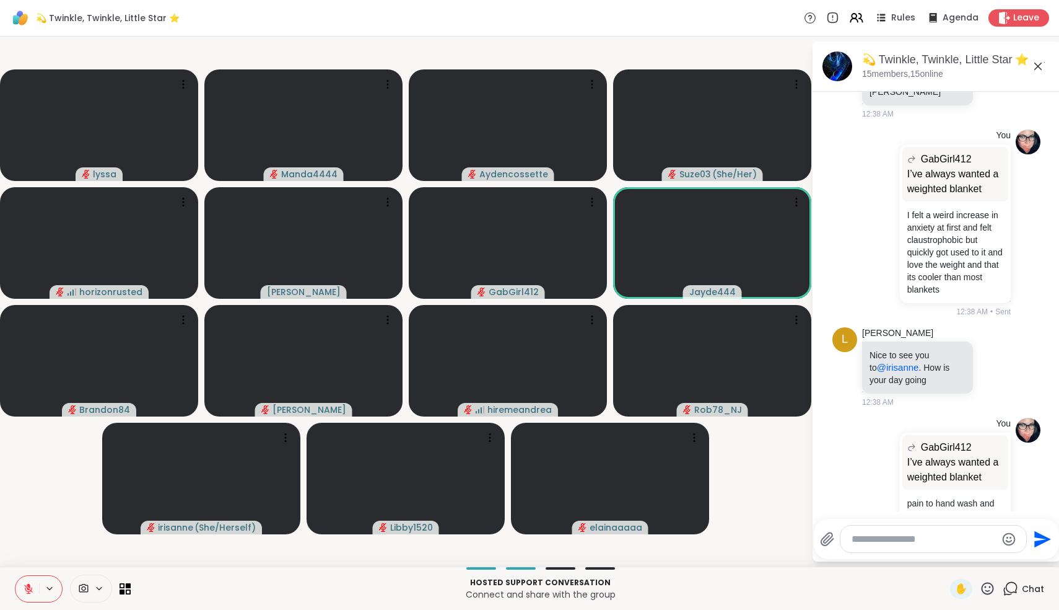
click at [1039, 66] on icon at bounding box center [1038, 66] width 7 height 7
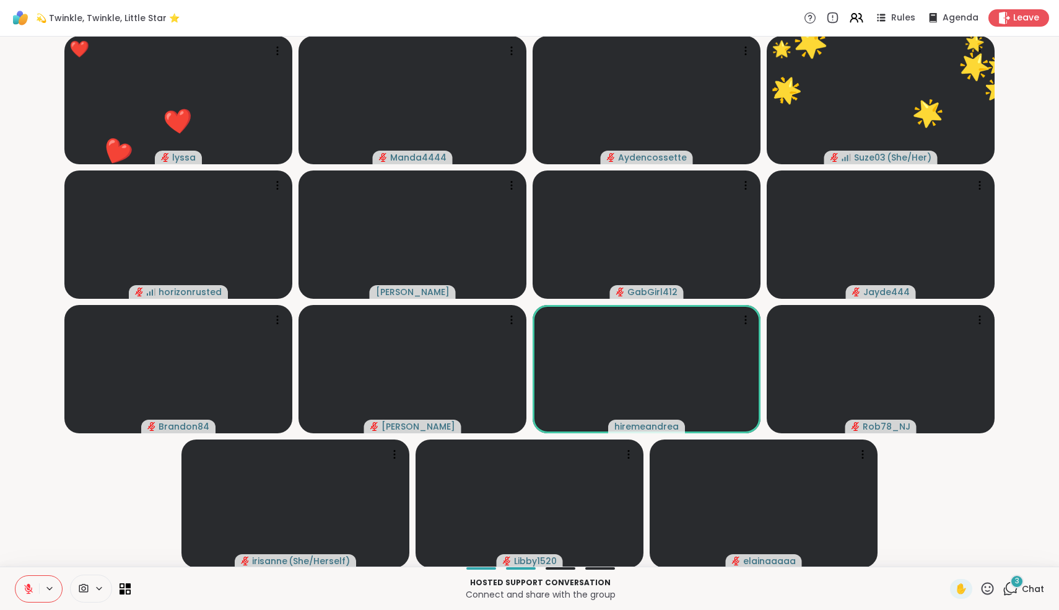
click at [1013, 582] on div "3" at bounding box center [1018, 581] width 14 height 14
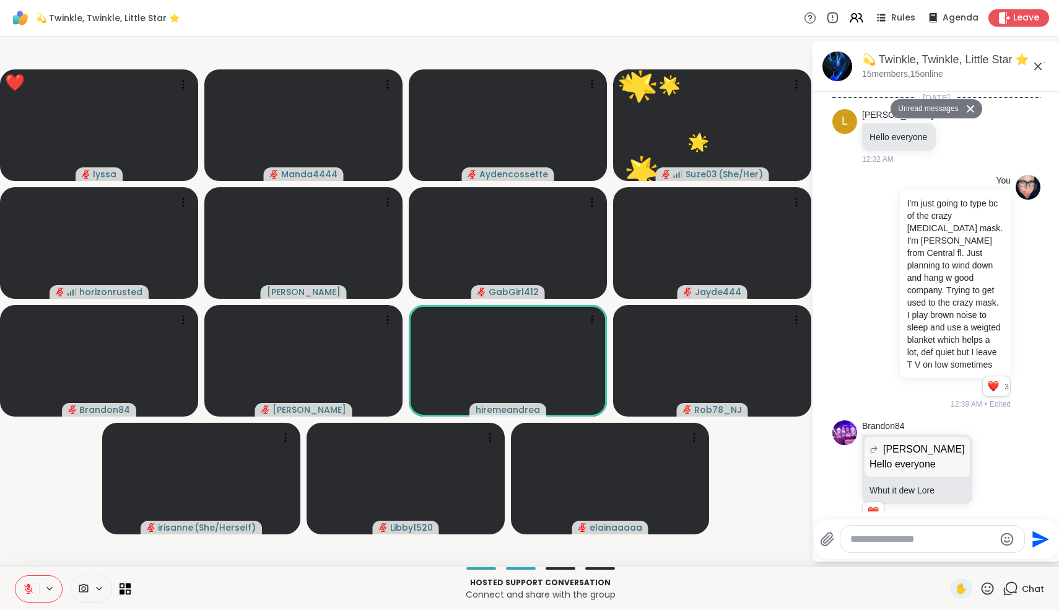
scroll to position [1942, 0]
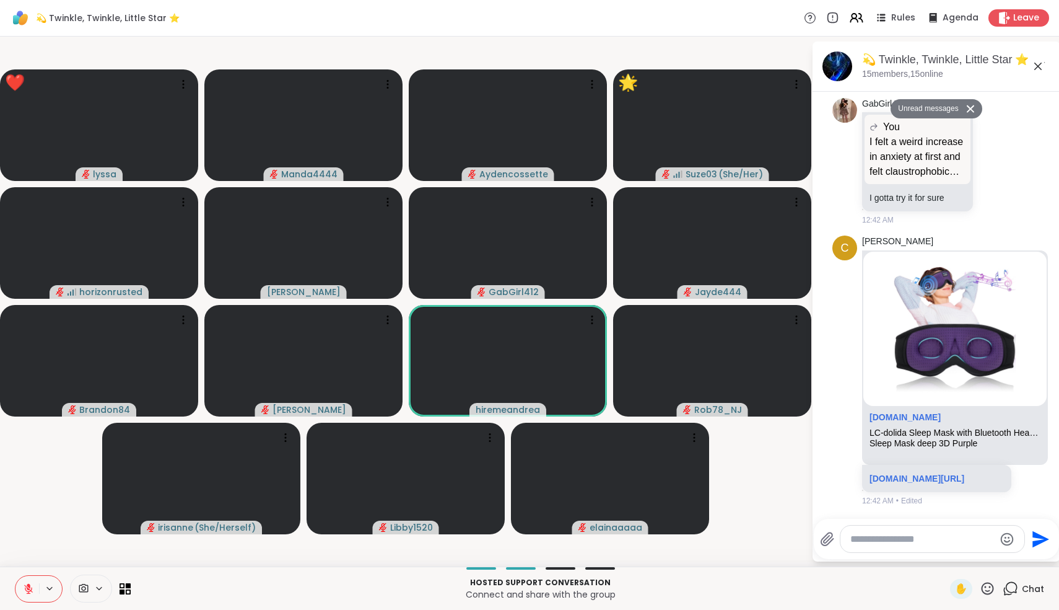
click at [929, 537] on textarea "Type your message" at bounding box center [923, 539] width 144 height 12
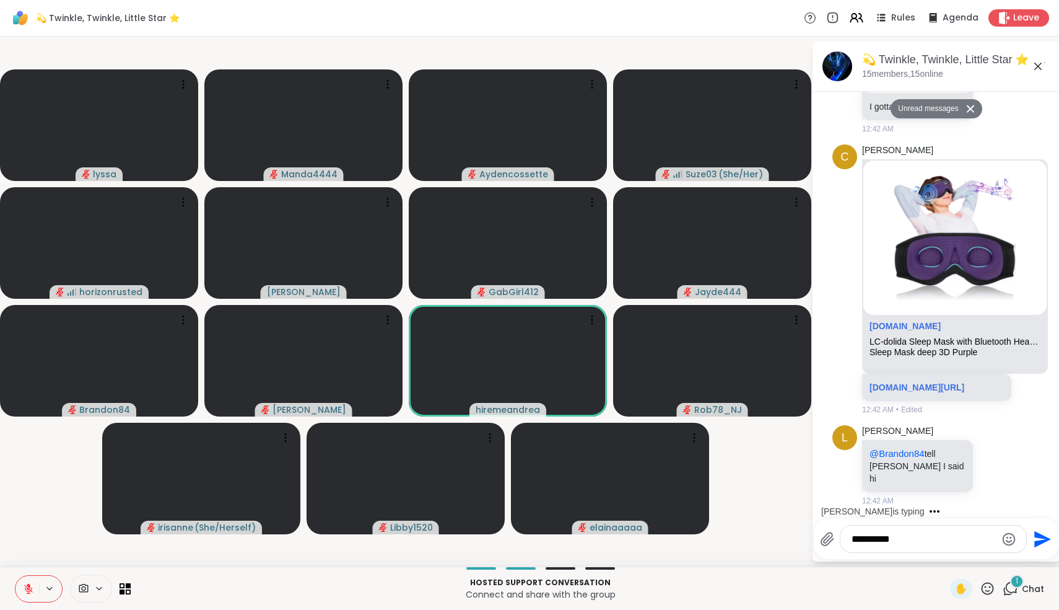
scroll to position [1991, 0]
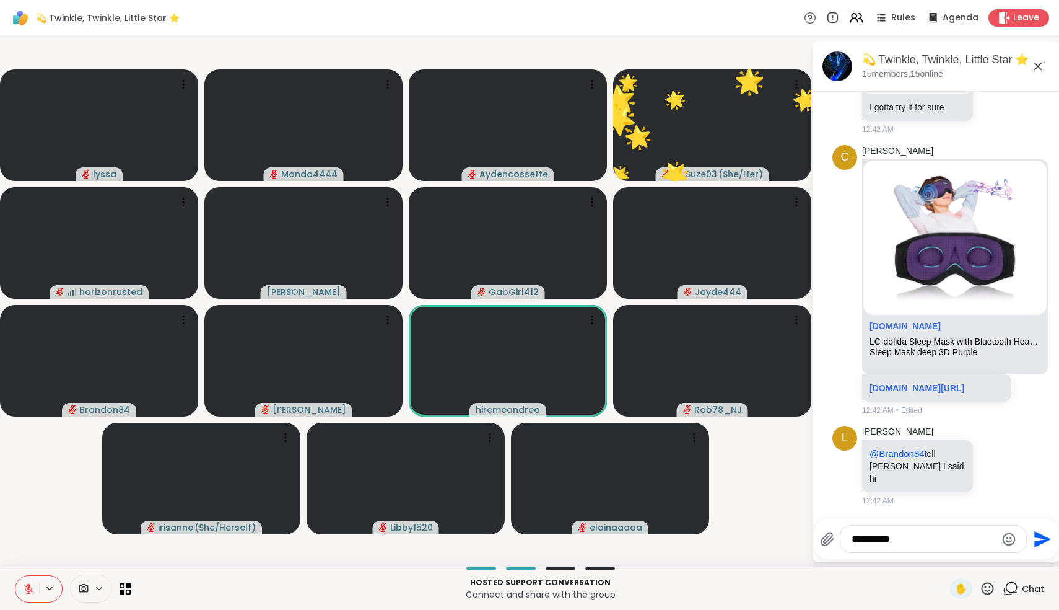
type textarea "**********"
click at [1041, 541] on icon "Send" at bounding box center [1043, 538] width 17 height 17
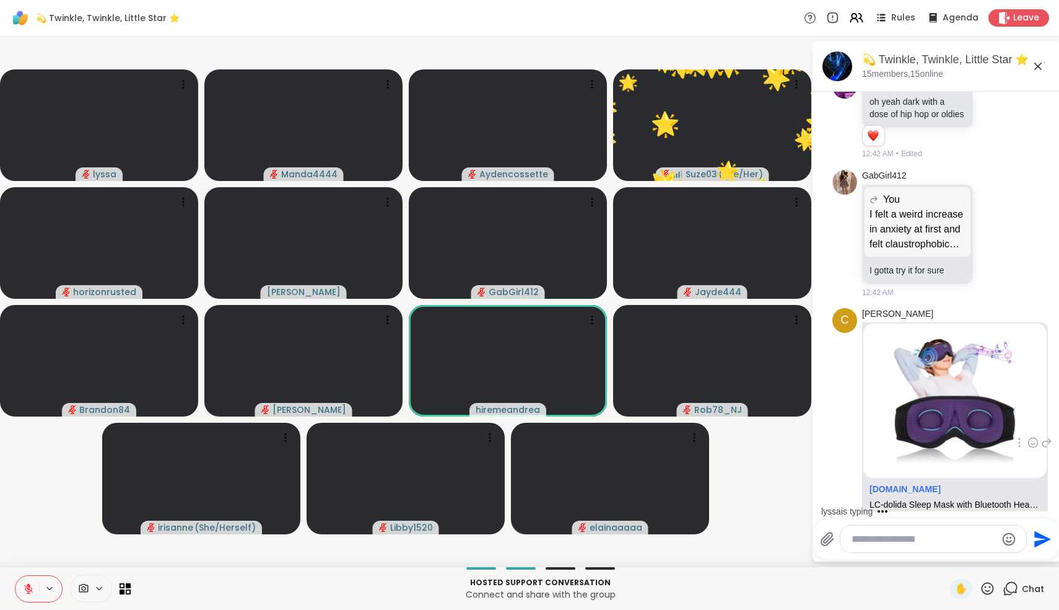
scroll to position [1540, 0]
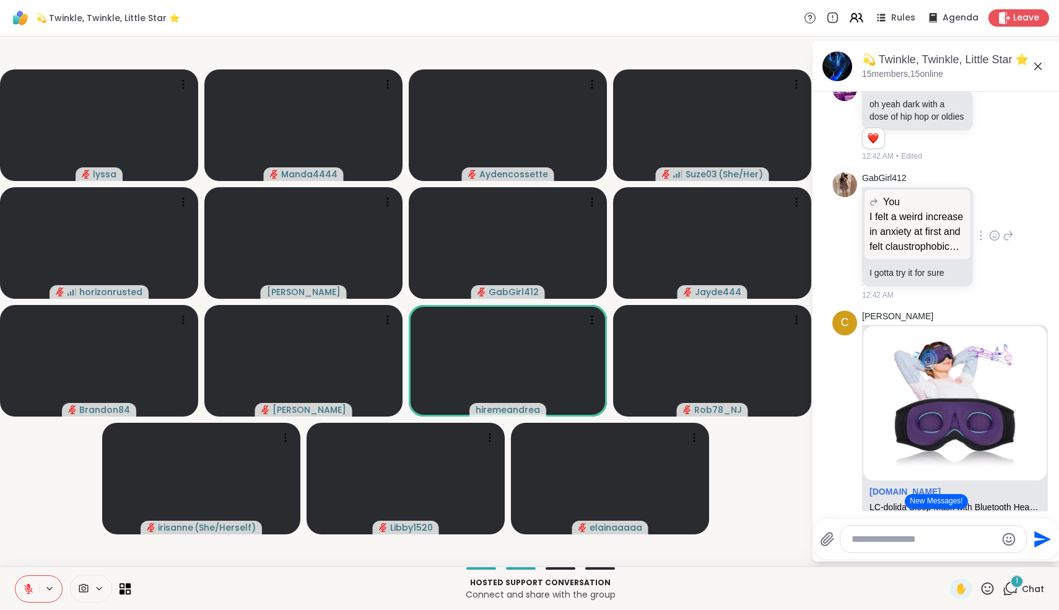
click at [999, 231] on icon at bounding box center [995, 235] width 9 height 9
click at [900, 210] on div "Select Reaction: Heart" at bounding box center [896, 215] width 11 height 11
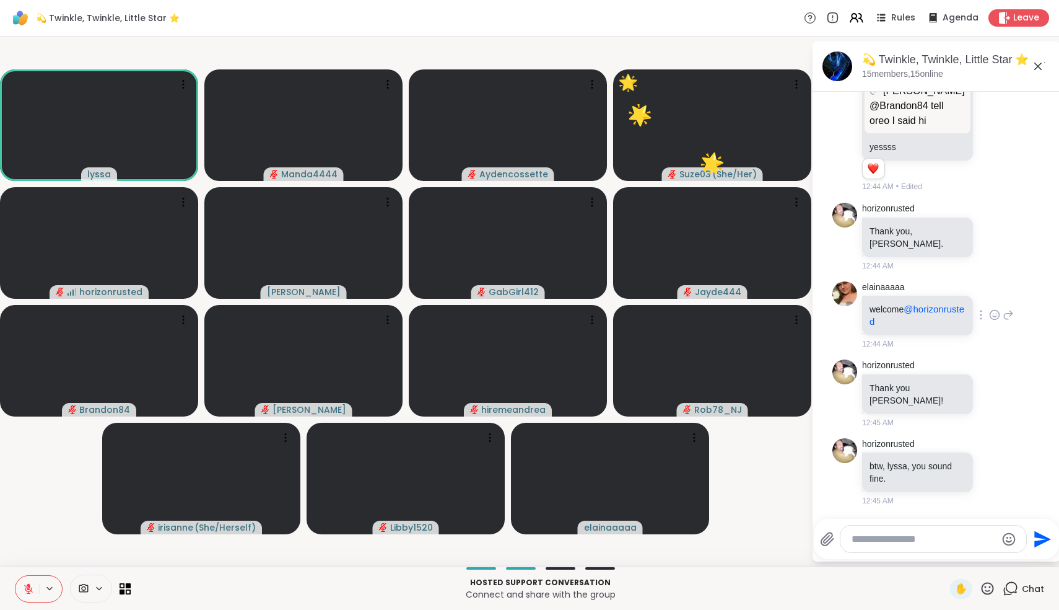
scroll to position [2540, 0]
click at [939, 540] on textarea "Type your message" at bounding box center [924, 539] width 144 height 12
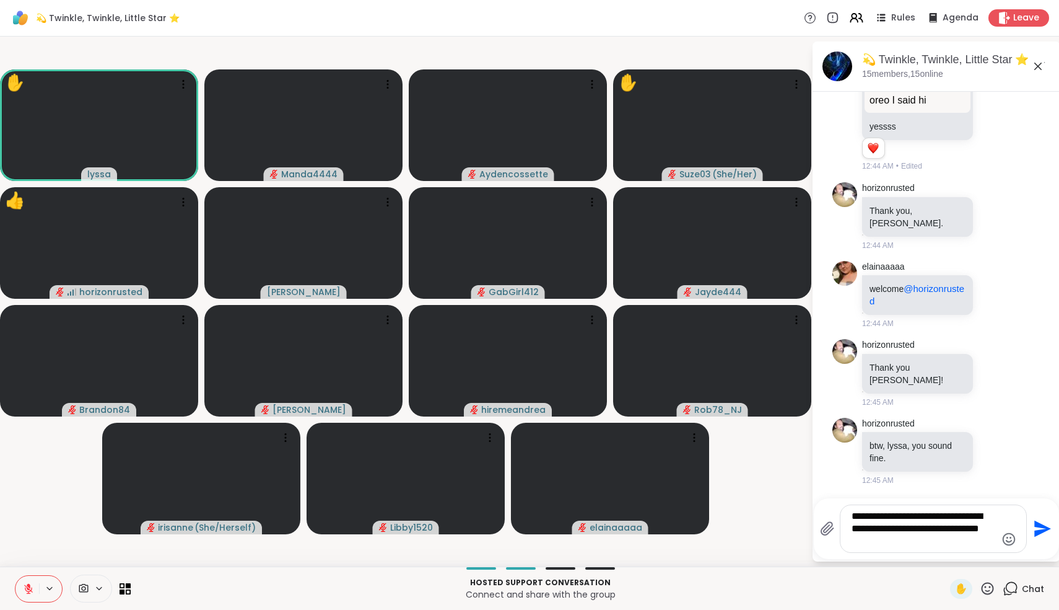
type textarea "**********"
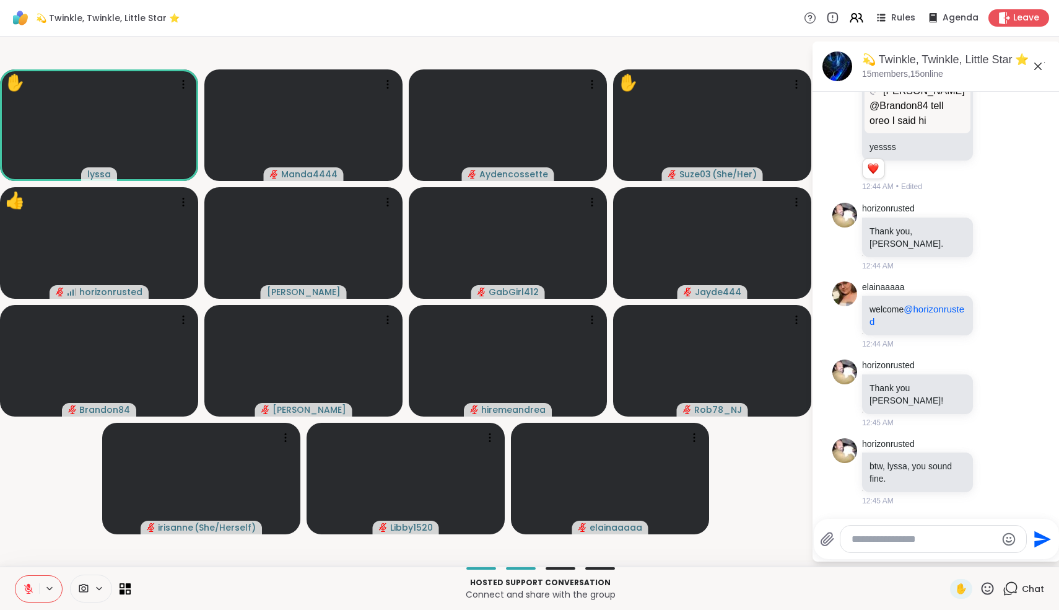
scroll to position [2631, 0]
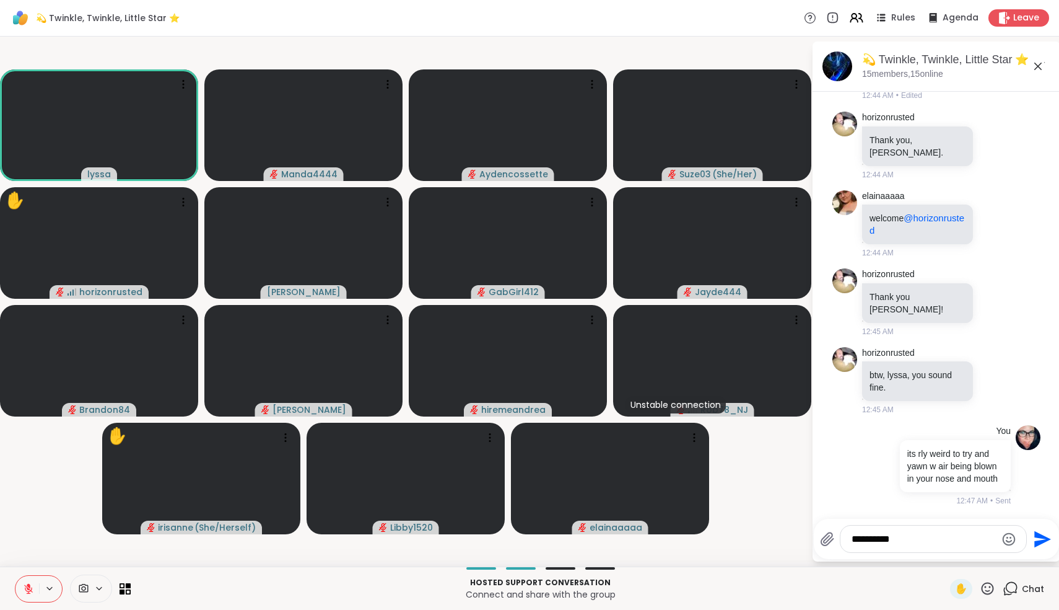
type textarea "**********"
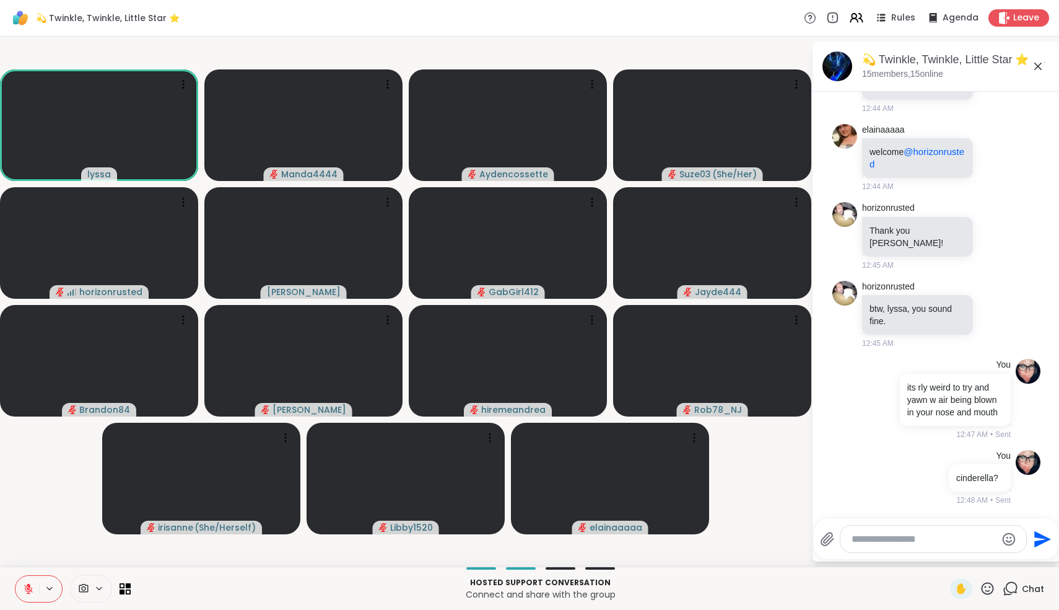
click at [939, 540] on textarea "Type your message" at bounding box center [924, 539] width 144 height 12
type textarea "**********"
click at [885, 541] on textarea "**********" at bounding box center [924, 539] width 144 height 12
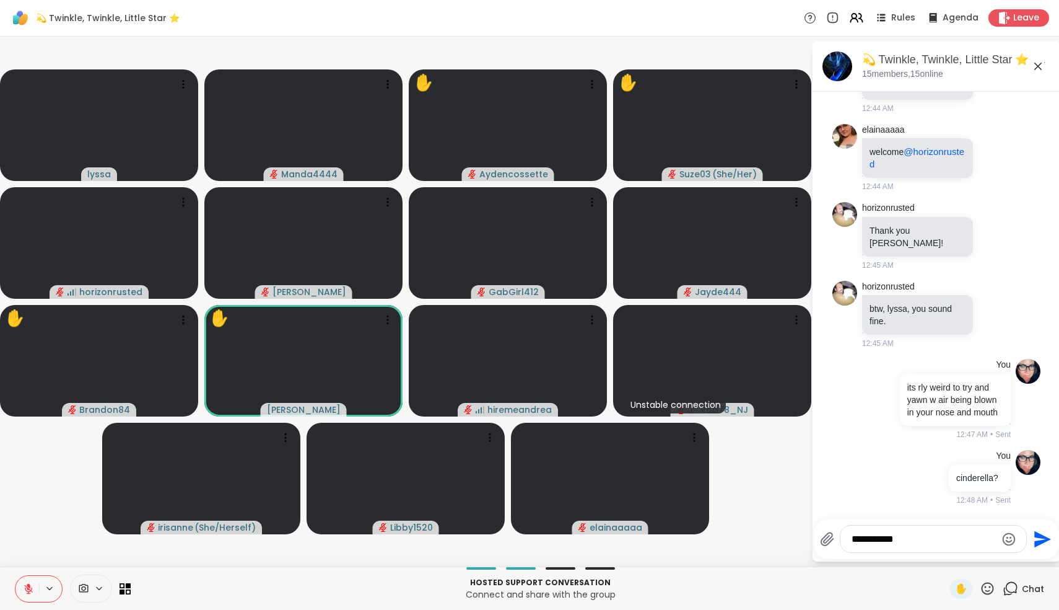
type textarea "**********"
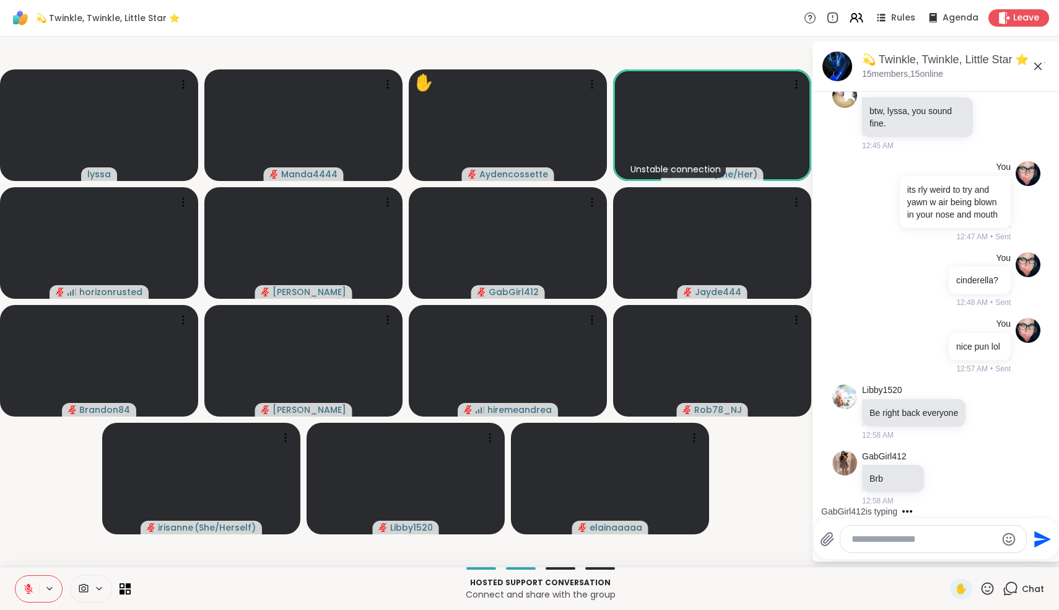
scroll to position [2895, 0]
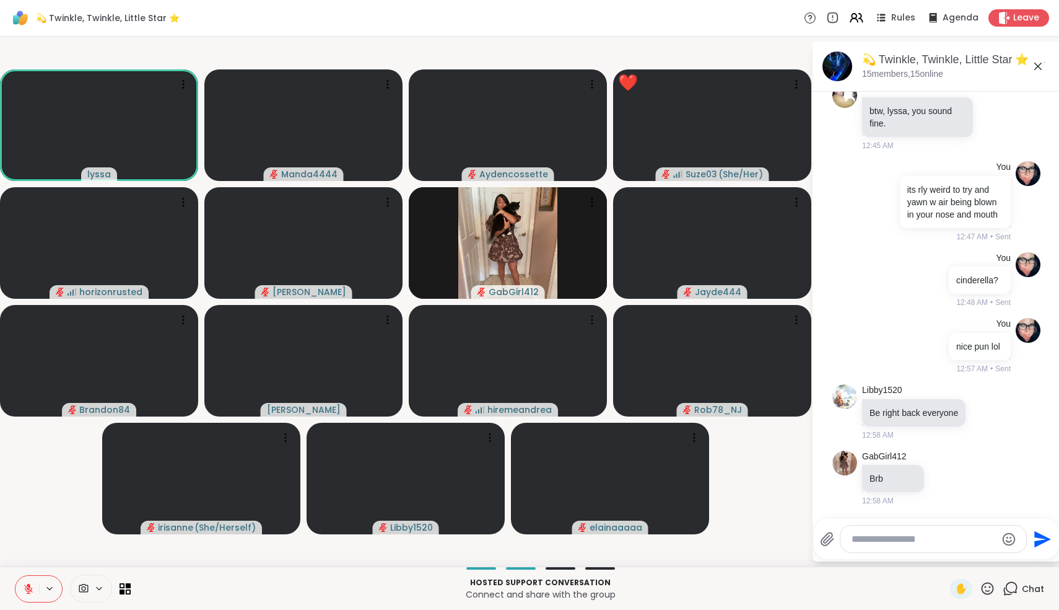
click at [35, 533] on video-player-container "lyssa Manda4444 Aydencossette ❤️ Suze03 ( She/Her ) horizonrusted Cyndy GabGirl…" at bounding box center [405, 302] width 797 height 520
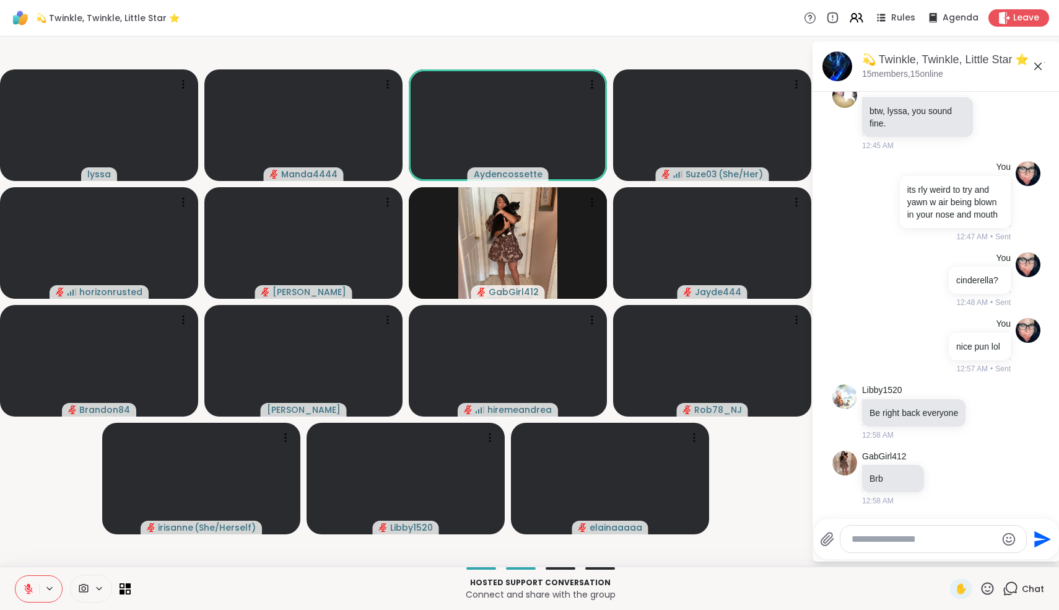
click at [27, 584] on icon at bounding box center [28, 588] width 11 height 11
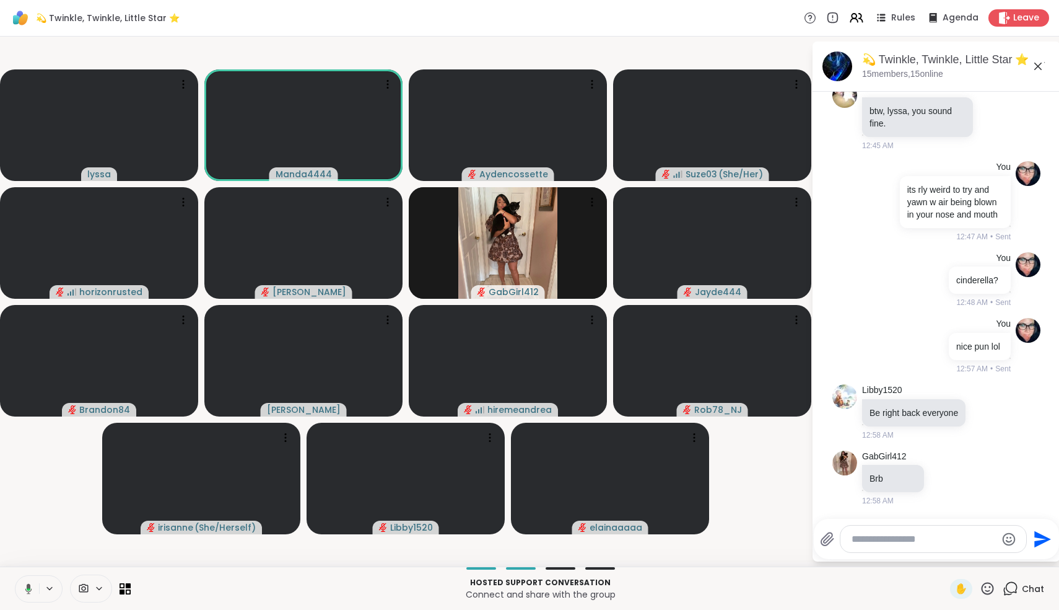
click at [27, 584] on icon at bounding box center [26, 588] width 11 height 11
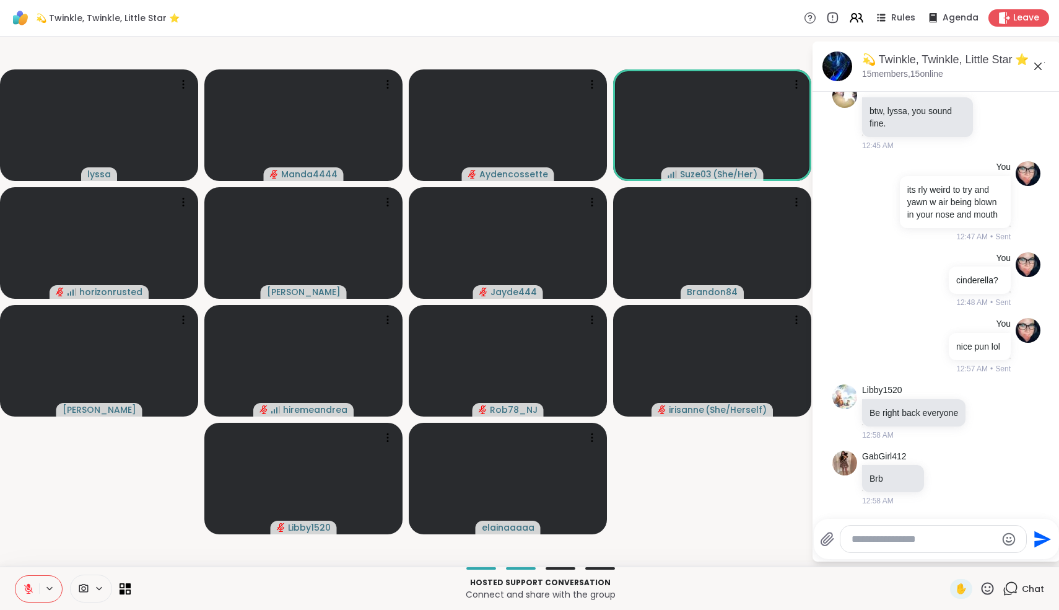
click at [27, 584] on icon at bounding box center [28, 588] width 11 height 11
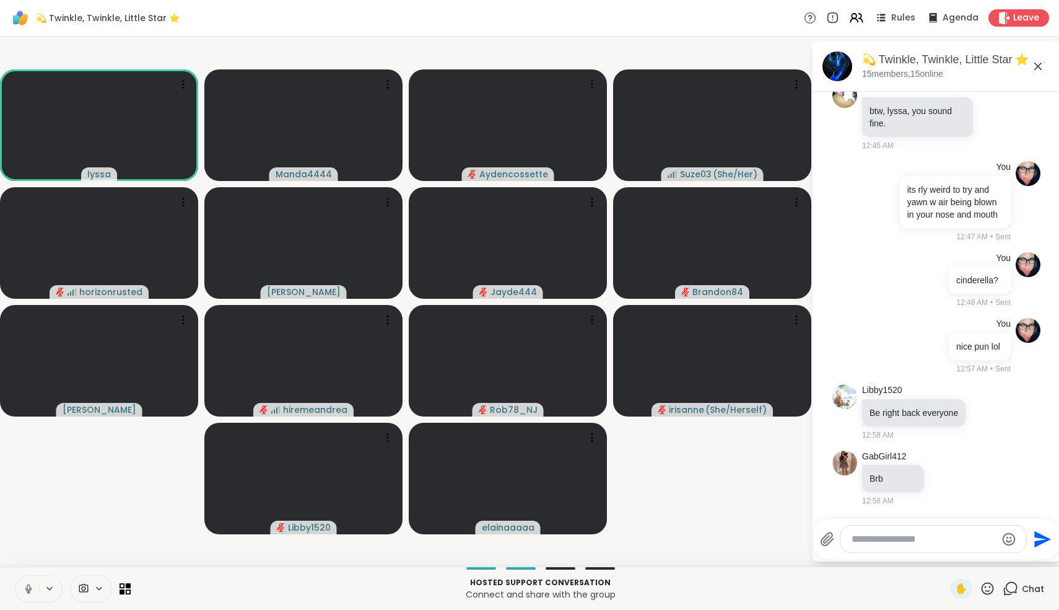
click at [29, 583] on icon at bounding box center [28, 588] width 11 height 11
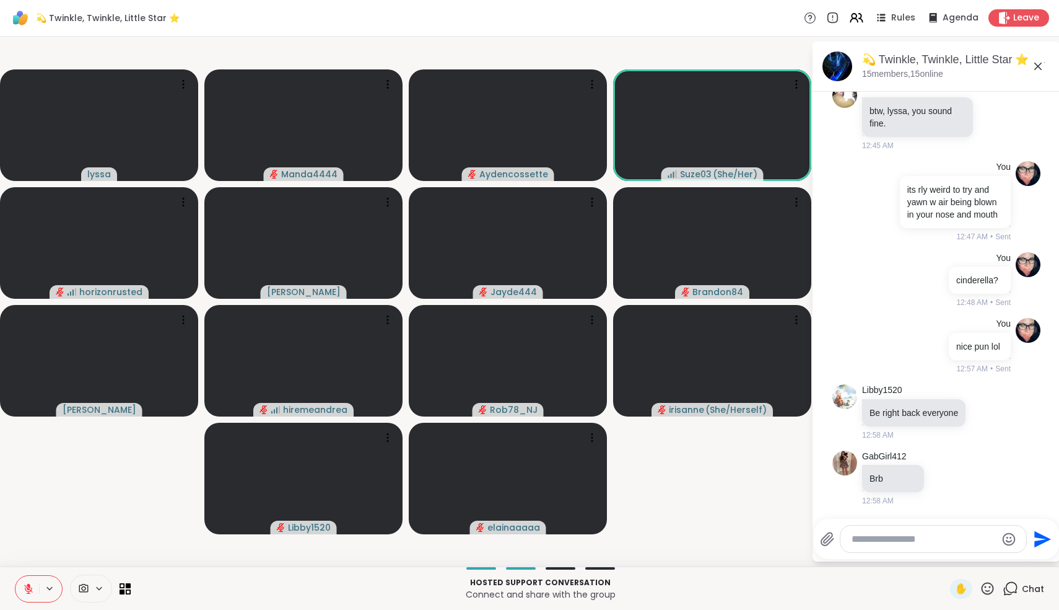
click at [29, 583] on icon at bounding box center [28, 588] width 11 height 11
click at [27, 585] on icon at bounding box center [28, 587] width 3 height 6
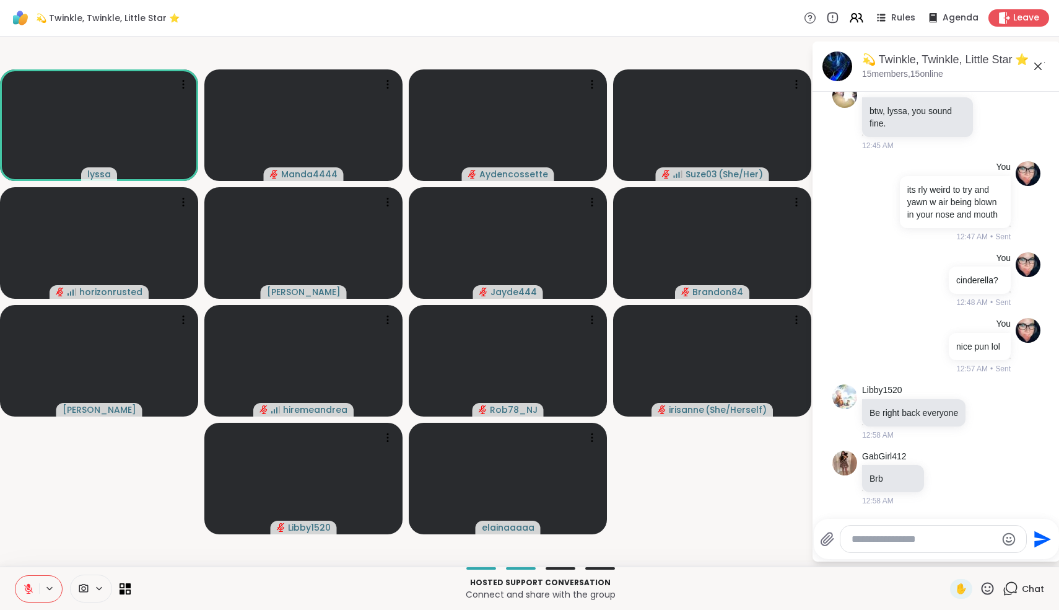
click at [27, 585] on icon at bounding box center [29, 585] width 4 height 5
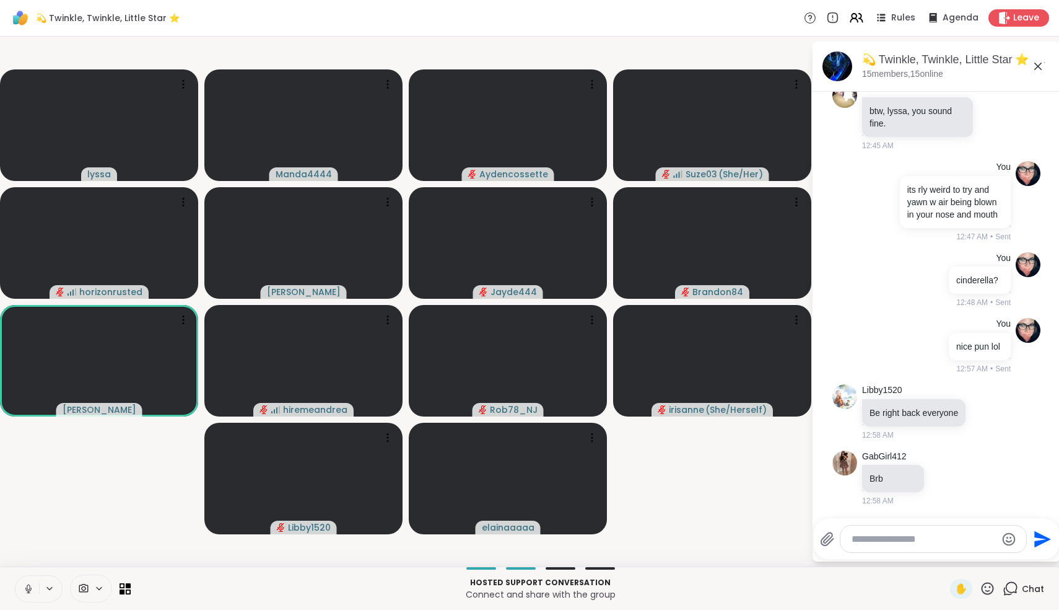
click at [27, 585] on icon at bounding box center [28, 587] width 3 height 6
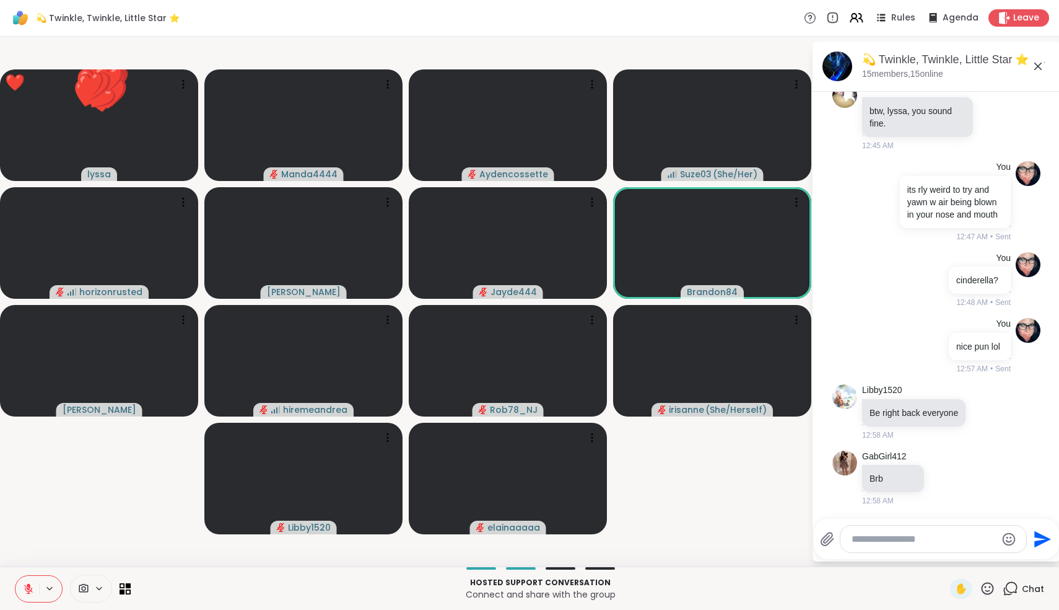
click at [27, 585] on icon at bounding box center [29, 585] width 4 height 5
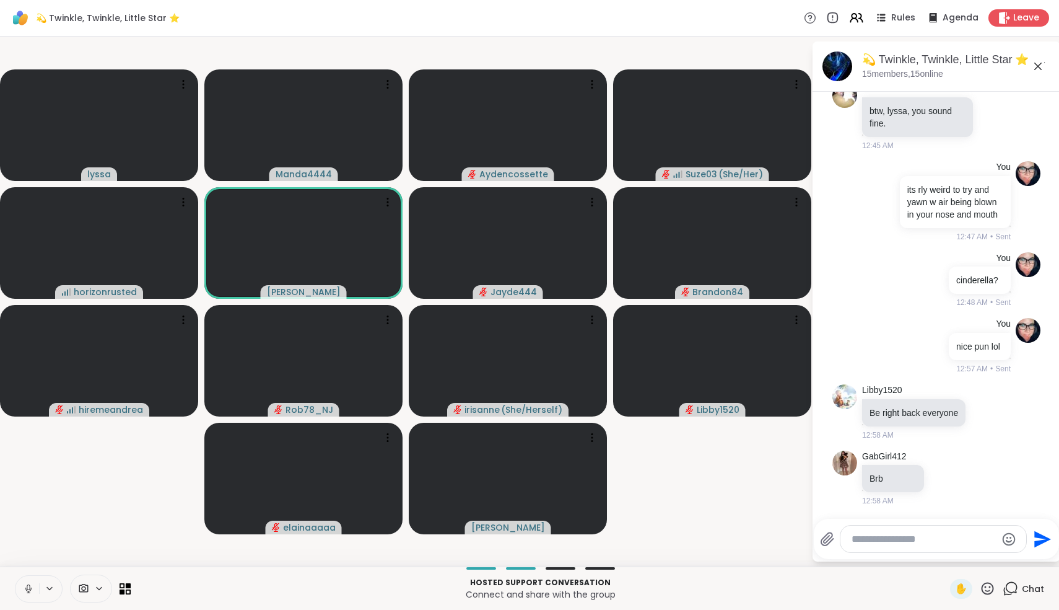
click at [27, 585] on icon at bounding box center [28, 587] width 3 height 6
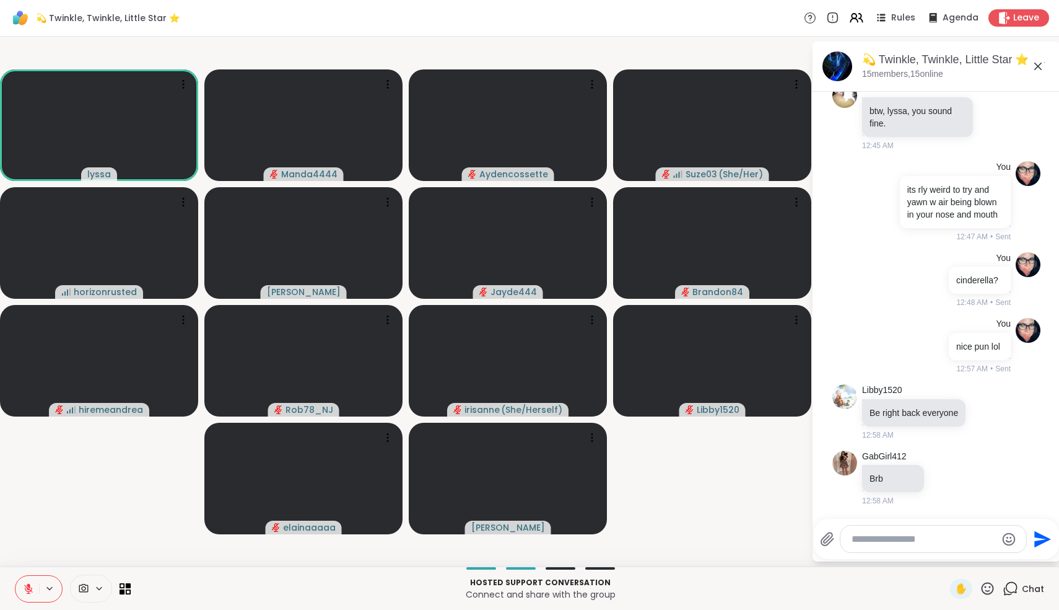
click at [27, 585] on icon at bounding box center [29, 585] width 4 height 5
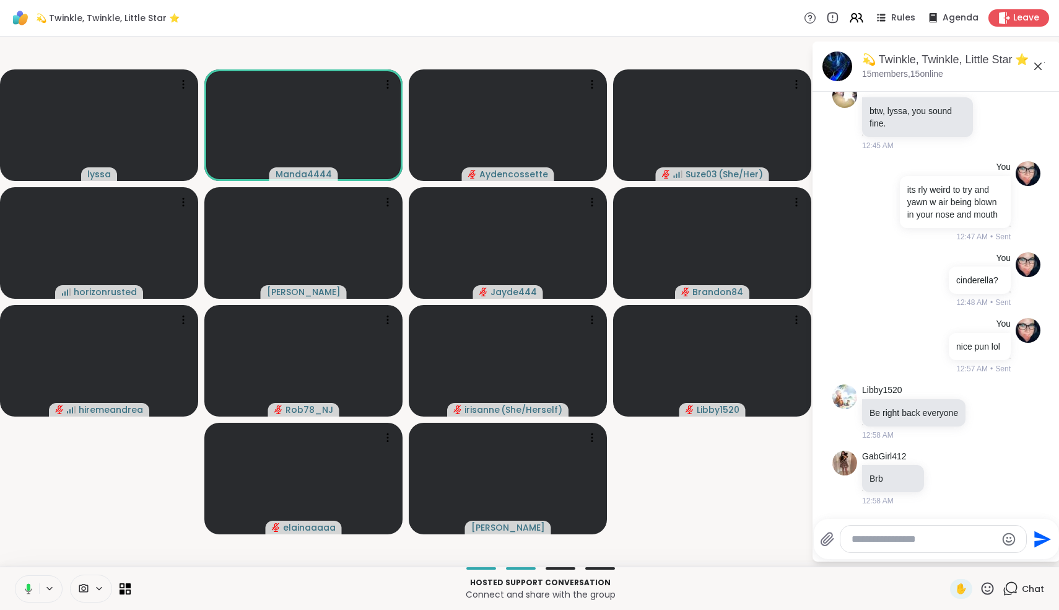
click at [27, 585] on icon at bounding box center [29, 586] width 4 height 7
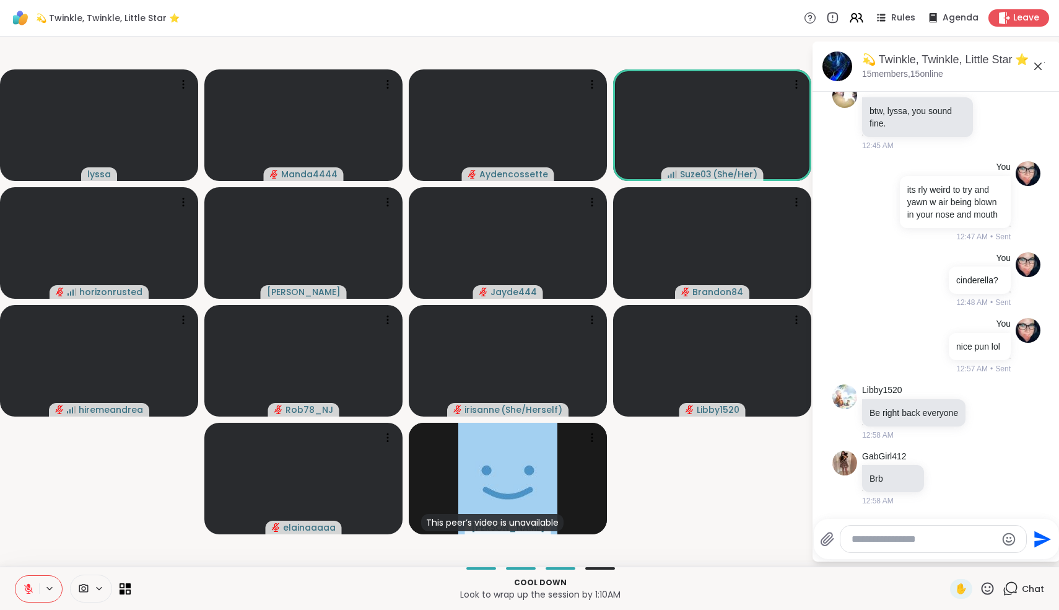
click at [27, 585] on icon at bounding box center [29, 585] width 4 height 5
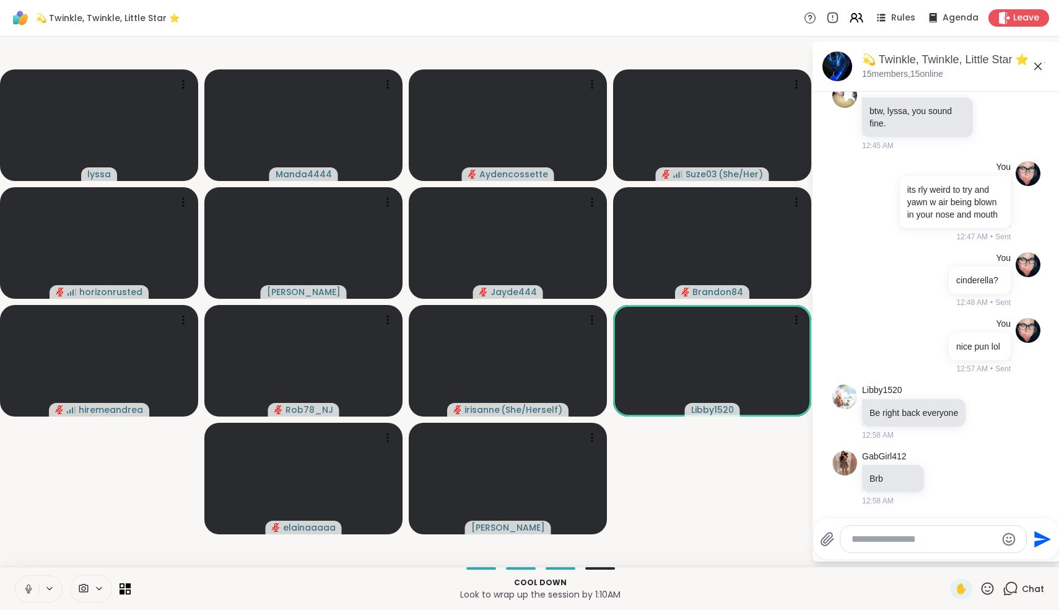
click at [27, 585] on icon at bounding box center [28, 587] width 3 height 6
click at [27, 585] on icon at bounding box center [29, 585] width 4 height 5
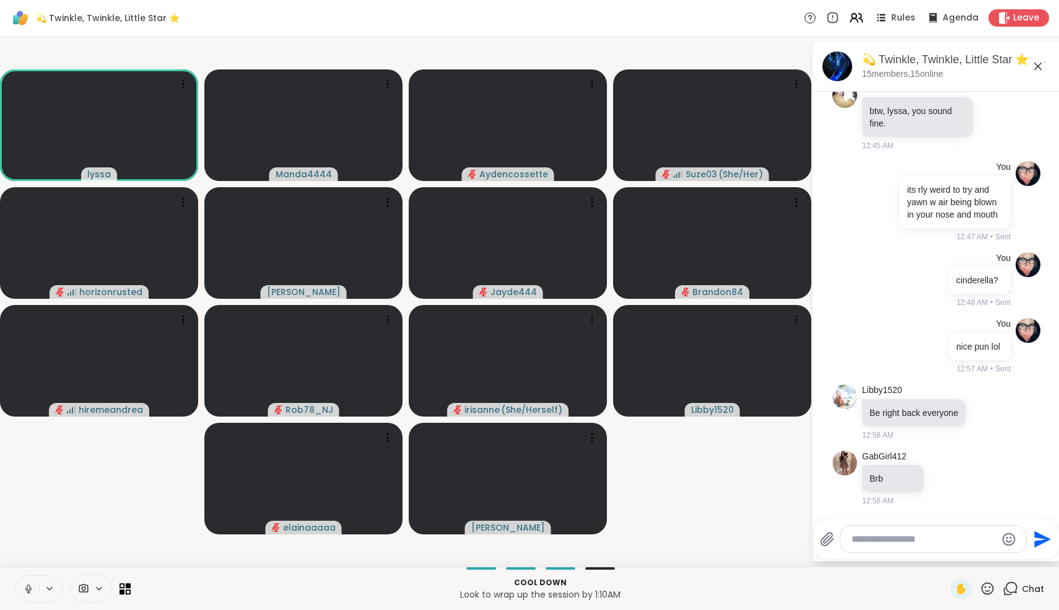
click at [27, 585] on icon at bounding box center [28, 587] width 3 height 6
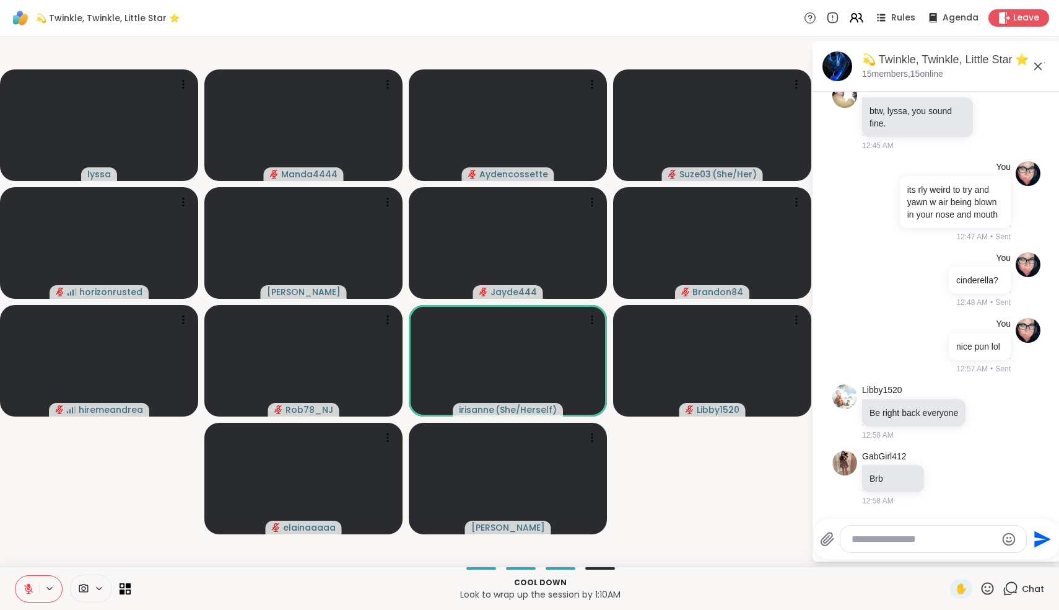
click at [27, 585] on icon at bounding box center [29, 585] width 4 height 5
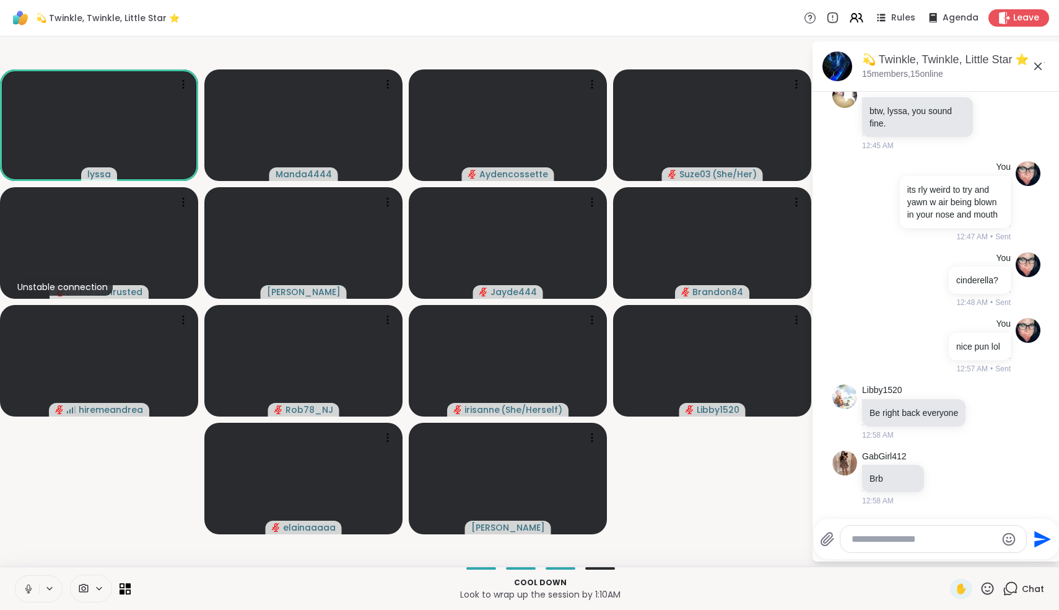
click at [27, 585] on icon at bounding box center [28, 587] width 3 height 6
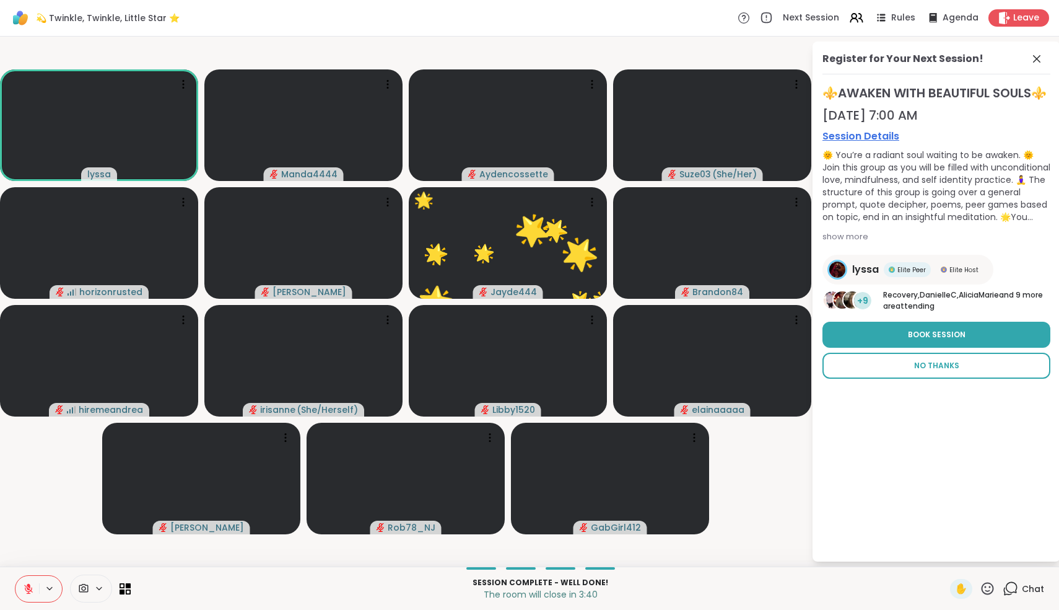
click at [962, 367] on button "No Thanks" at bounding box center [937, 366] width 228 height 26
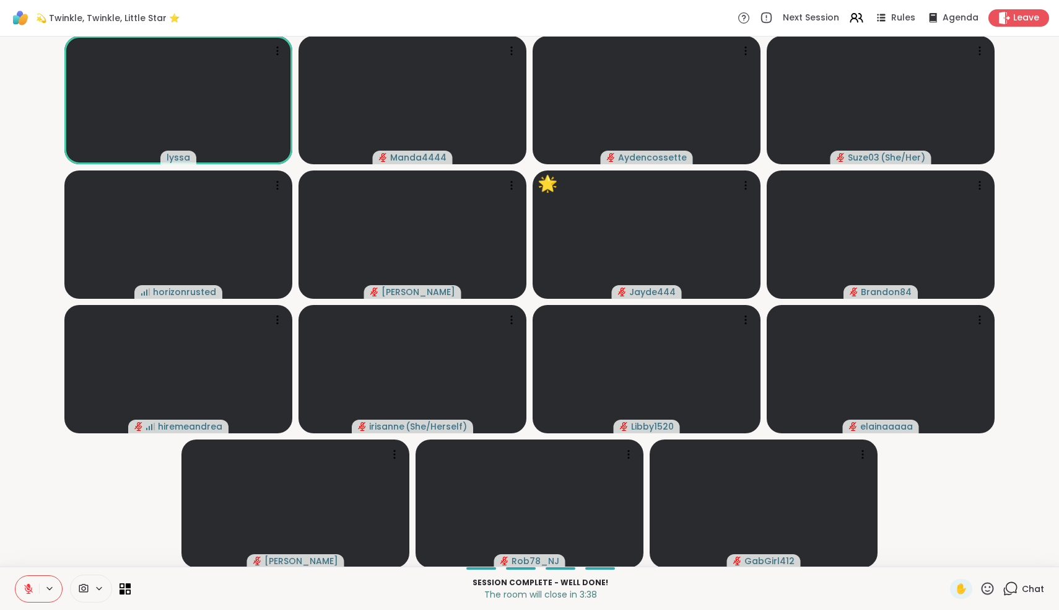
click at [1019, 590] on icon at bounding box center [1010, 588] width 15 height 15
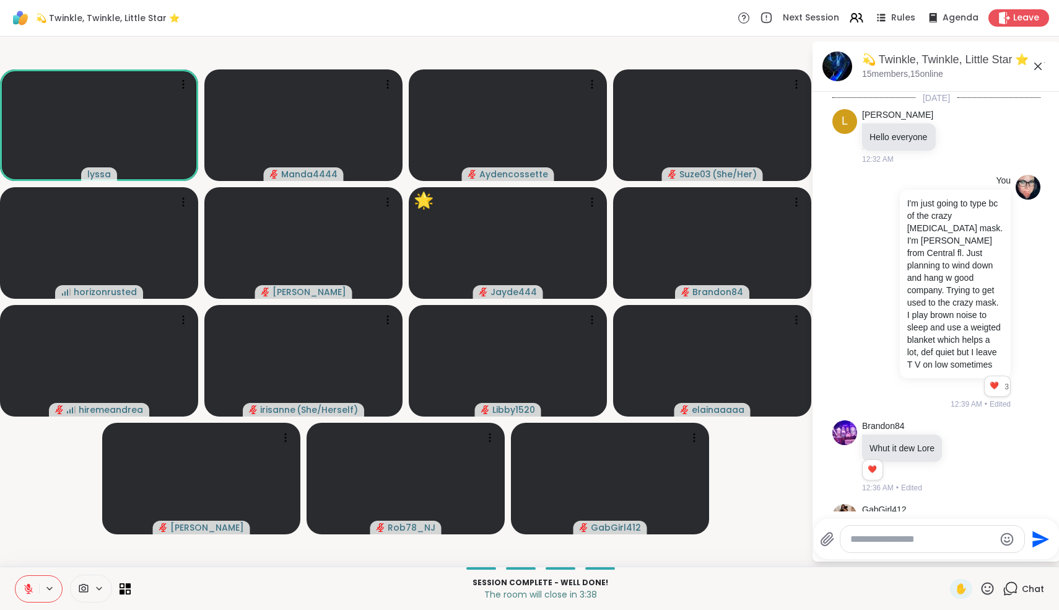
scroll to position [2768, 0]
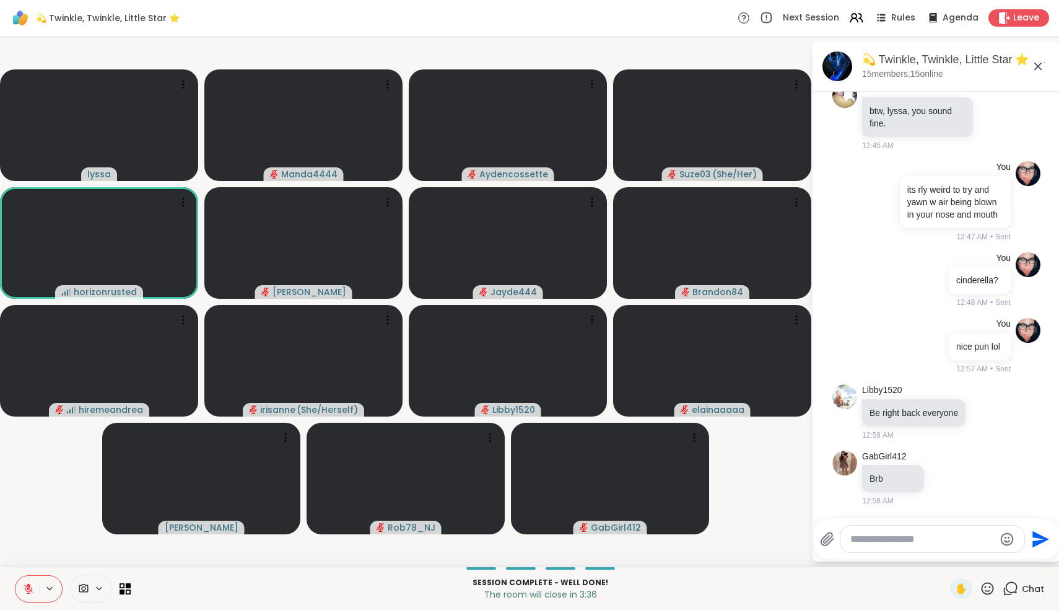
click at [930, 538] on textarea "Type your message" at bounding box center [923, 539] width 144 height 12
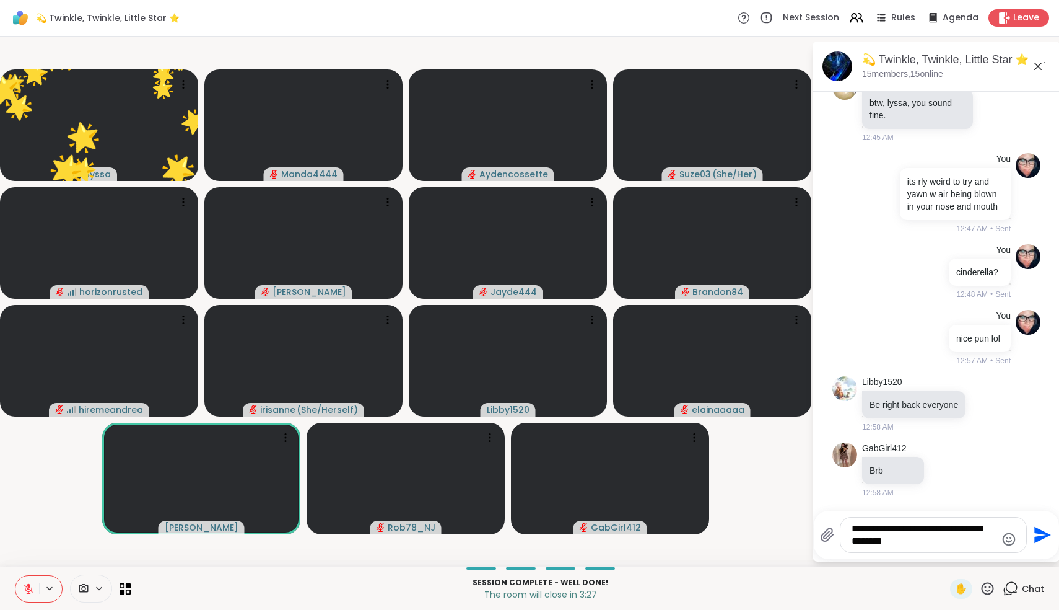
type textarea "**********"
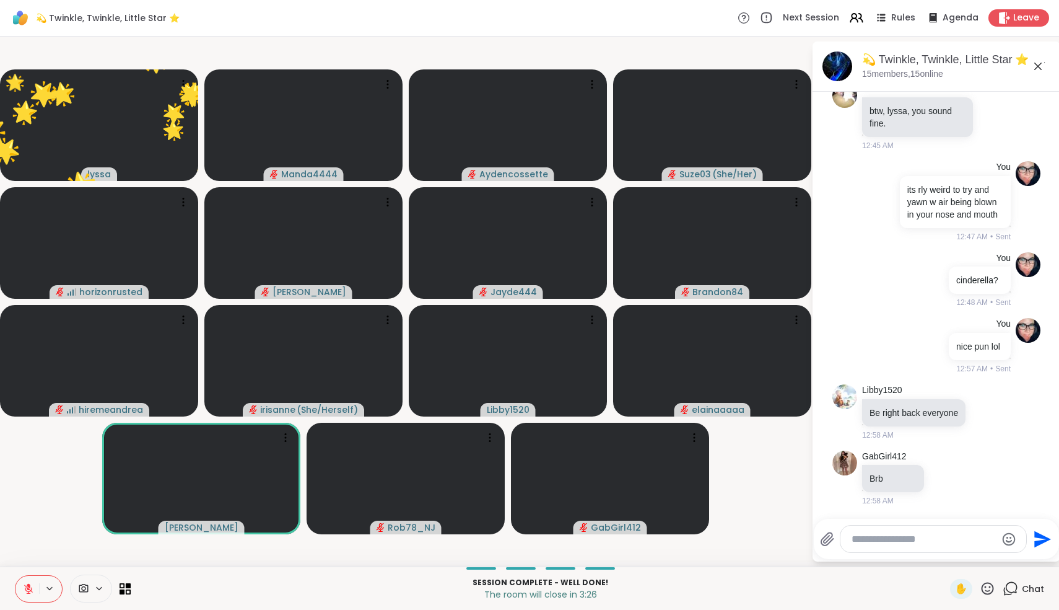
scroll to position [2859, 0]
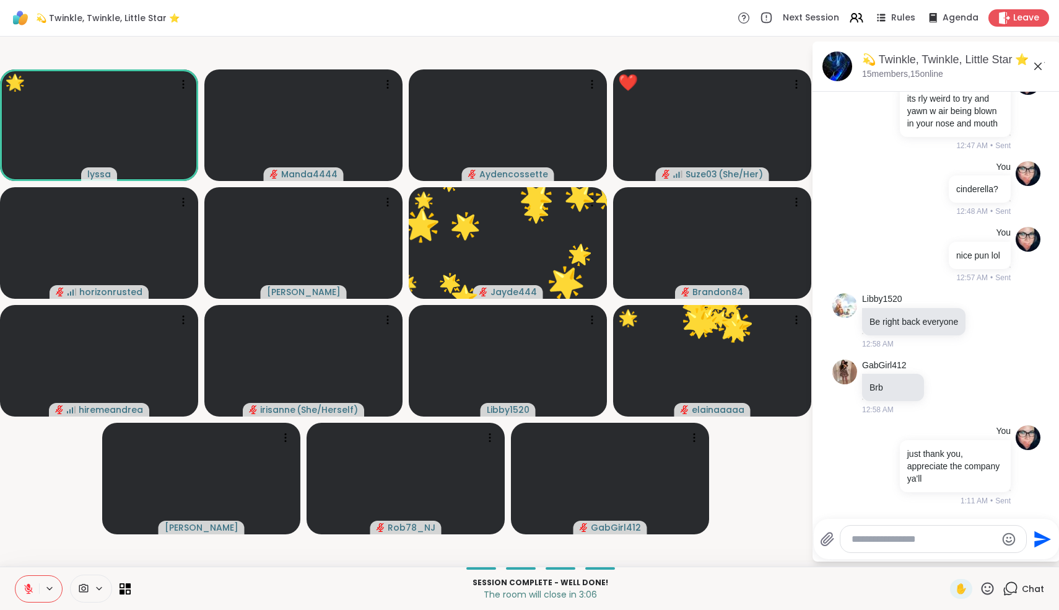
click at [991, 589] on icon at bounding box center [987, 588] width 15 height 15
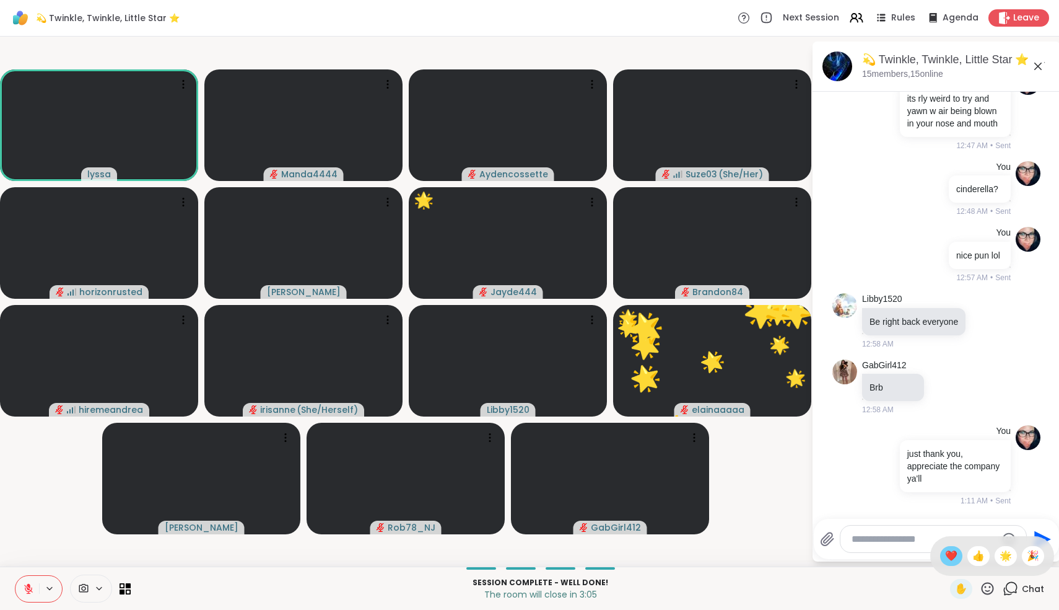
click at [958, 557] on span "❤️" at bounding box center [951, 555] width 12 height 15
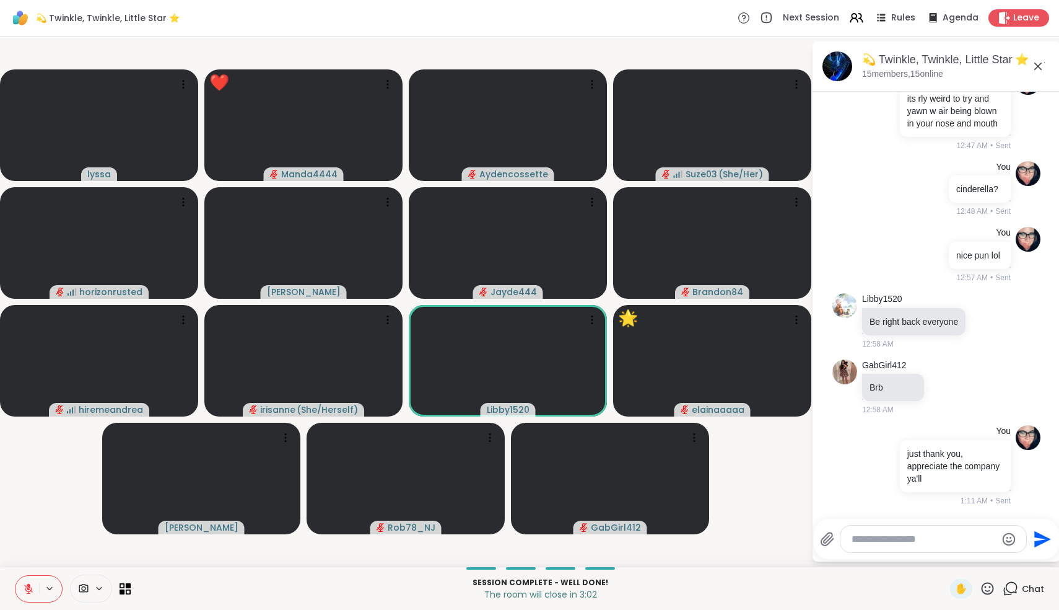
click at [1038, 68] on icon at bounding box center [1038, 66] width 7 height 7
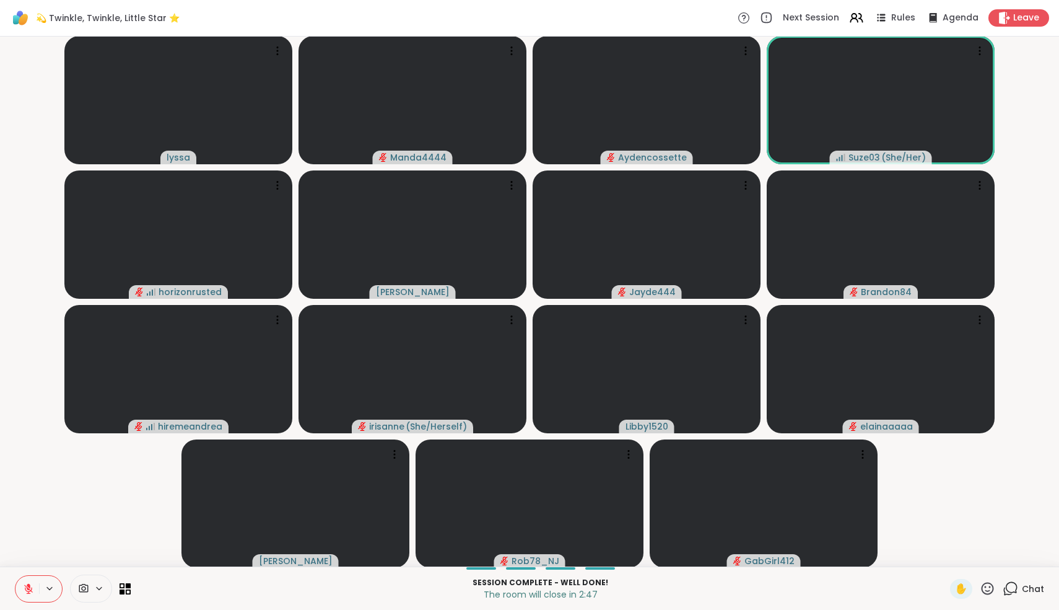
click at [994, 590] on icon at bounding box center [988, 588] width 12 height 12
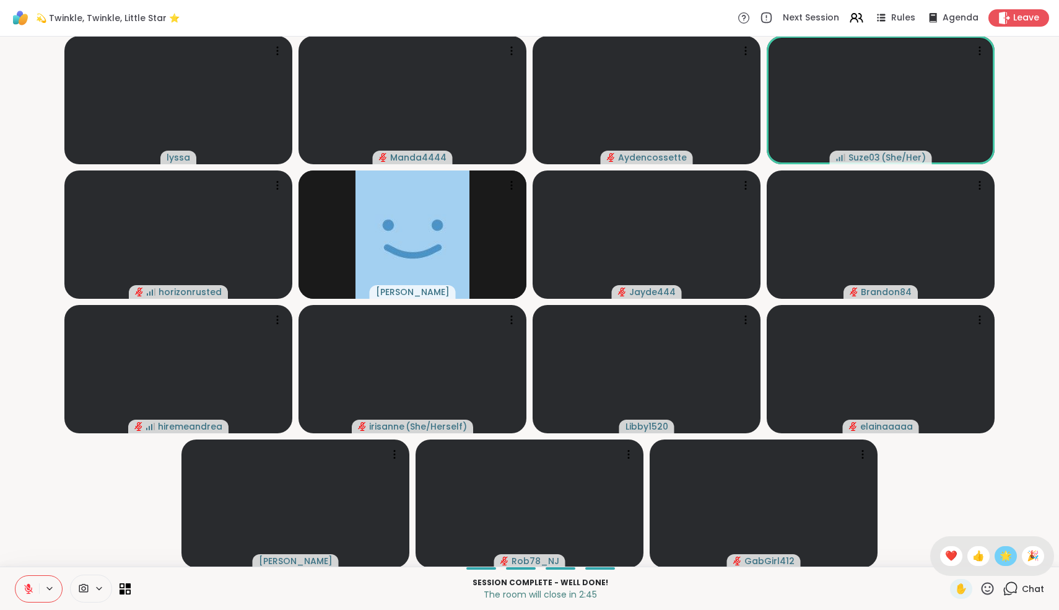
click at [1012, 561] on span "🌟" at bounding box center [1006, 555] width 12 height 15
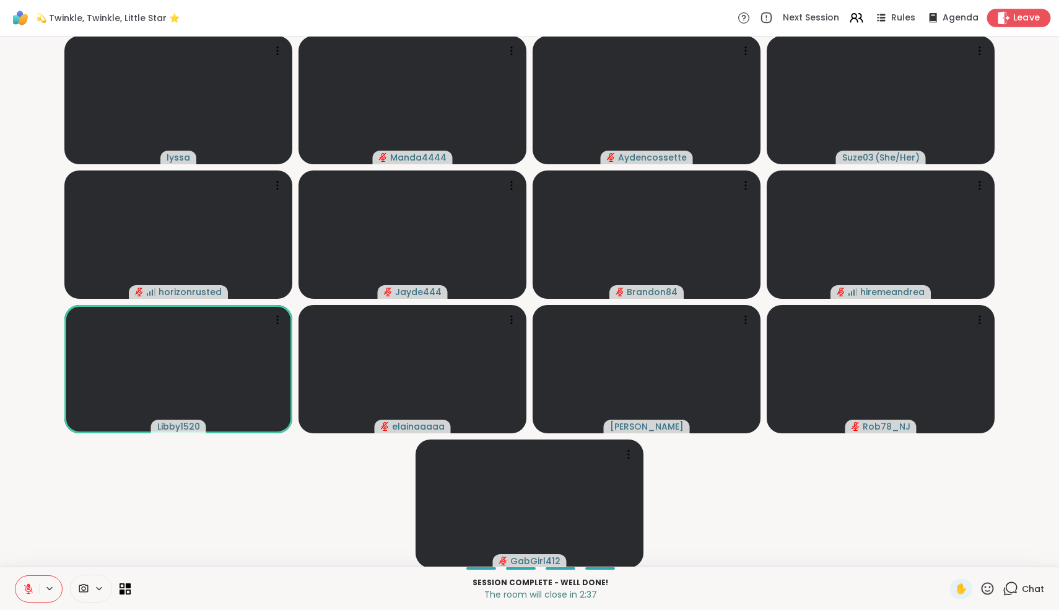
click at [1019, 18] on span "Leave" at bounding box center [1027, 18] width 27 height 13
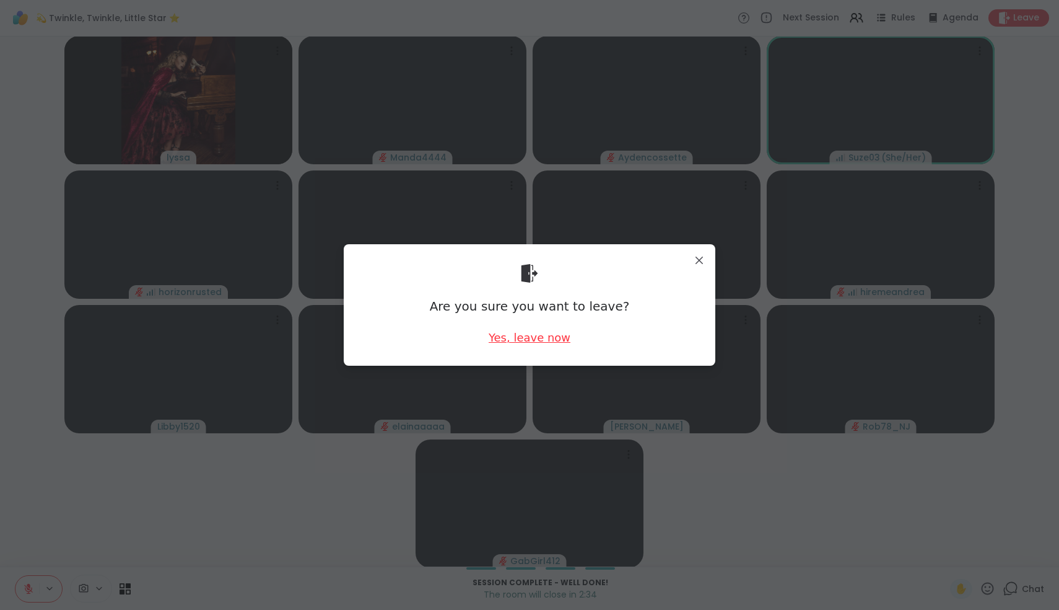
click at [530, 335] on div "Yes, leave now" at bounding box center [530, 337] width 82 height 15
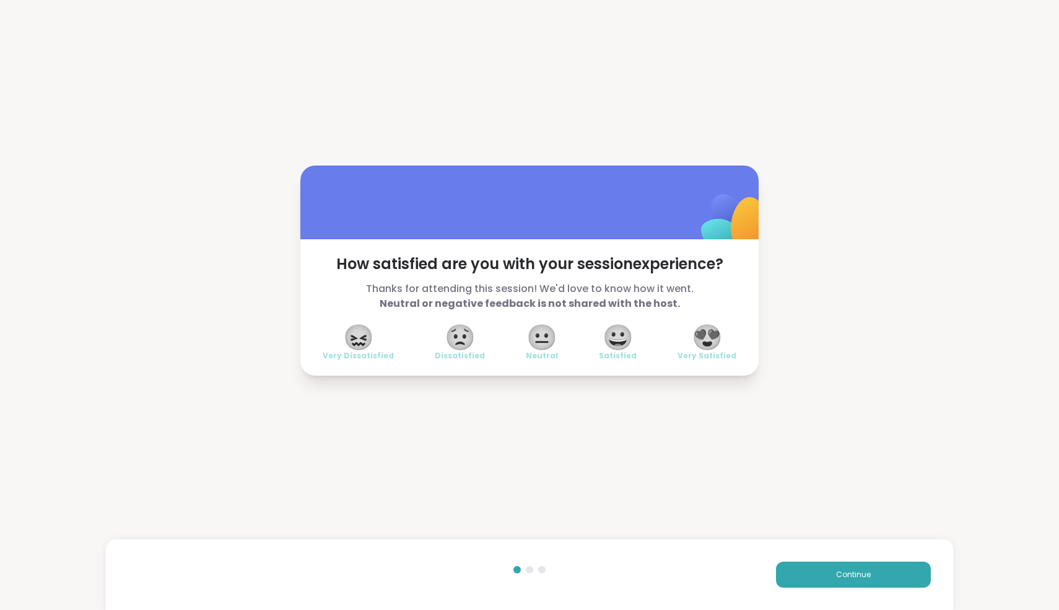
click at [716, 338] on span "😍" at bounding box center [707, 337] width 31 height 22
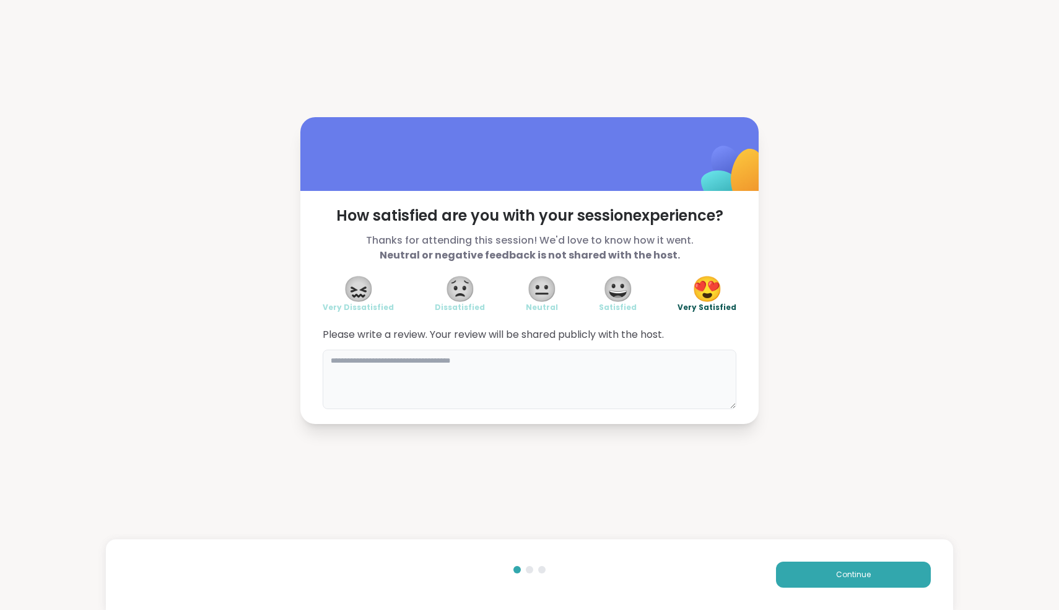
click at [511, 384] on textarea at bounding box center [530, 378] width 414 height 59
type textarea "*"
click at [863, 578] on span "Continue" at bounding box center [853, 574] width 35 height 11
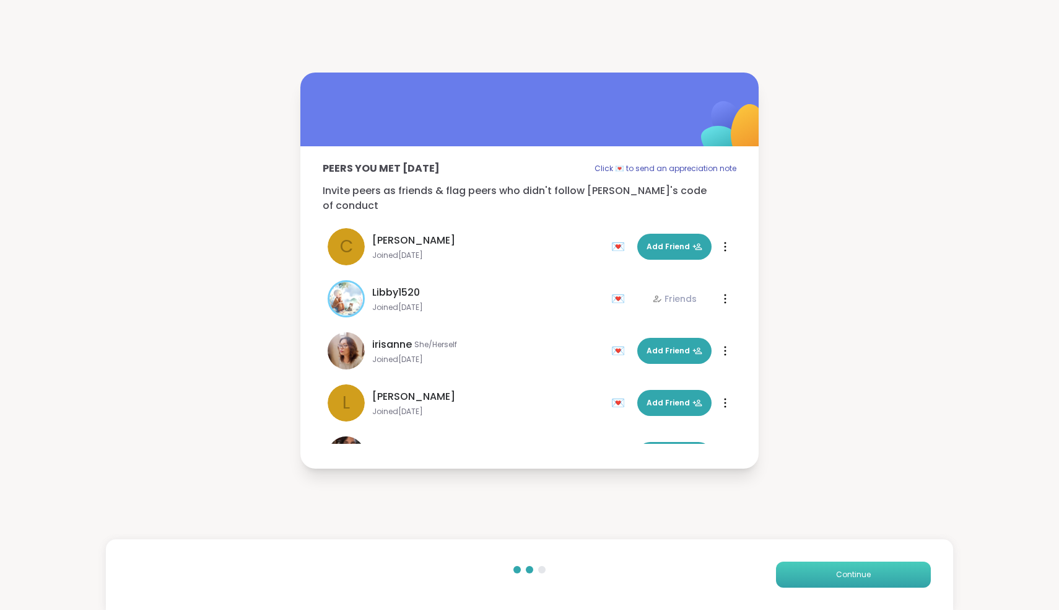
click at [863, 578] on span "Continue" at bounding box center [853, 574] width 35 height 11
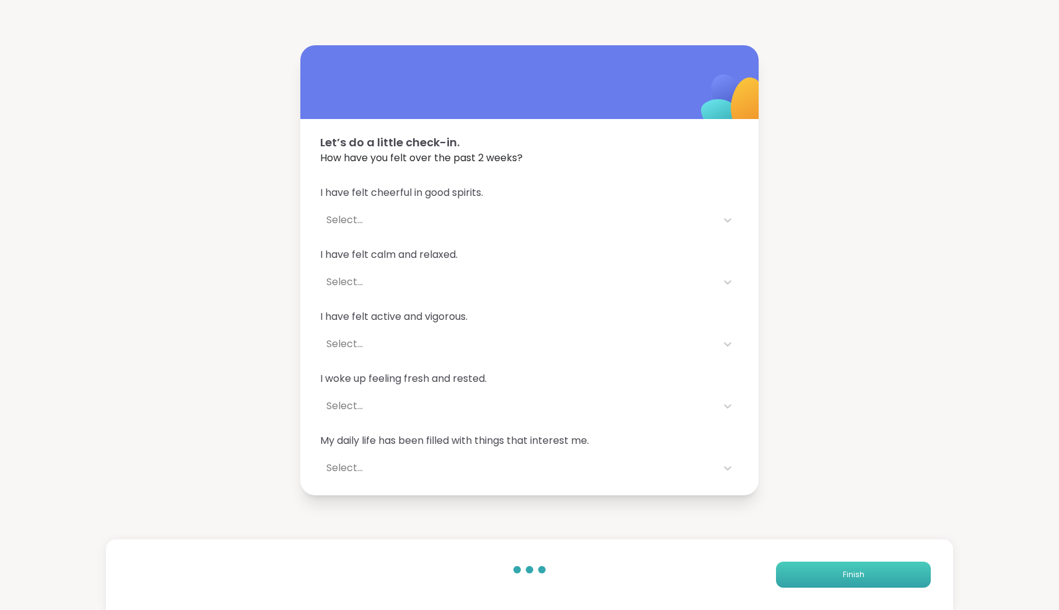
click at [863, 578] on span "Finish" at bounding box center [854, 574] width 22 height 11
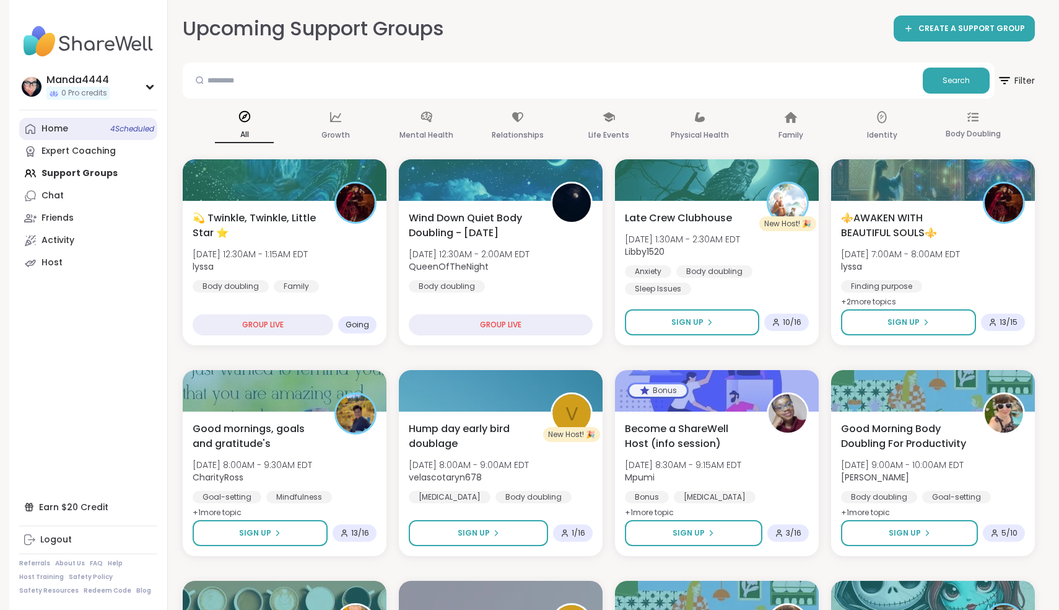
click at [71, 125] on link "Home 4 Scheduled" at bounding box center [88, 129] width 138 height 22
